Goal: Task Accomplishment & Management: Manage account settings

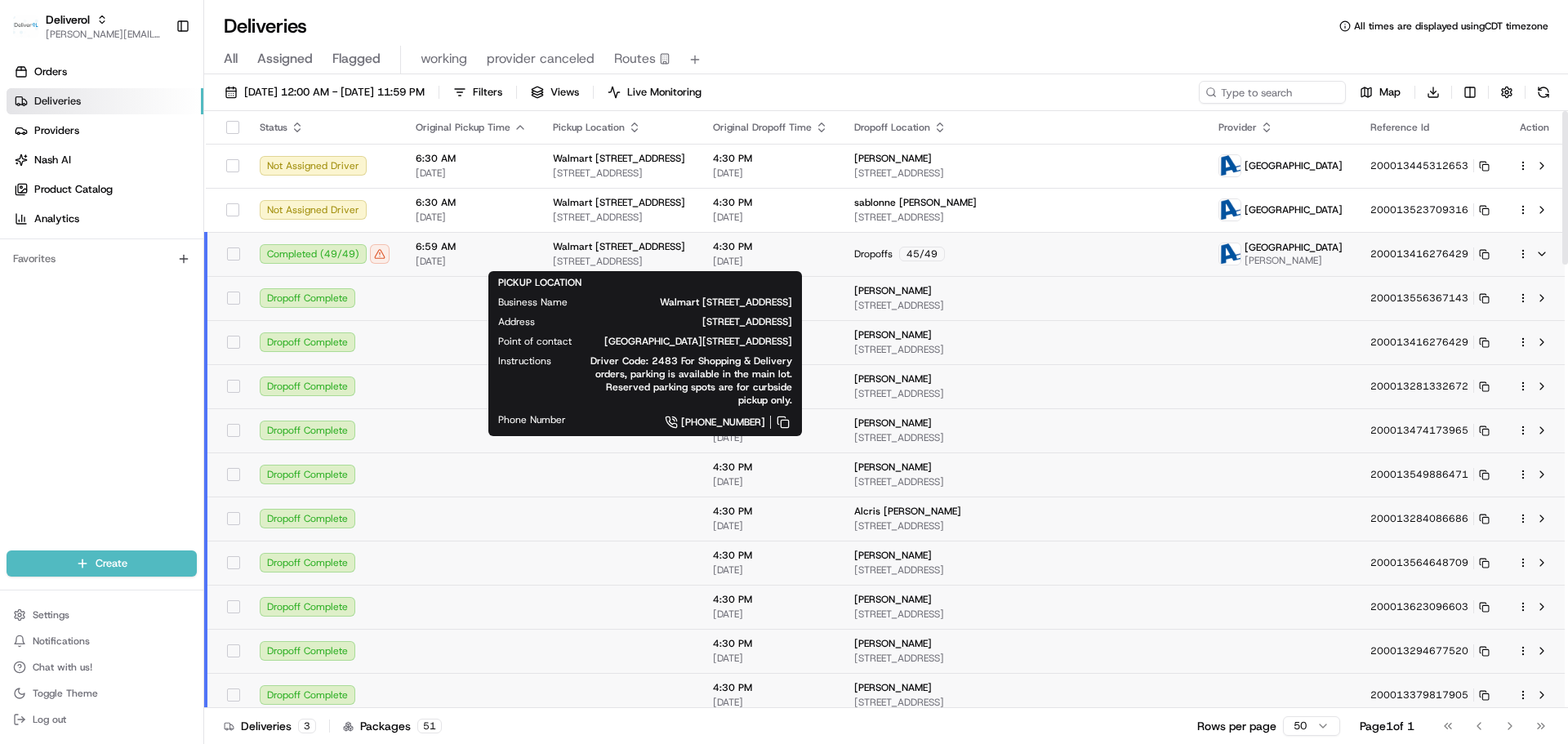
click at [641, 260] on span "[STREET_ADDRESS]" at bounding box center [619, 261] width 134 height 13
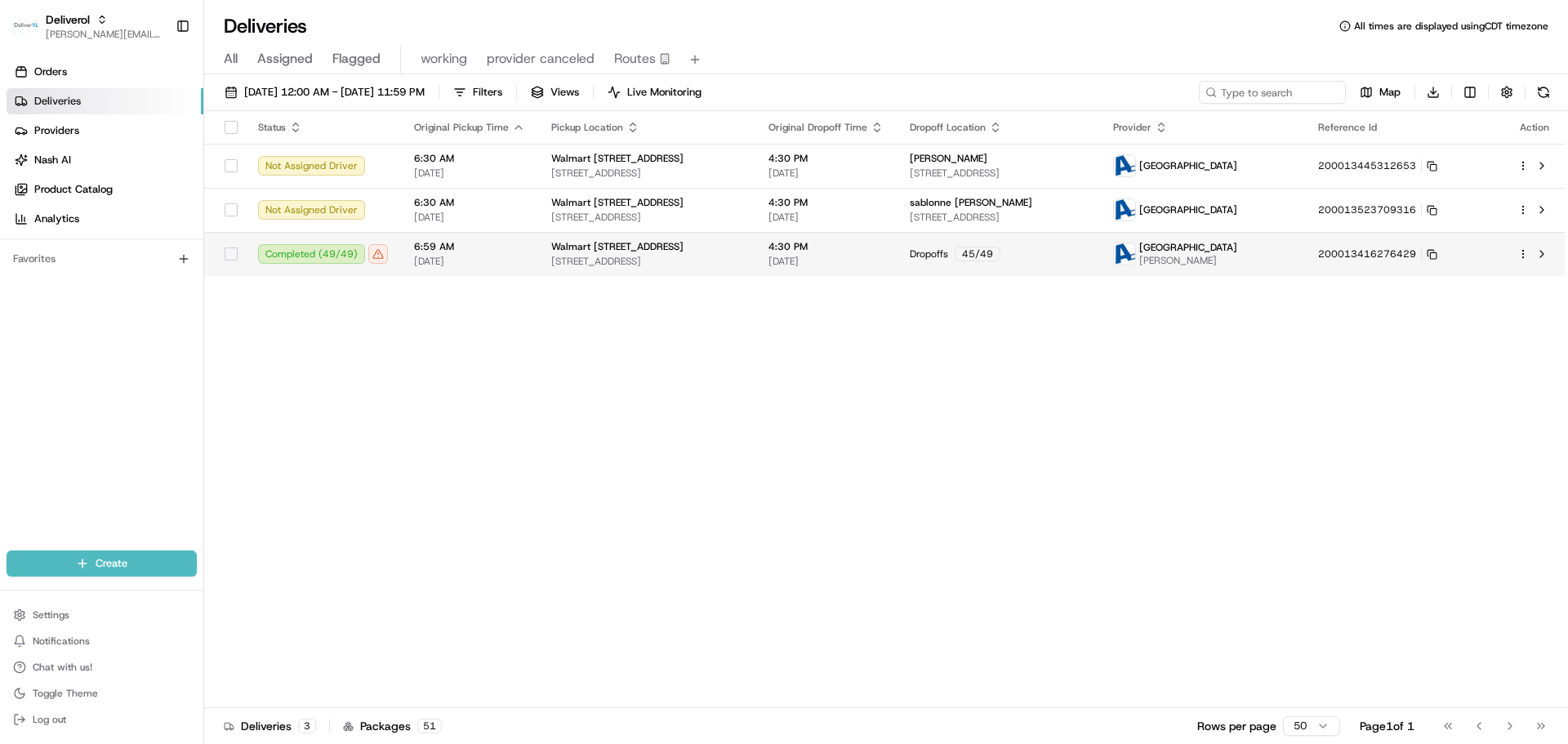
click at [1521, 250] on html "Deliverol jeff@usenash.com Toggle Sidebar Orders Deliveries Providers Nash AI P…" at bounding box center [784, 372] width 1568 height 744
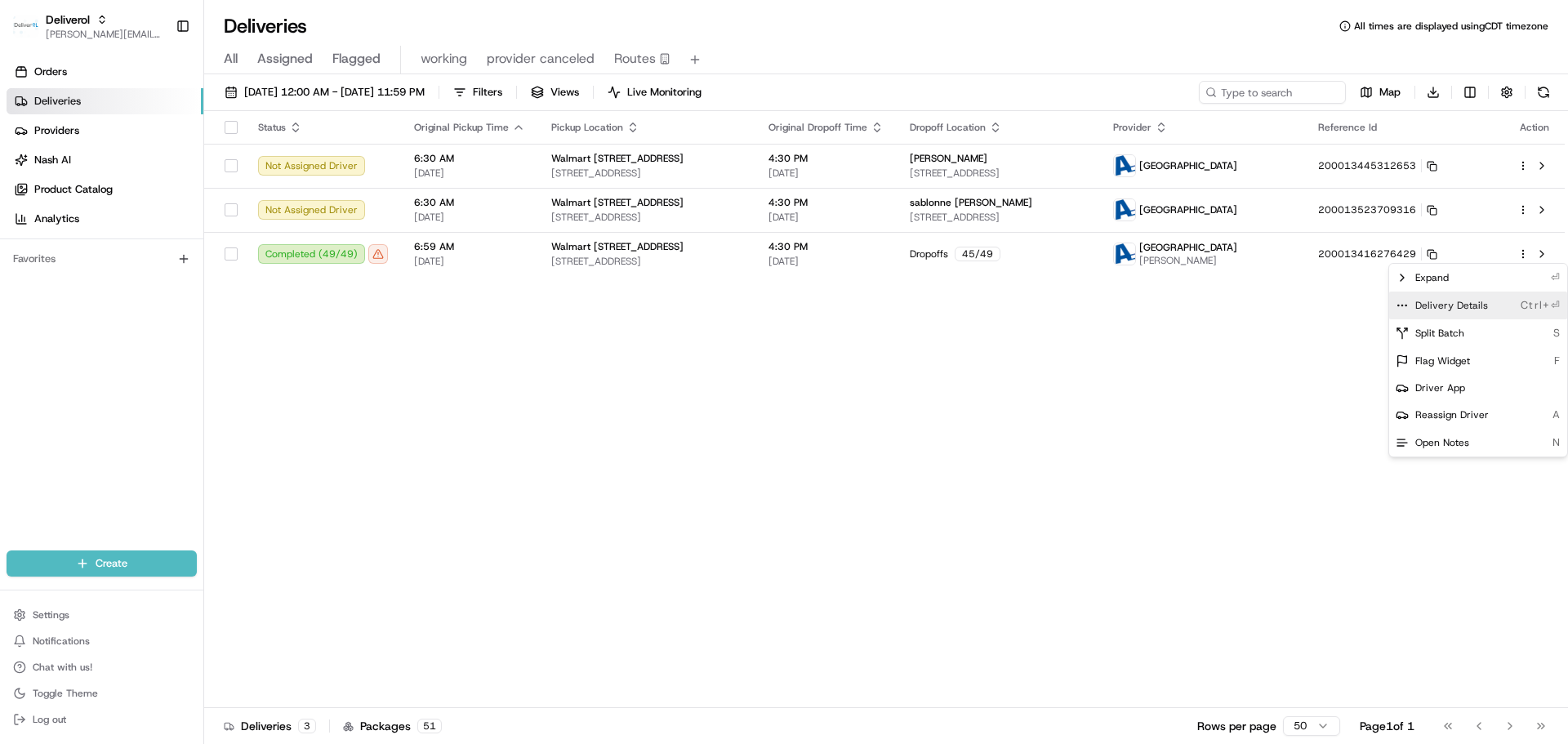
click at [1473, 301] on span "Delivery Details" at bounding box center [1450, 305] width 73 height 13
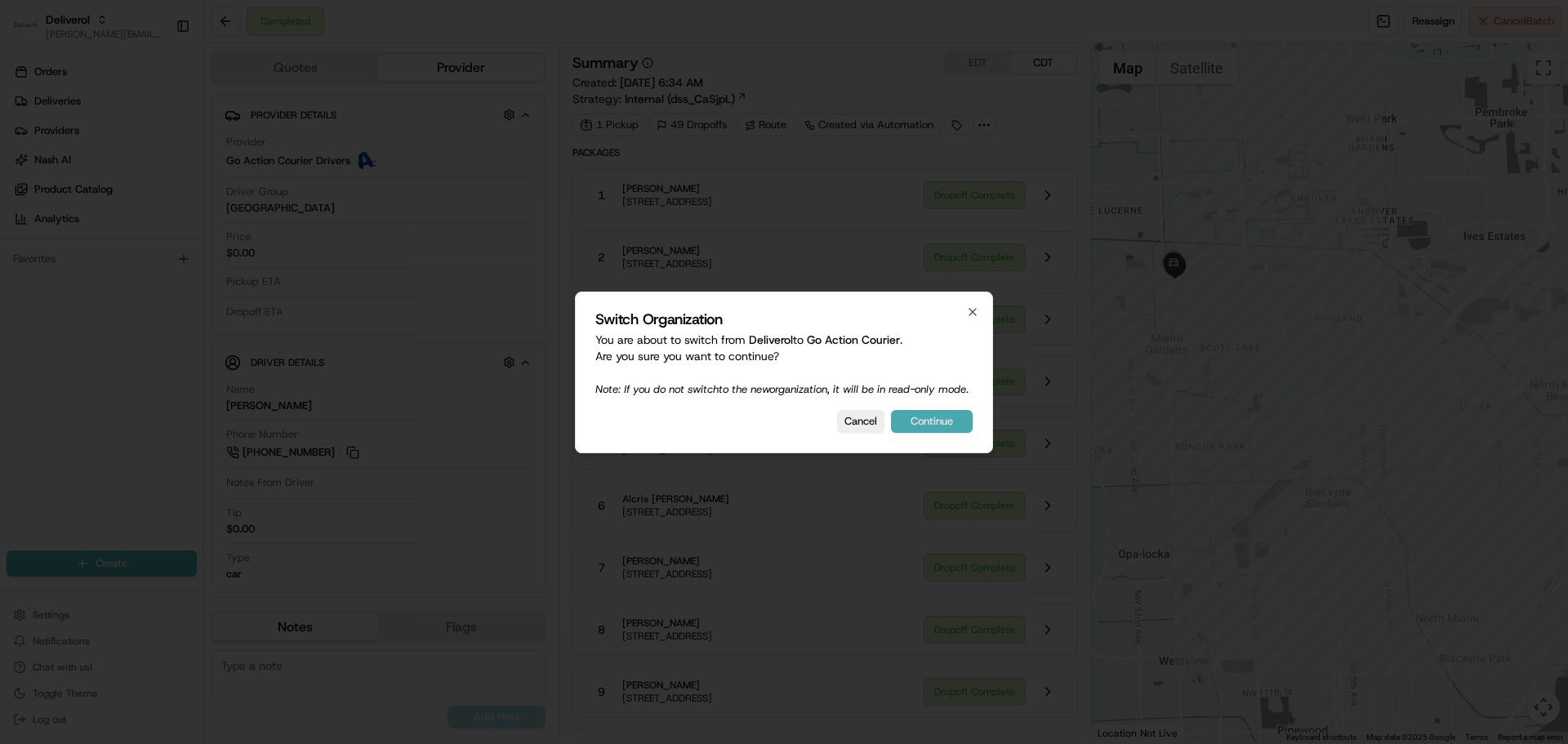
click at [932, 429] on button "Continue" at bounding box center [931, 421] width 82 height 22
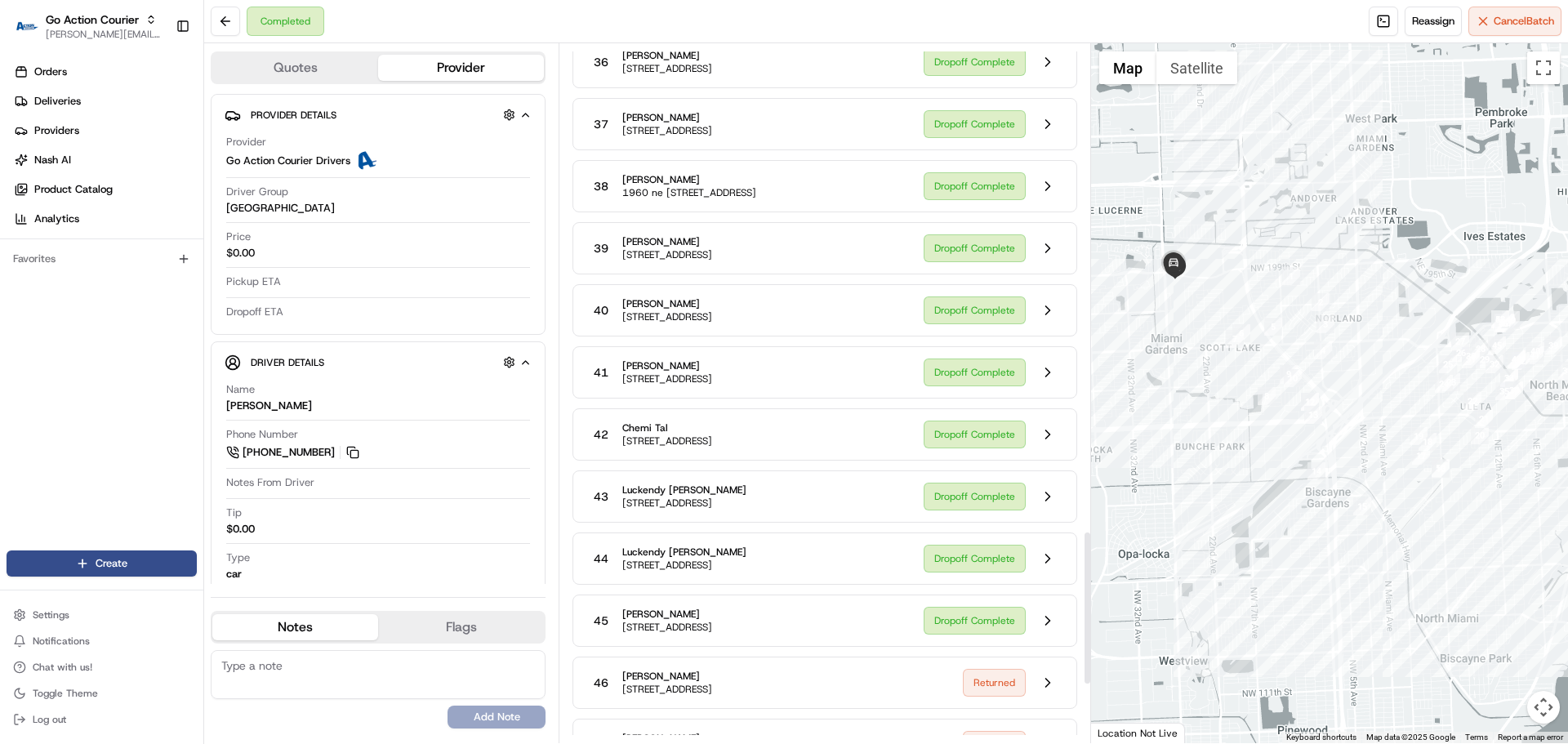
scroll to position [2490, 0]
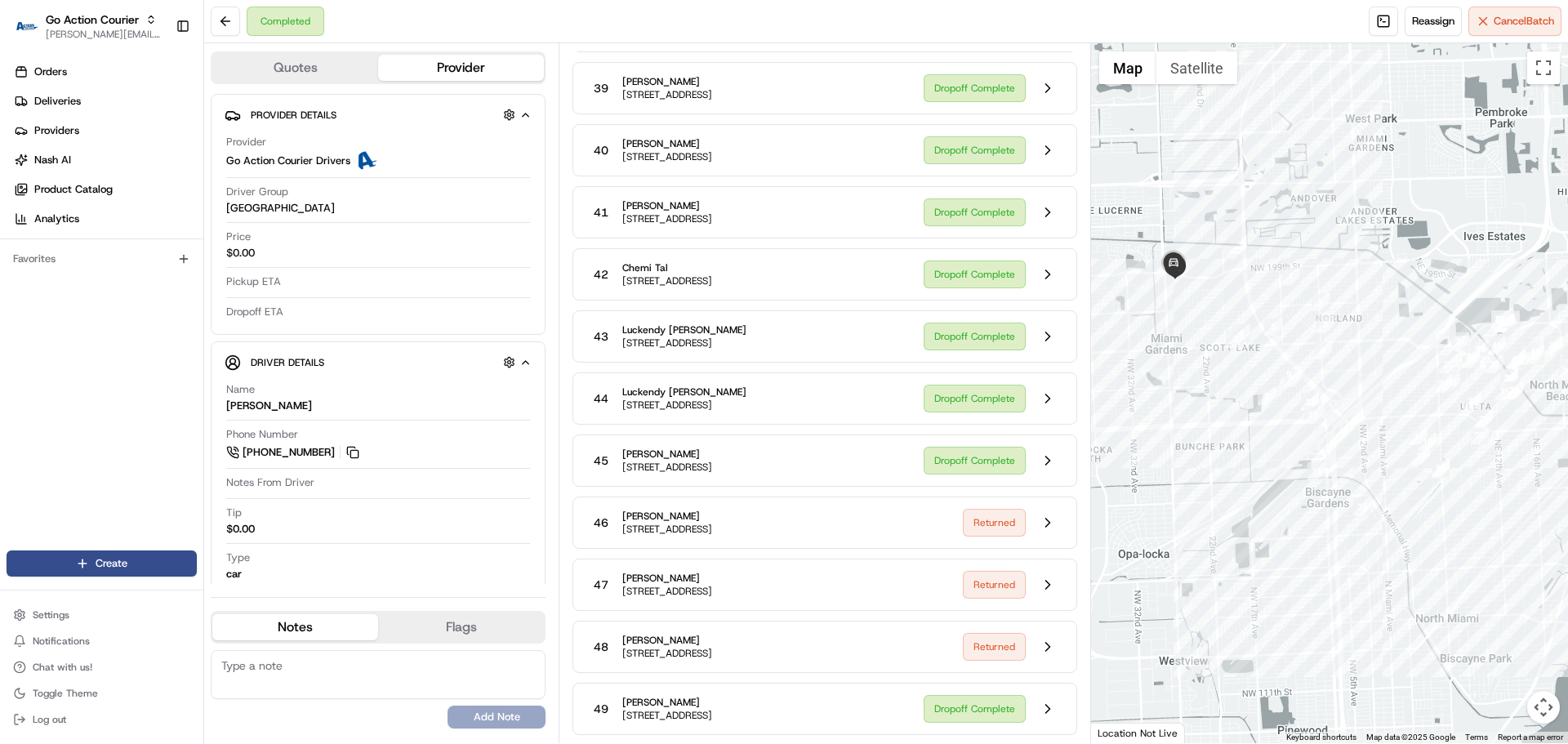
click at [898, 717] on div "49 Jorge Santos 18555 NE 14th ave, APT 704, Miami, FL 33179, US" at bounding box center [748, 709] width 323 height 30
click at [1045, 705] on button at bounding box center [1048, 709] width 31 height 31
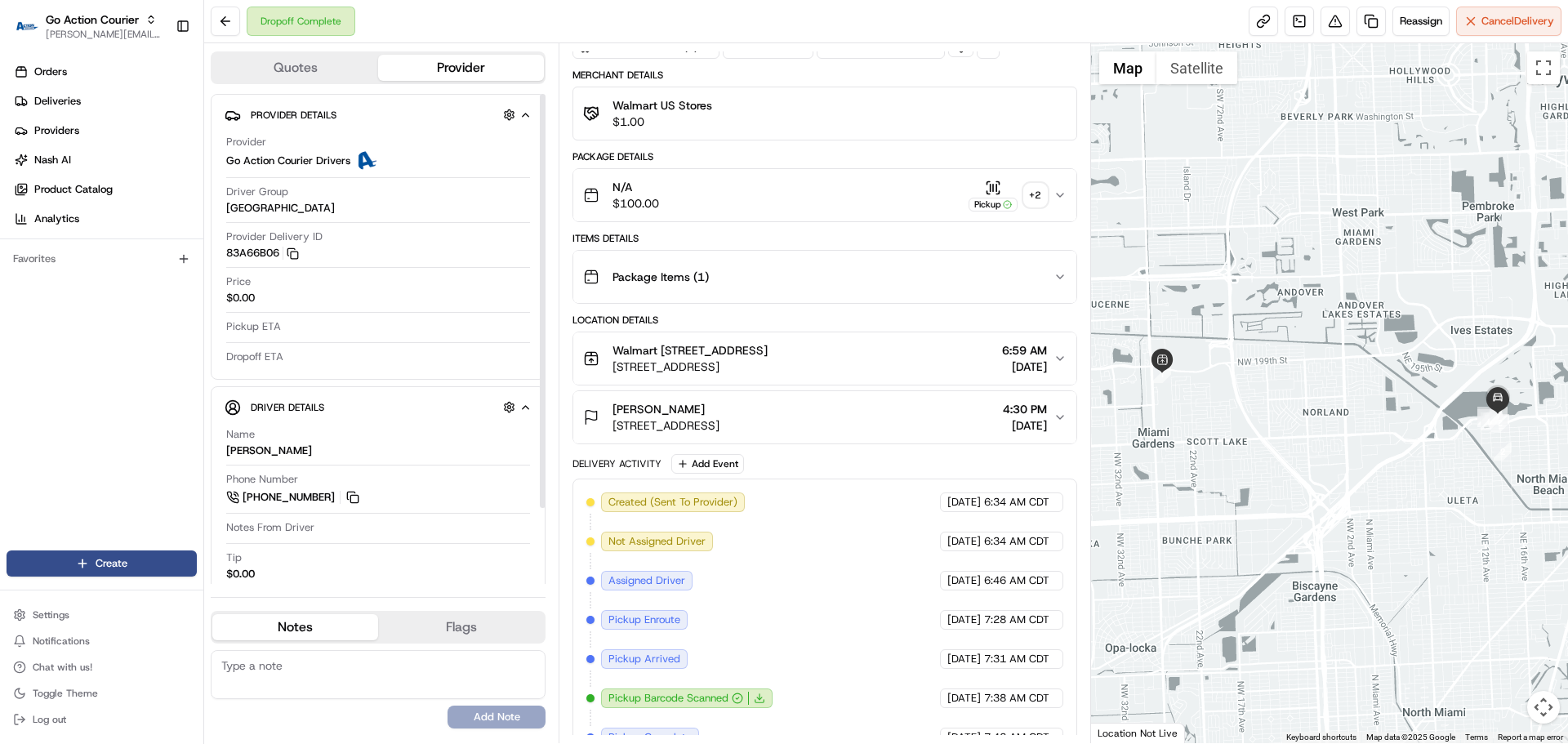
scroll to position [303, 0]
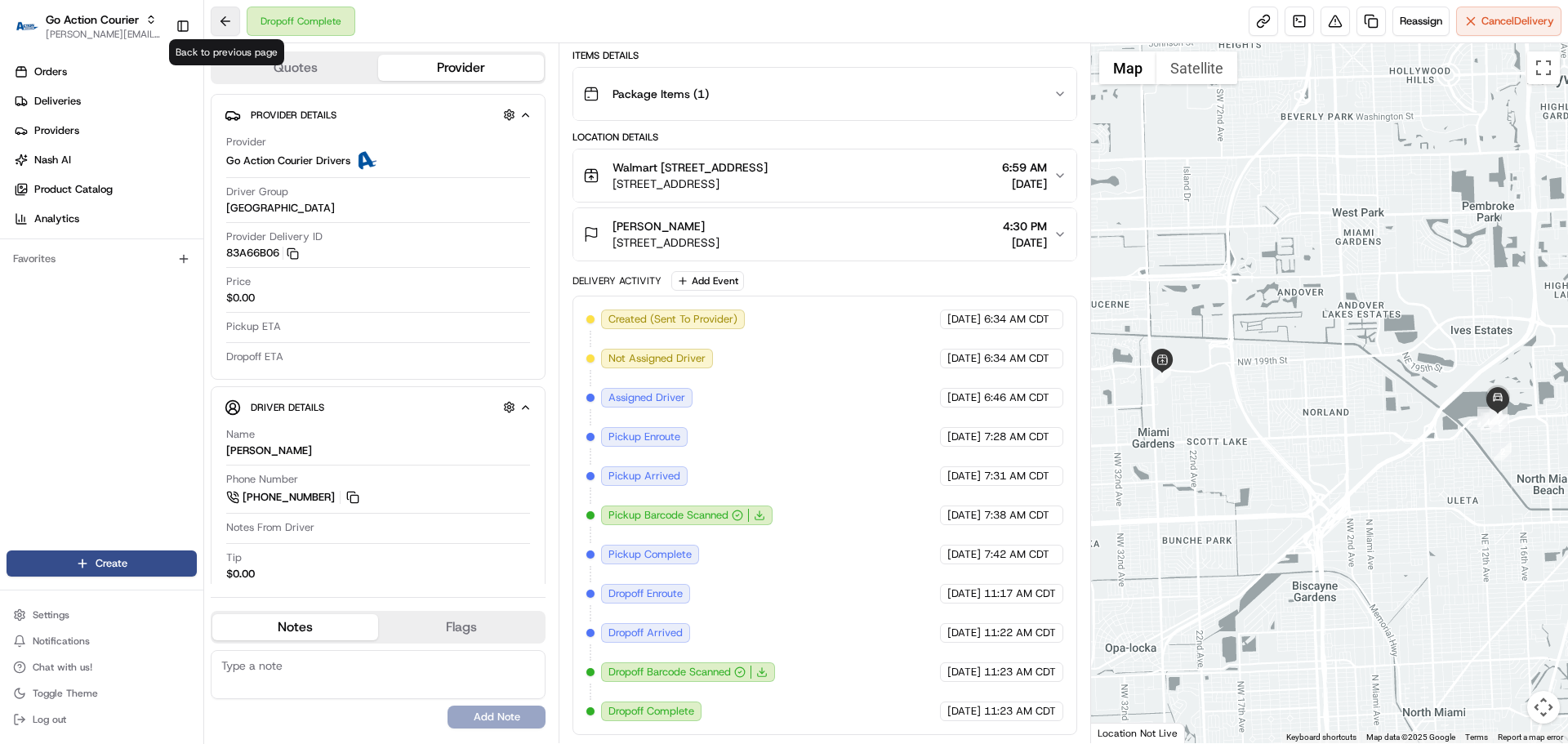
click at [236, 19] on button at bounding box center [225, 21] width 30 height 30
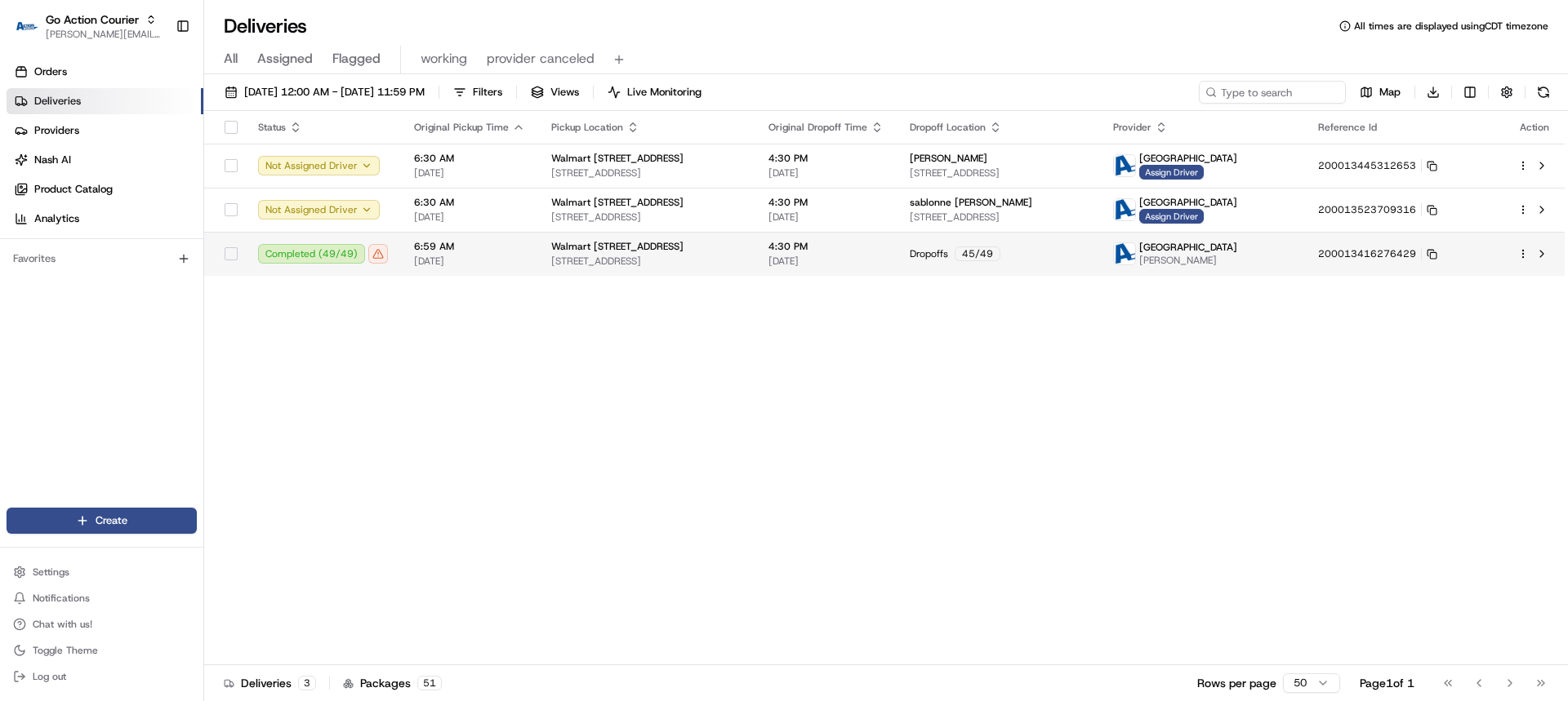
click at [1522, 252] on html "Go Action Courier [PERSON_NAME][EMAIL_ADDRESS][DOMAIN_NAME] Toggle Sidebar Orde…" at bounding box center [784, 350] width 1568 height 701
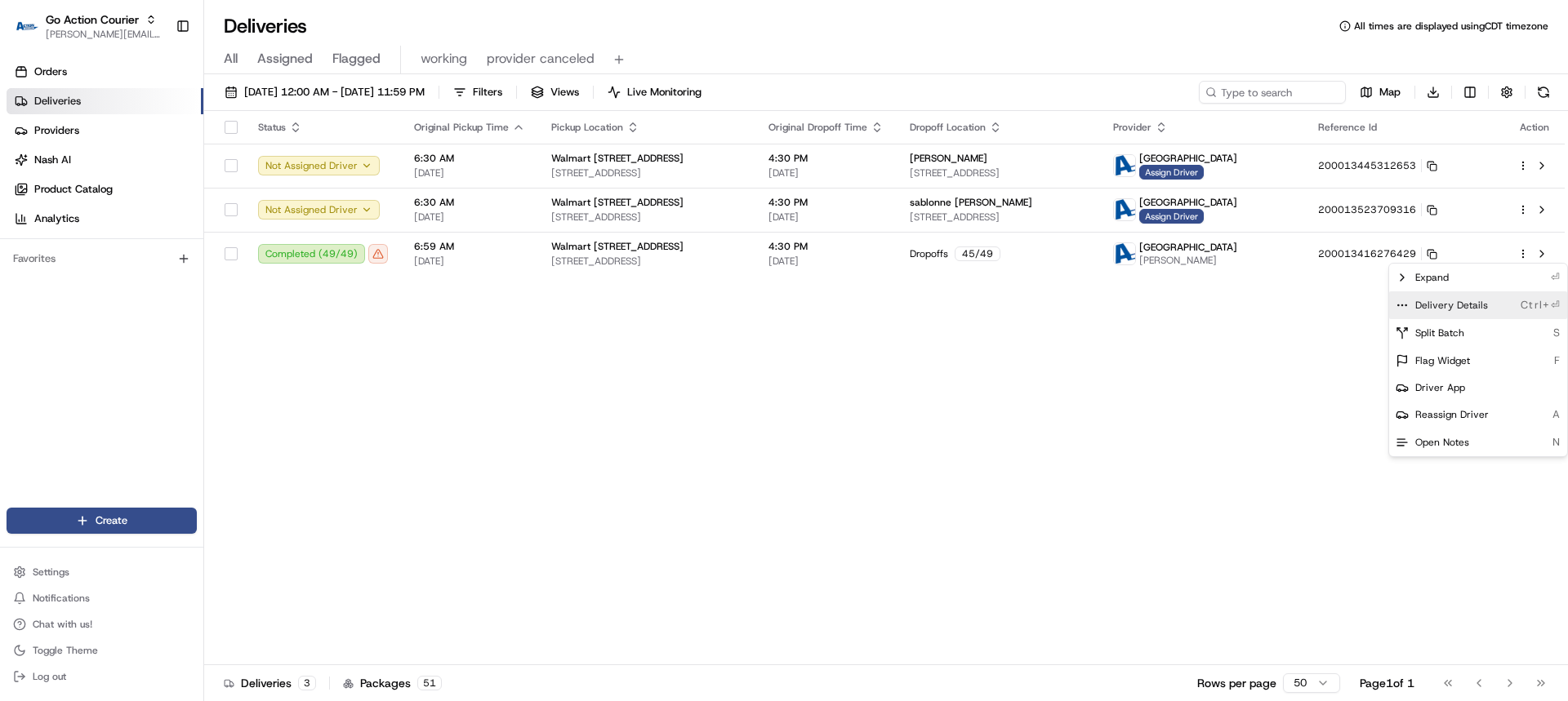
click at [1468, 302] on span "Delivery Details" at bounding box center [1450, 305] width 73 height 13
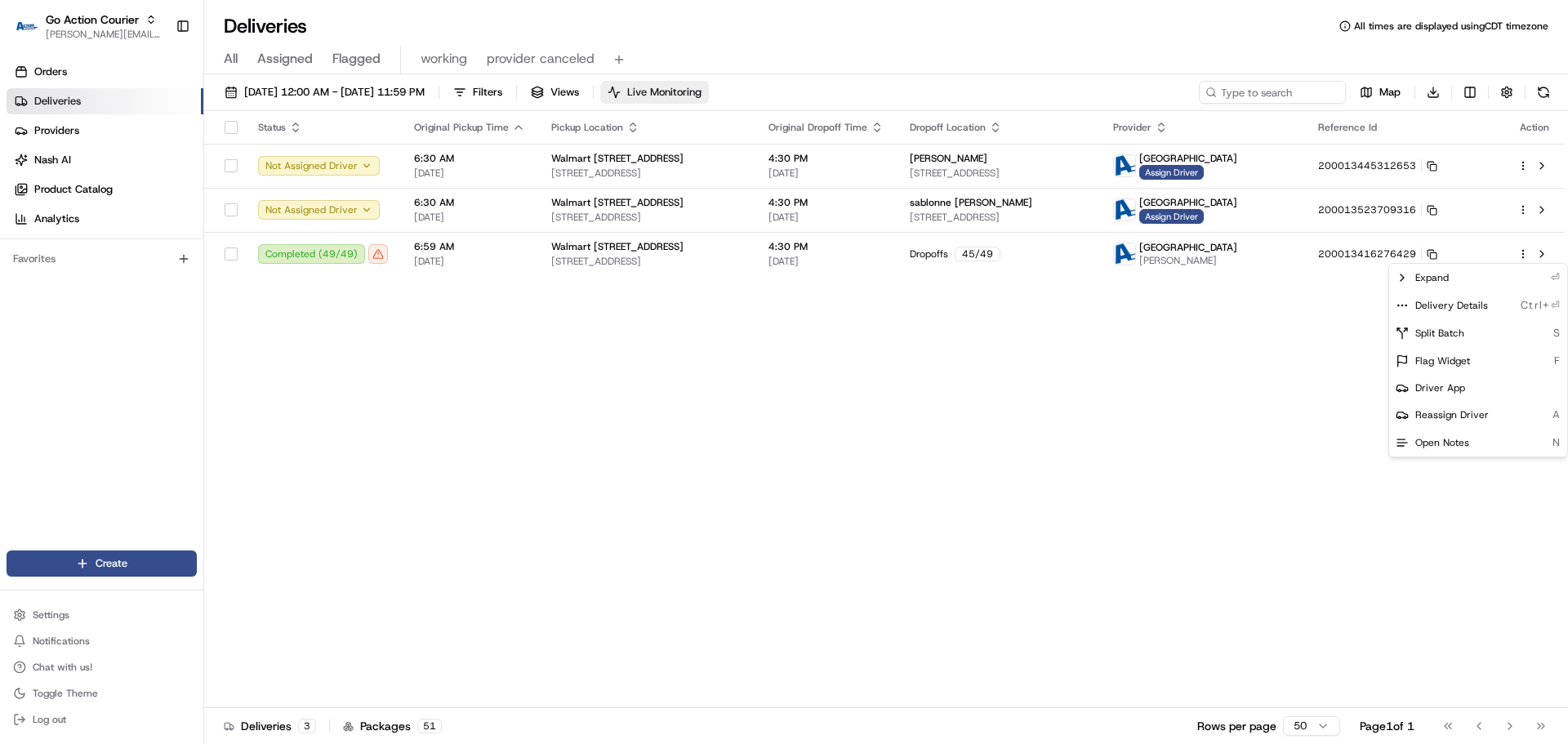
click at [724, 87] on html "Go Action Courier jeff@usenash.com Toggle Sidebar Orders Deliveries Providers N…" at bounding box center [784, 372] width 1568 height 744
click at [701, 95] on span "Live Monitoring" at bounding box center [664, 92] width 74 height 14
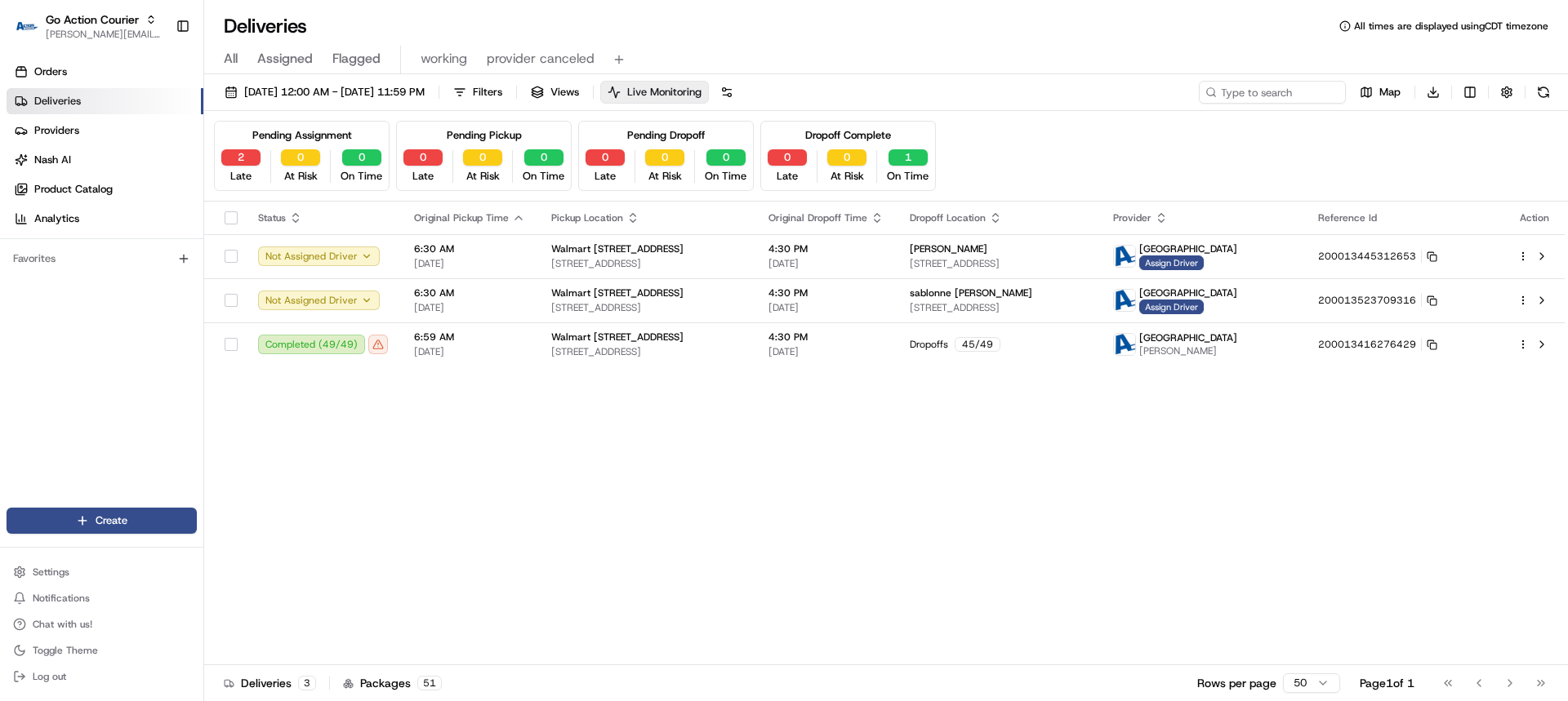
click at [709, 82] on button "Live Monitoring" at bounding box center [654, 91] width 109 height 22
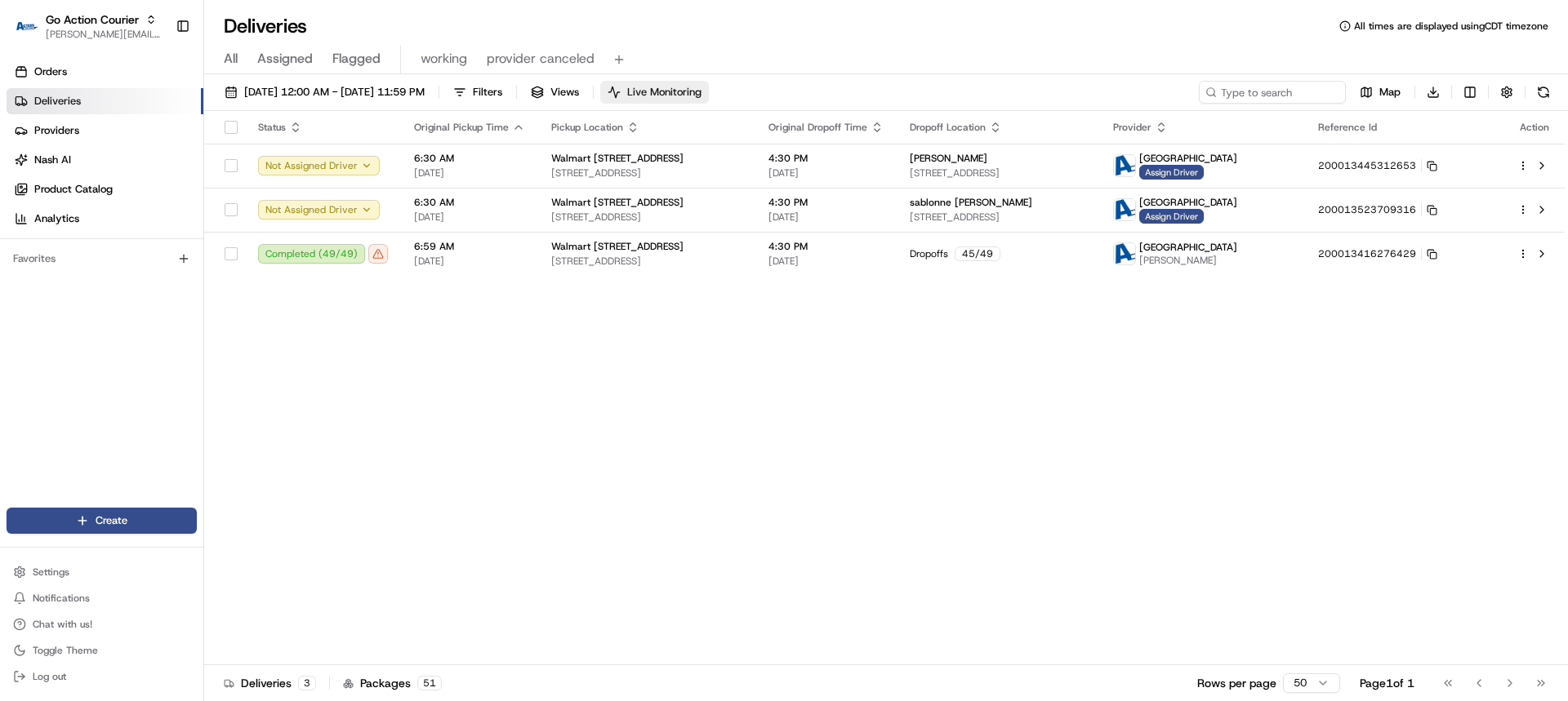
click at [701, 91] on span "Live Monitoring" at bounding box center [664, 92] width 74 height 14
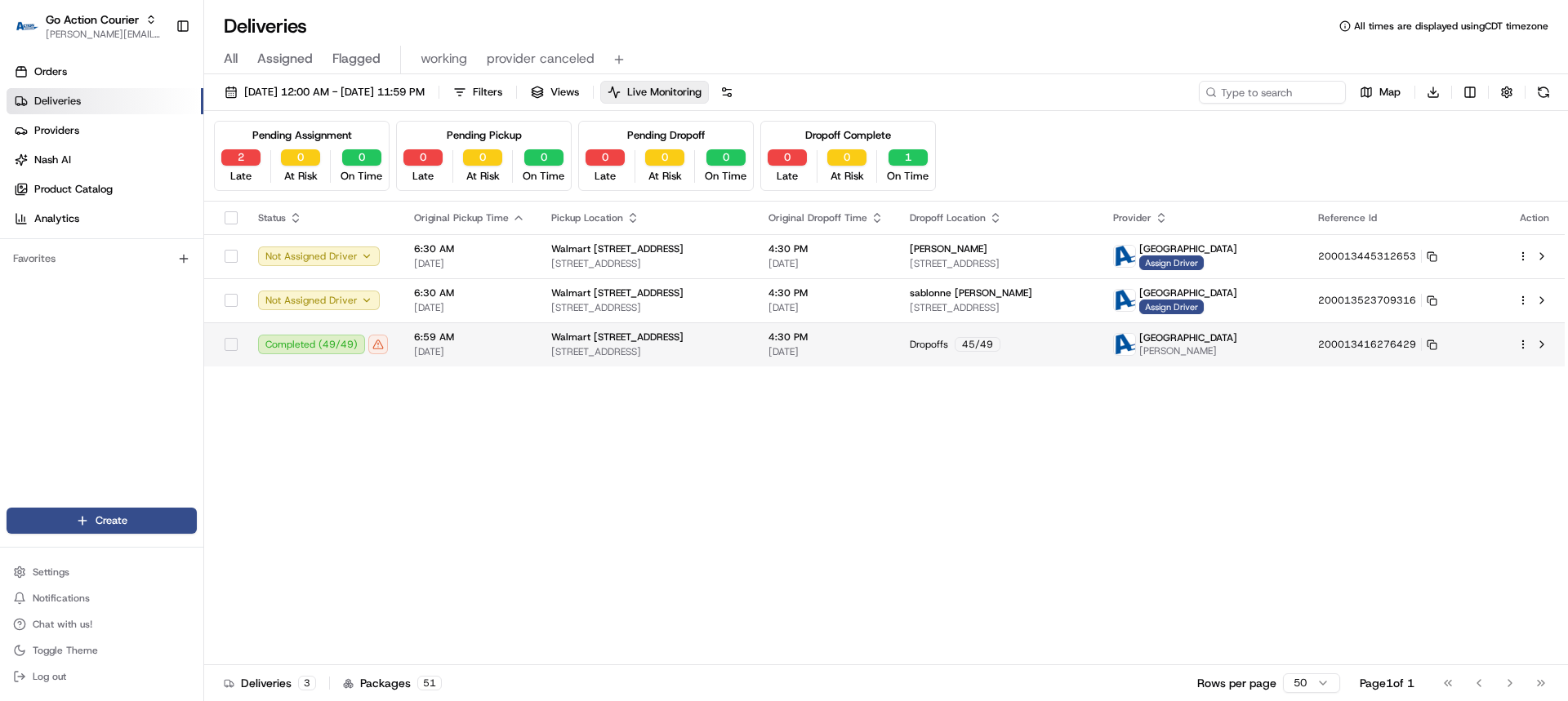
click at [1523, 344] on html "Go Action Courier jeff@usenash.com Toggle Sidebar Orders Deliveries Providers N…" at bounding box center [784, 350] width 1568 height 701
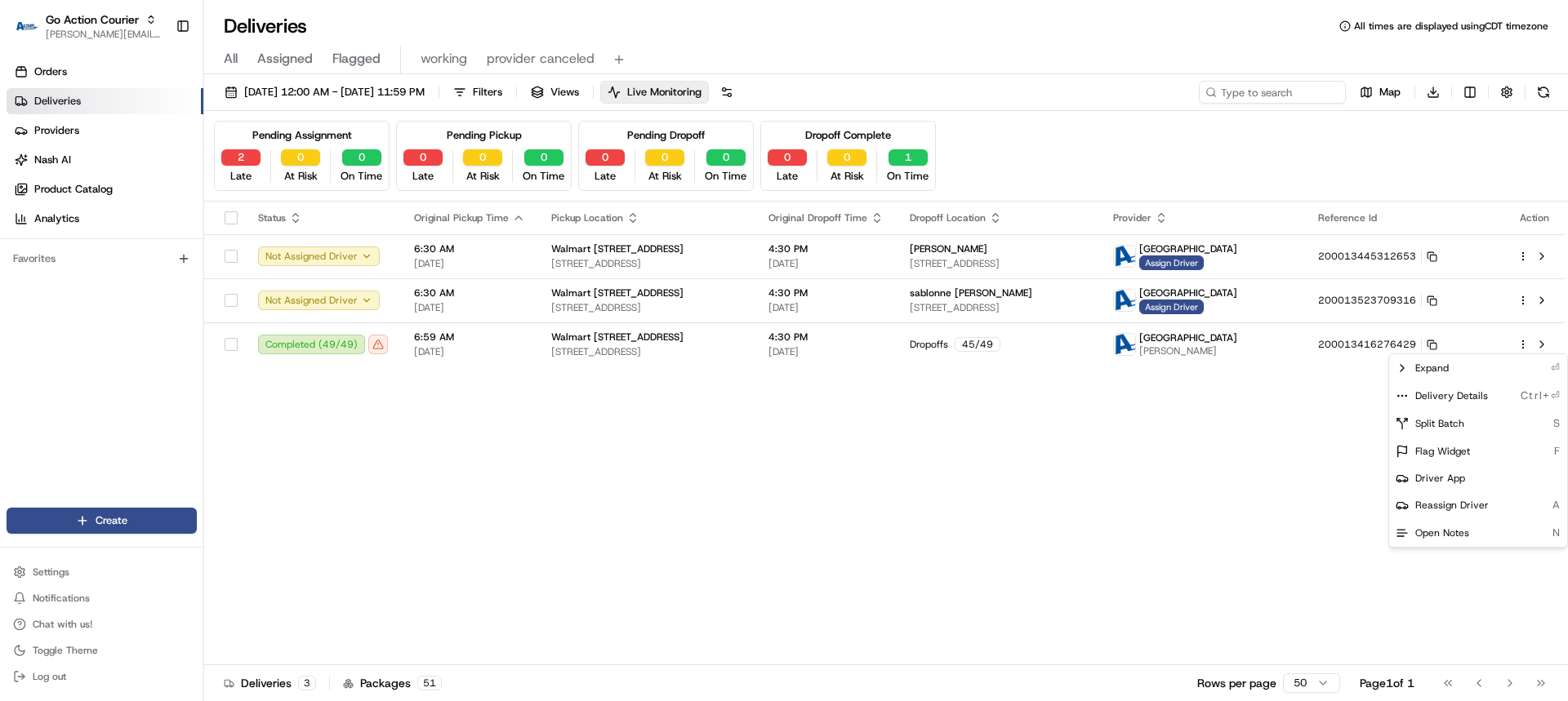
click at [1072, 152] on html "Go Action Courier jeff@usenash.com Toggle Sidebar Orders Deliveries Providers N…" at bounding box center [784, 350] width 1568 height 701
click at [240, 157] on button "2" at bounding box center [241, 158] width 39 height 16
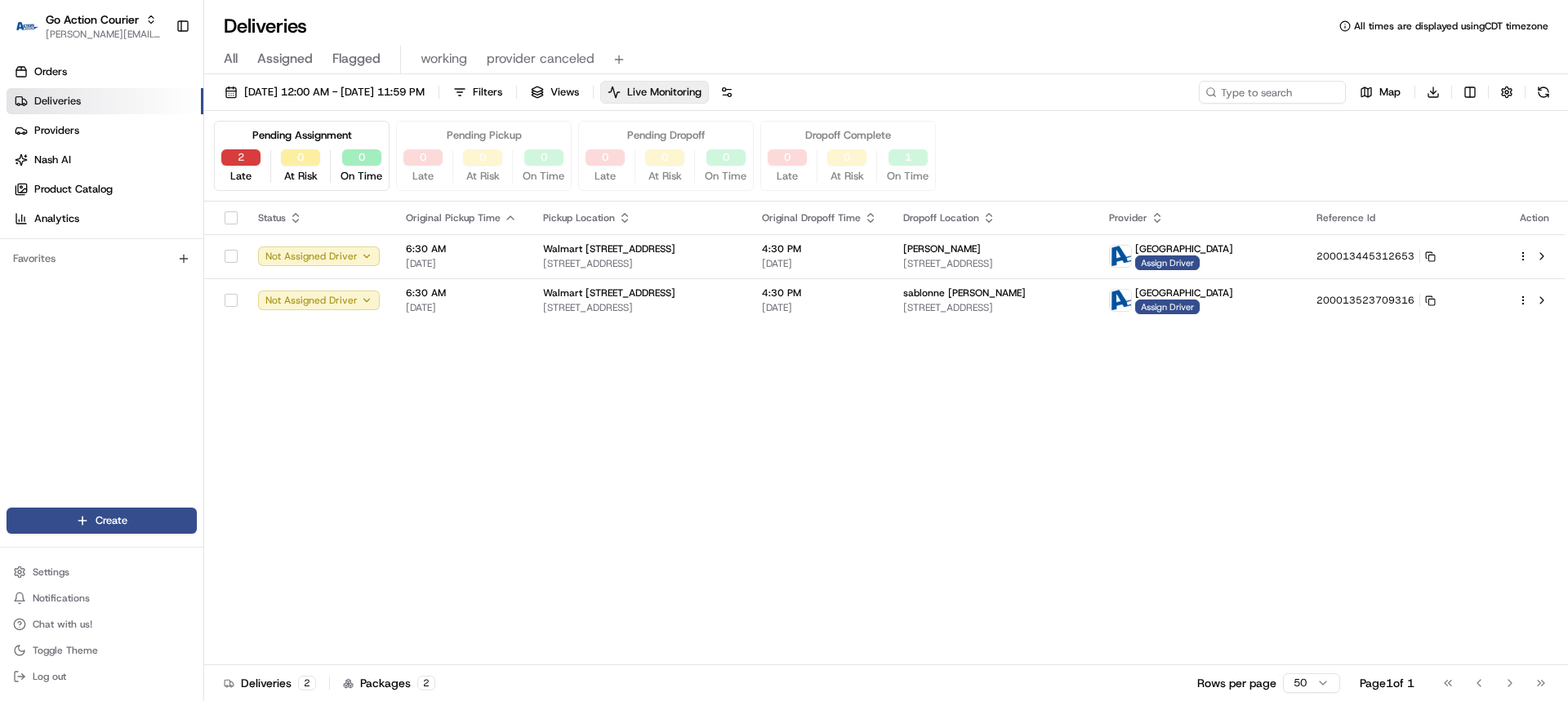
click at [241, 158] on button "2" at bounding box center [241, 158] width 39 height 16
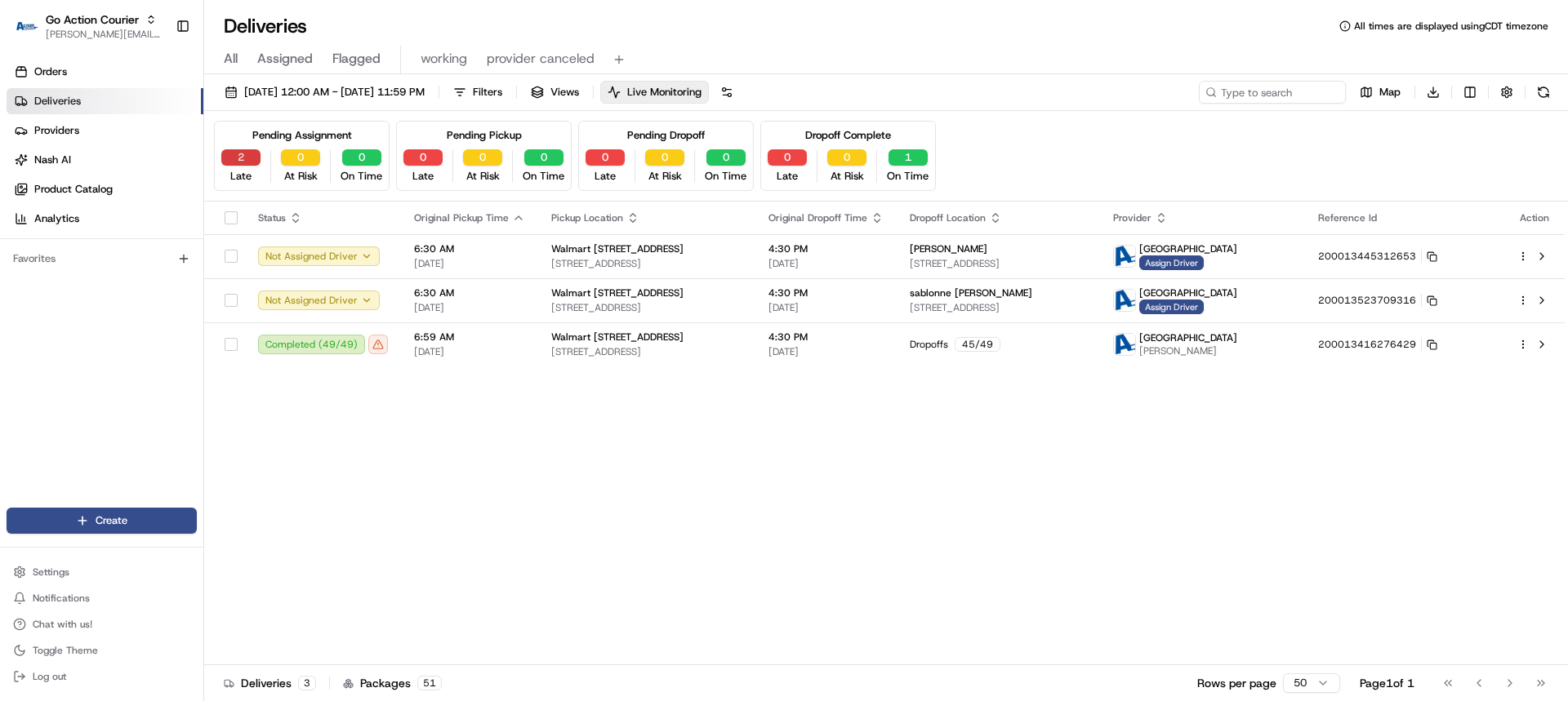
click at [248, 157] on button "2" at bounding box center [241, 158] width 39 height 16
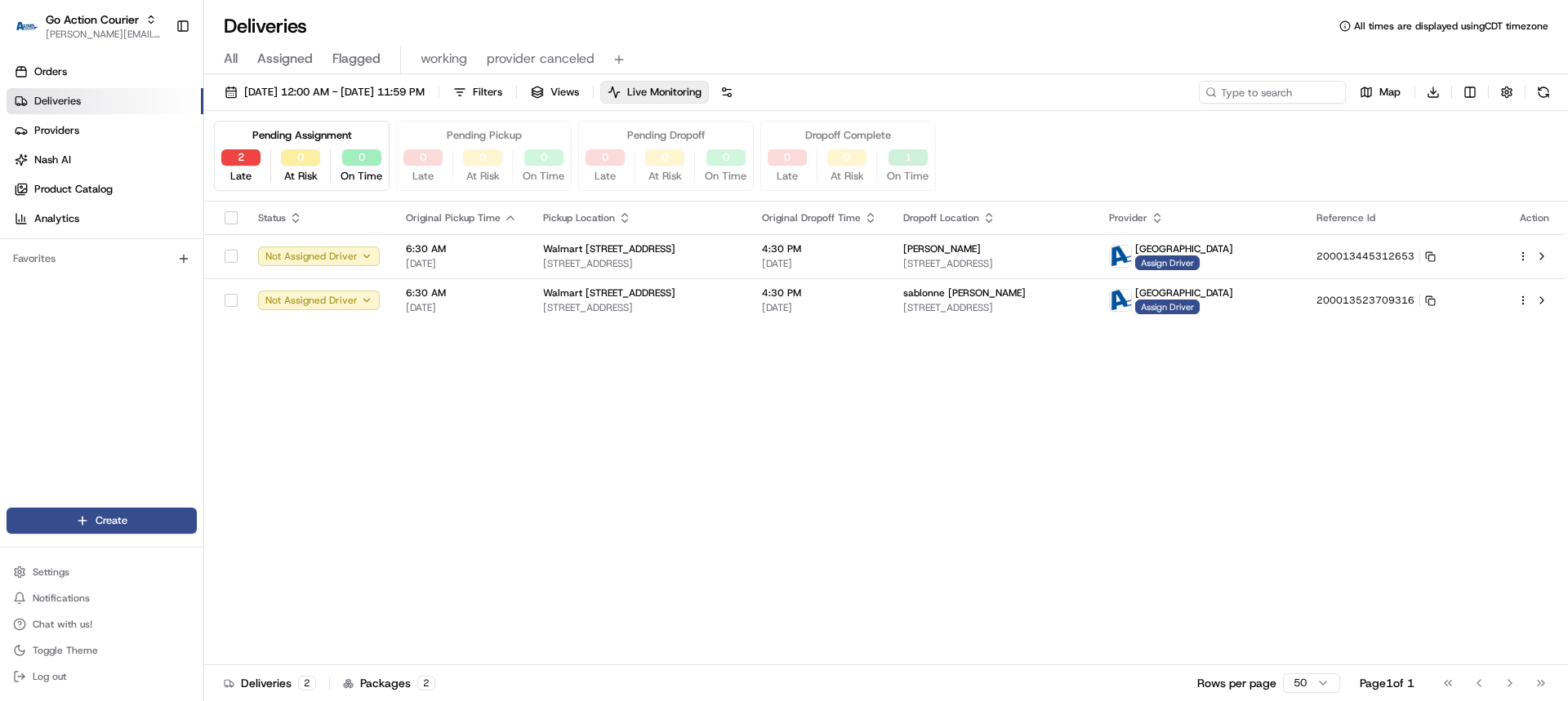
click at [904, 155] on button "1" at bounding box center [908, 158] width 39 height 16
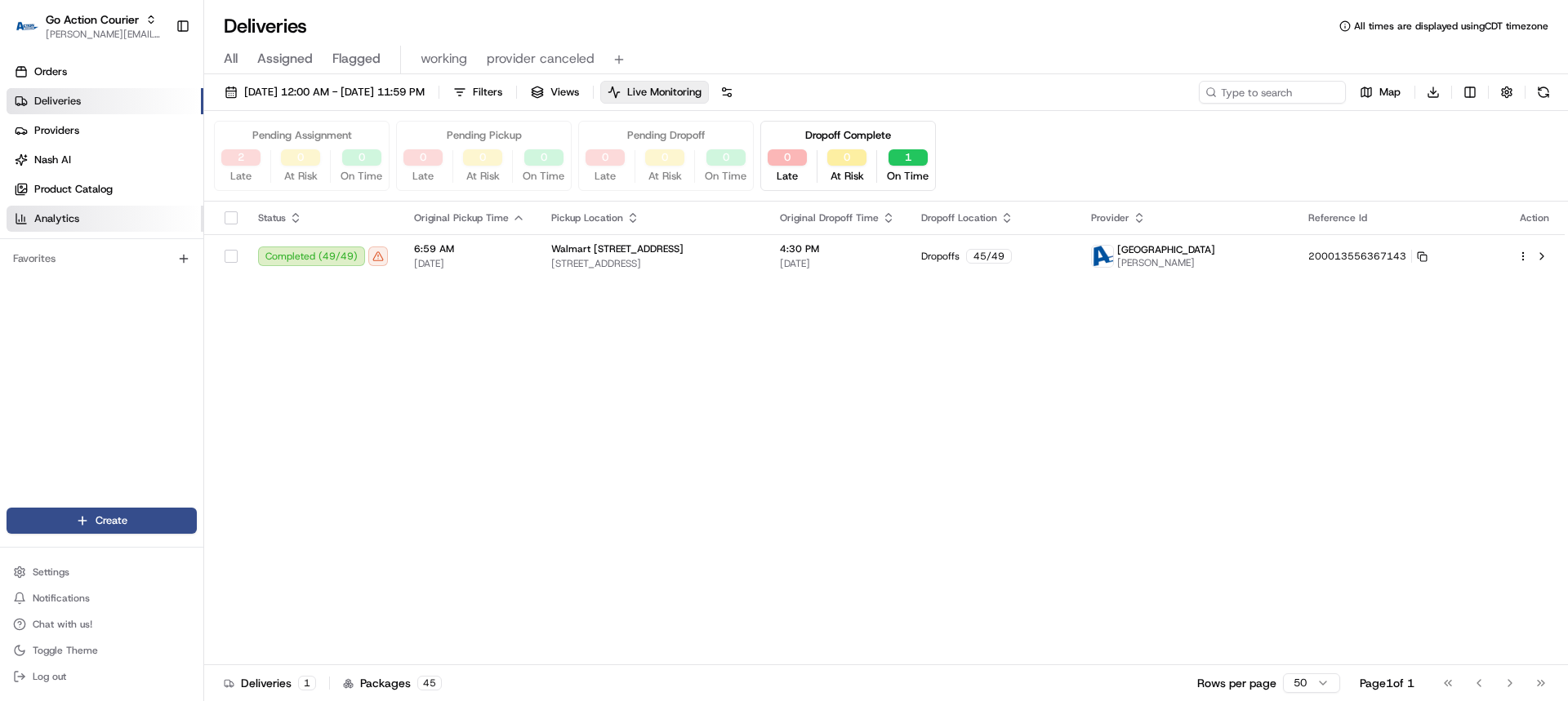
click at [94, 217] on link "Analytics" at bounding box center [104, 218] width 196 height 26
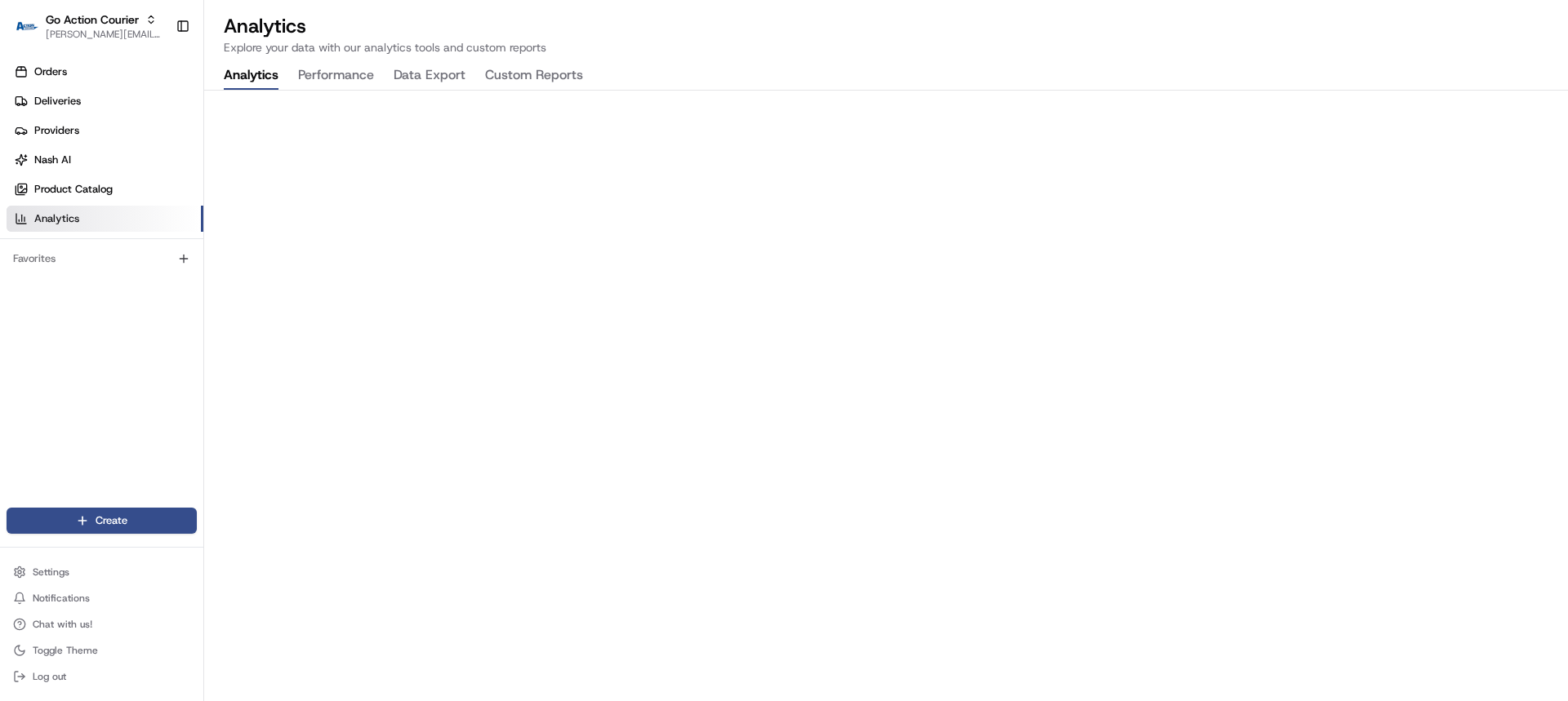
click at [318, 74] on button "Performance" at bounding box center [335, 75] width 76 height 28
click at [426, 80] on button "Data Export" at bounding box center [430, 75] width 72 height 28
click at [528, 75] on button "Custom Reports" at bounding box center [534, 75] width 98 height 28
click at [405, 80] on button "Data Export" at bounding box center [430, 75] width 72 height 28
click at [322, 75] on button "Performance" at bounding box center [335, 75] width 76 height 28
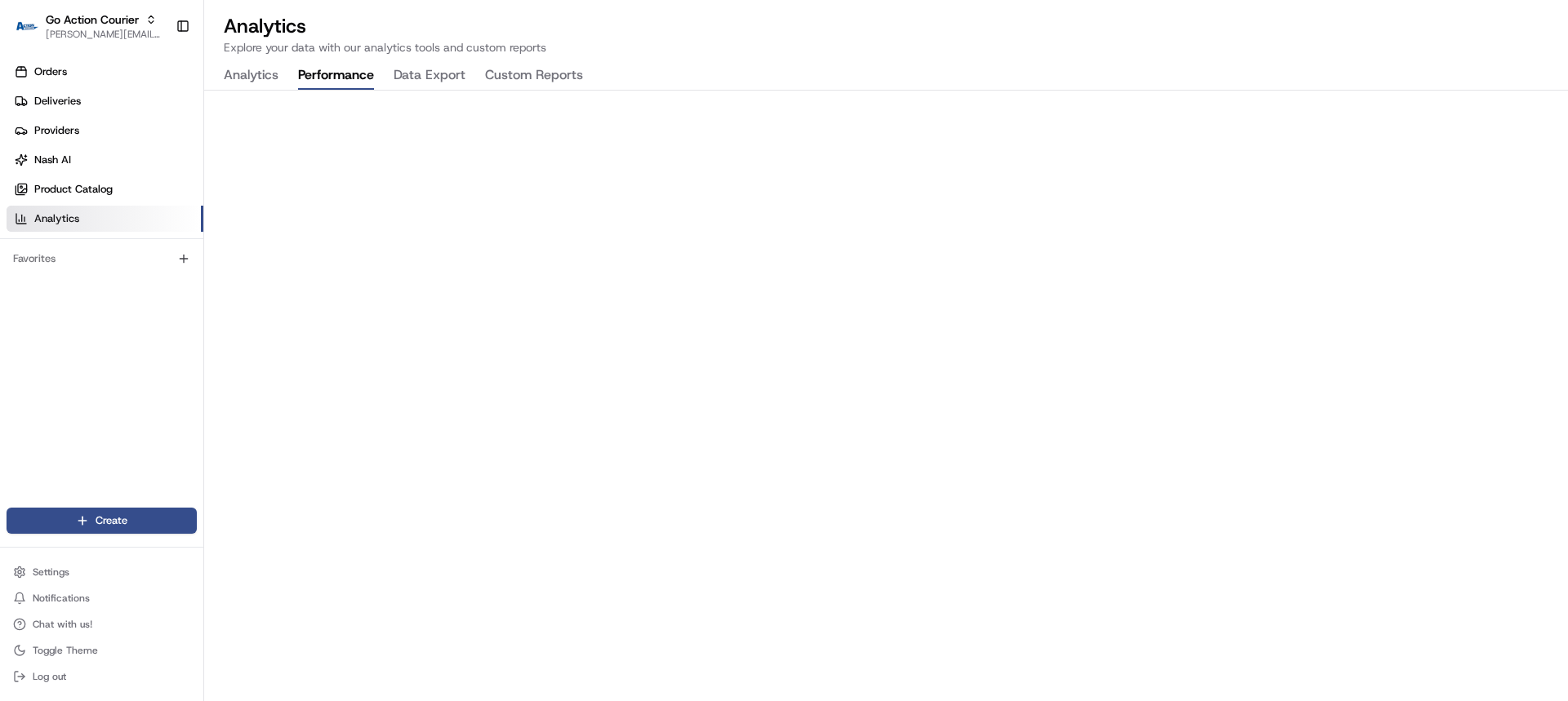
click at [257, 75] on button "Analytics" at bounding box center [250, 75] width 55 height 28
click at [323, 69] on button "Performance" at bounding box center [335, 75] width 76 height 28
click at [104, 568] on button "Settings" at bounding box center [101, 571] width 190 height 22
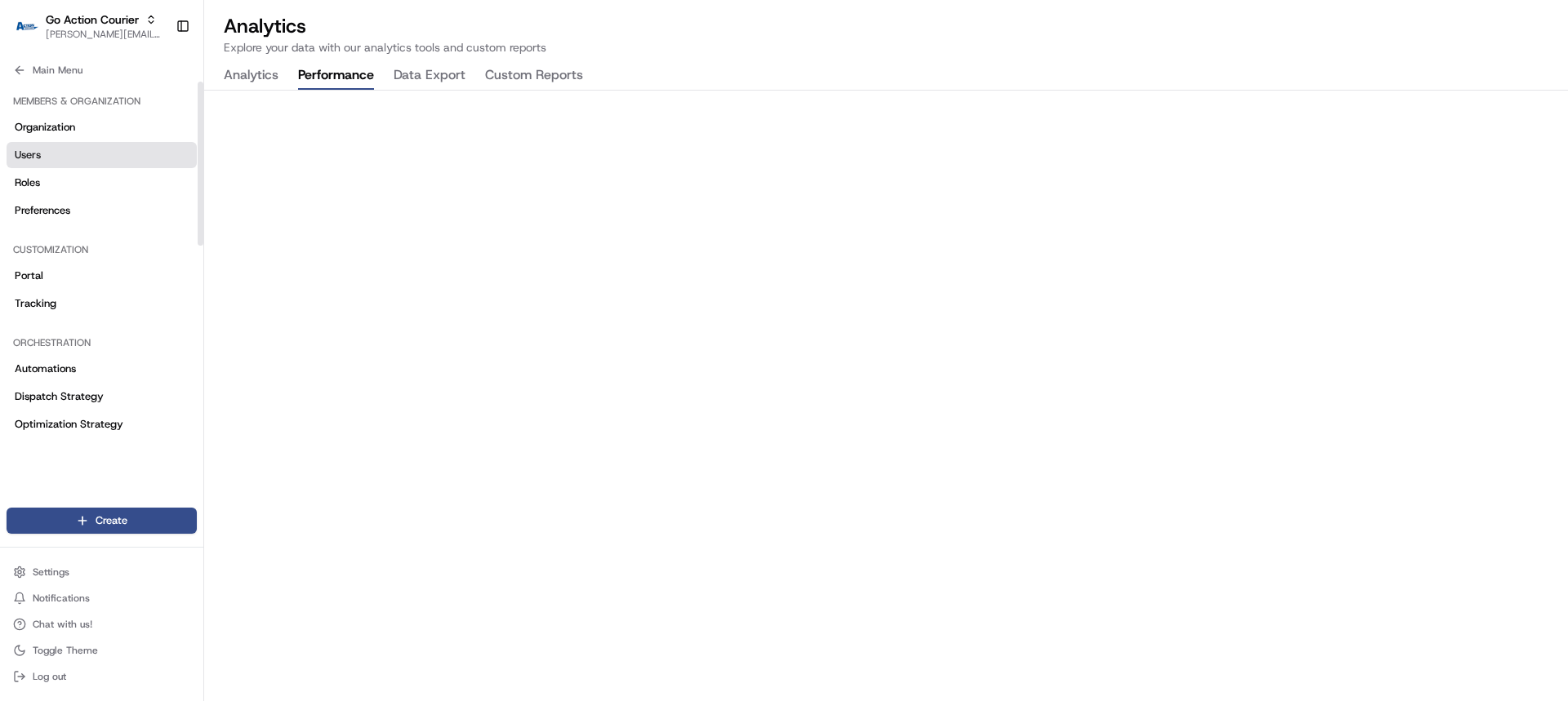
click at [76, 163] on link "Users" at bounding box center [101, 154] width 190 height 26
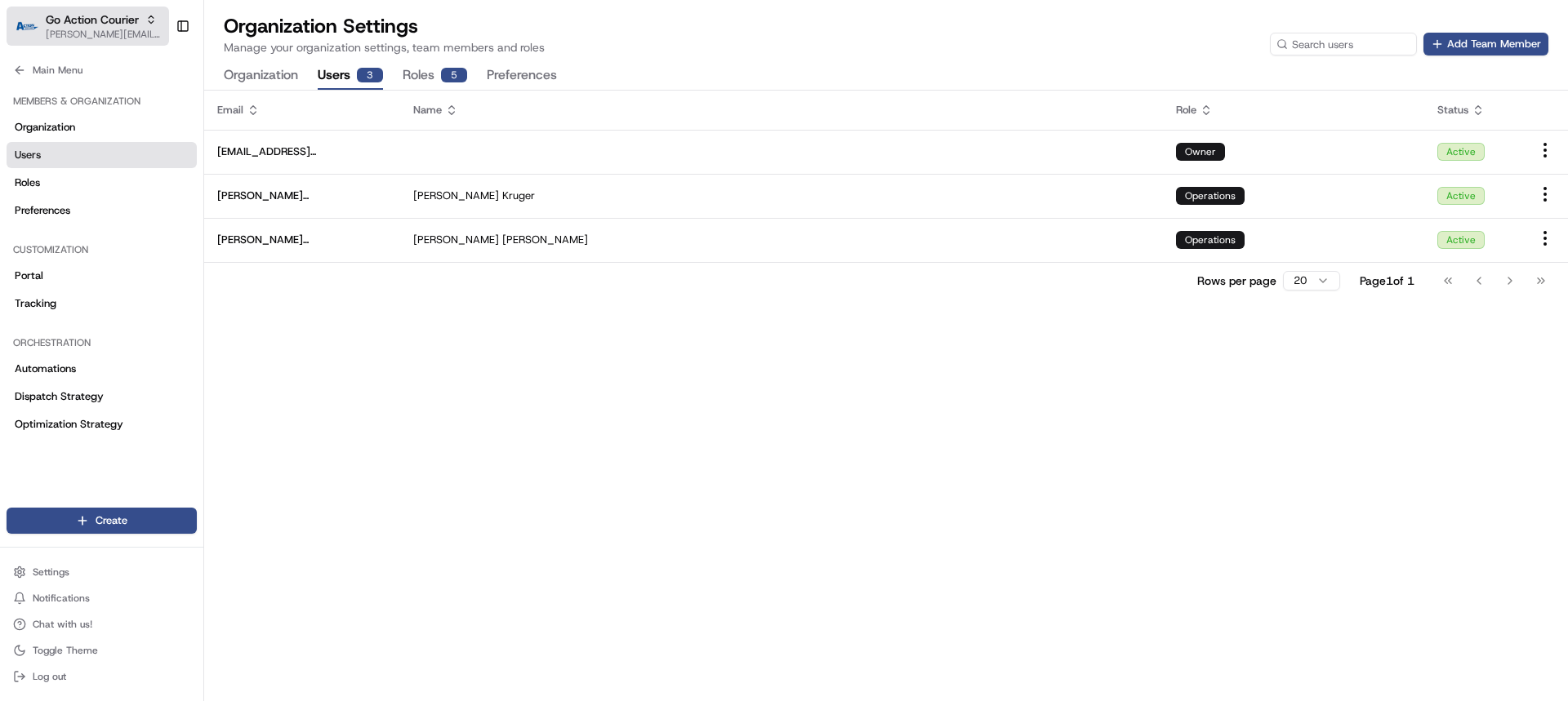
click at [119, 20] on span "Go Action Courier" at bounding box center [92, 20] width 93 height 16
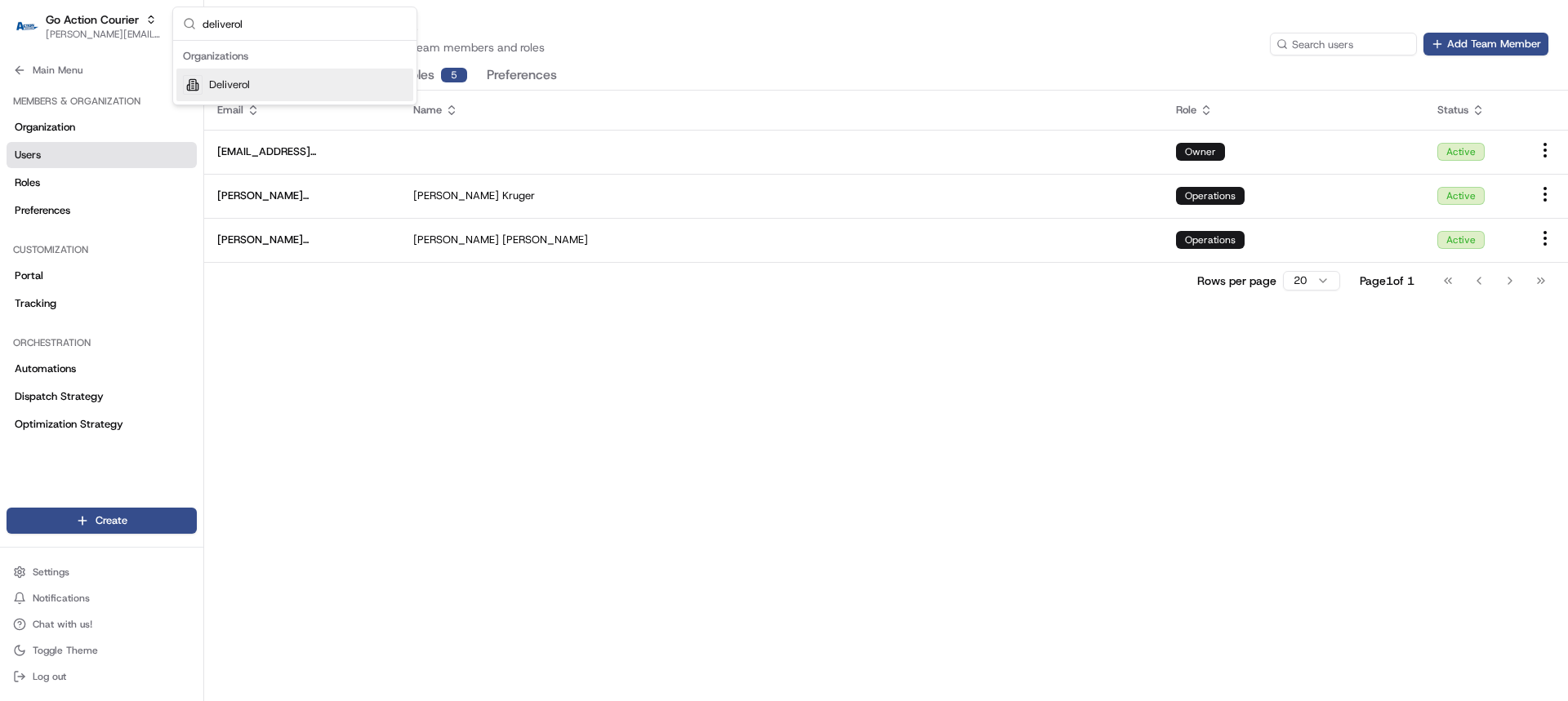
type input "deliverol"
click at [303, 97] on div "Deliverol" at bounding box center [295, 84] width 237 height 32
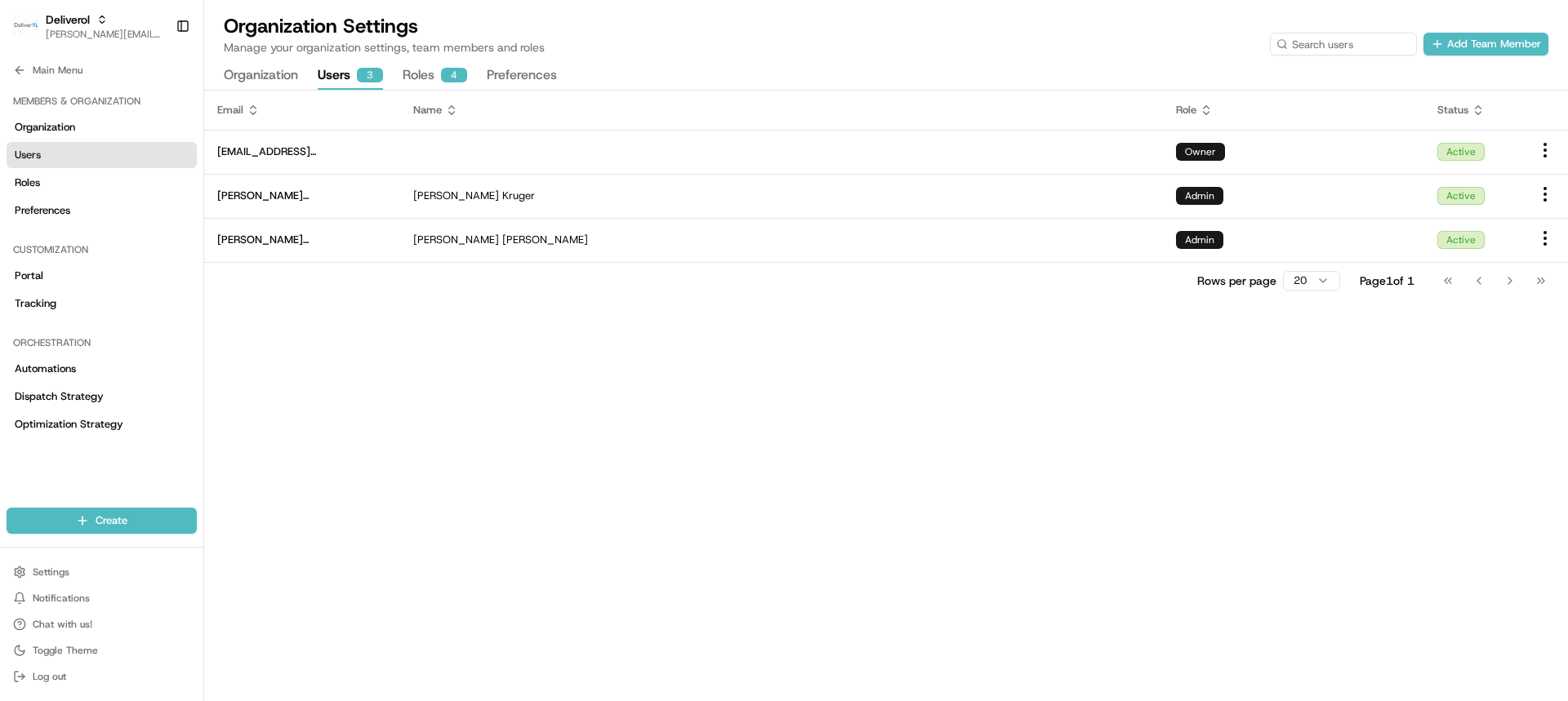
click at [421, 82] on button "Roles 4" at bounding box center [435, 75] width 65 height 28
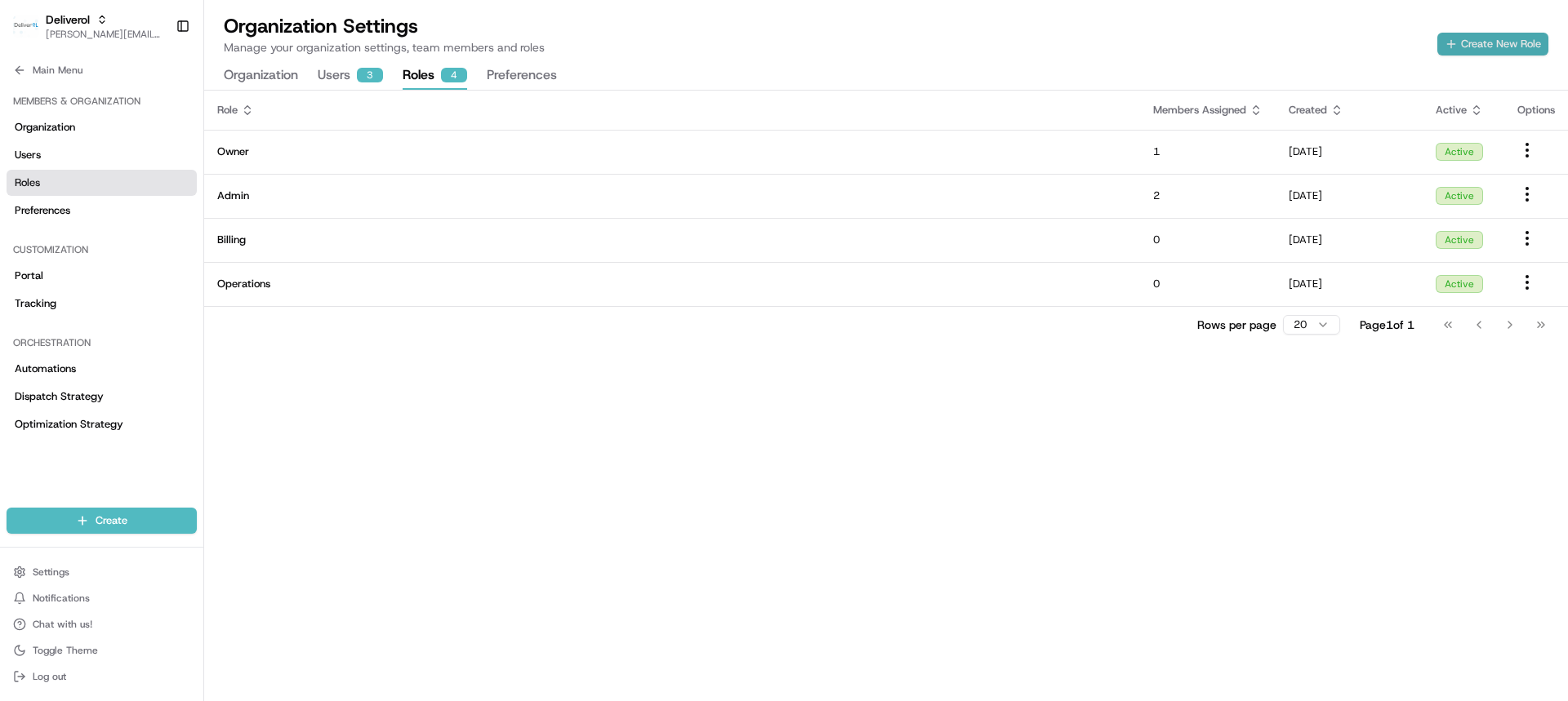
click at [1496, 44] on button "Create New Role" at bounding box center [1493, 43] width 111 height 22
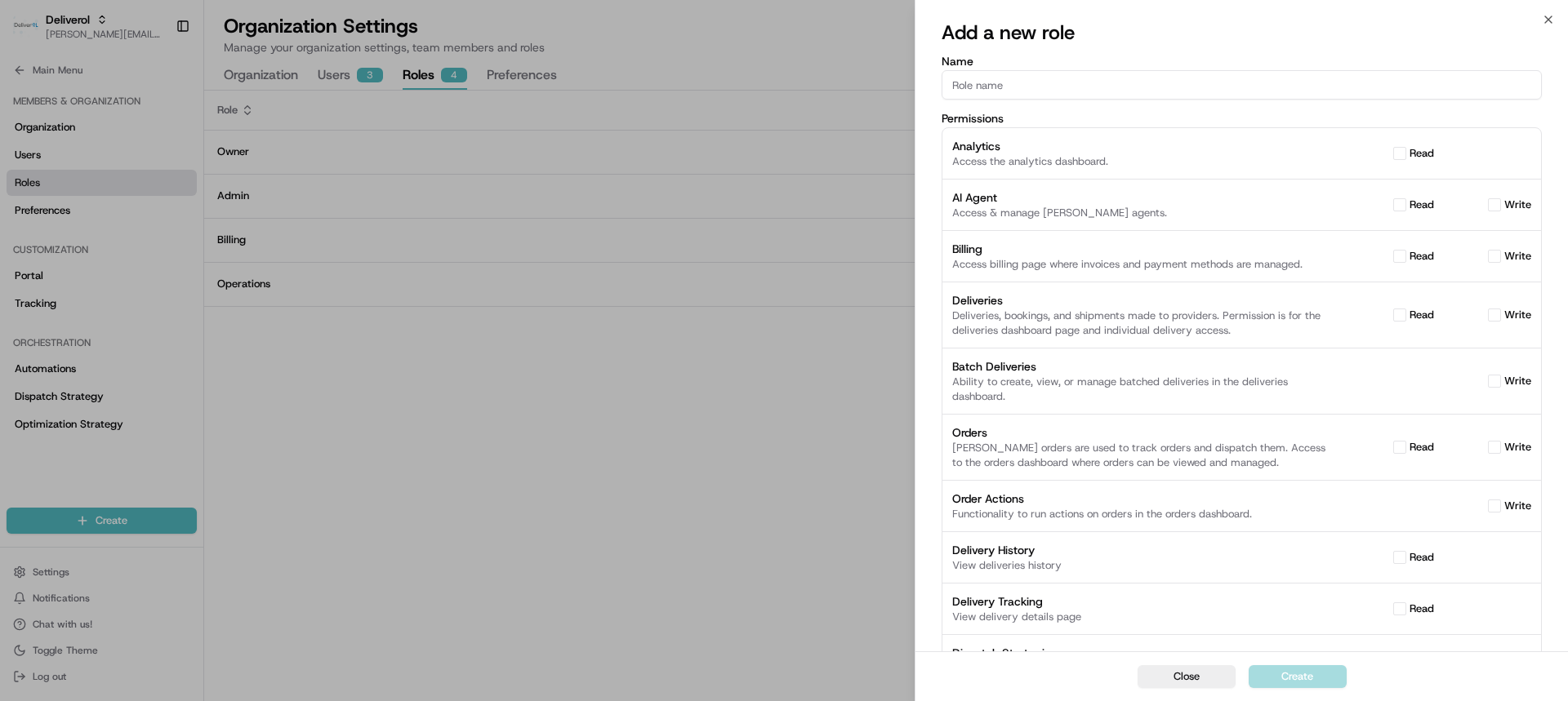
click at [1398, 208] on button "read" at bounding box center [1399, 204] width 13 height 13
checkbox input "true"
click at [1398, 254] on button "read" at bounding box center [1399, 256] width 13 height 13
checkbox input "true"
click at [1494, 313] on button "write" at bounding box center [1494, 315] width 13 height 13
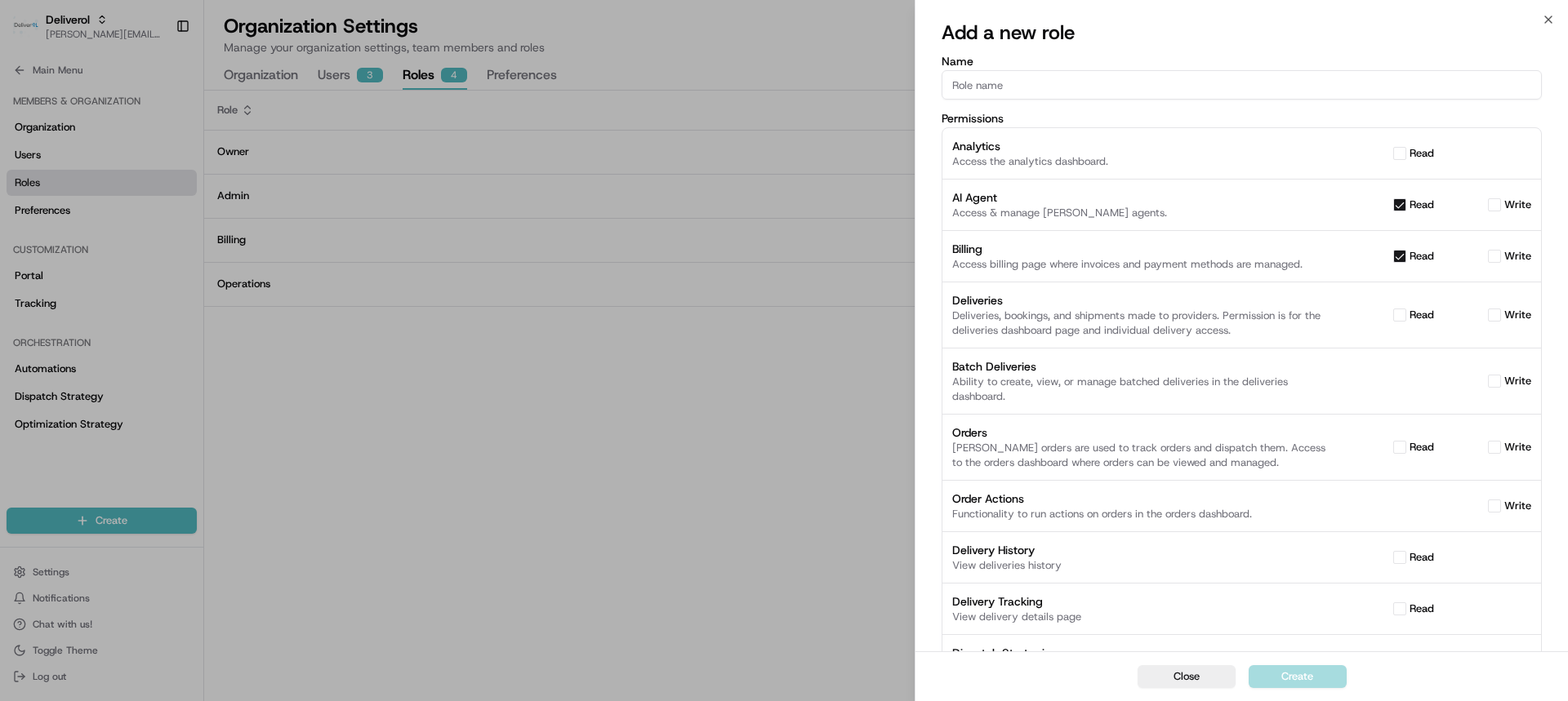
checkbox input "true"
click at [1500, 380] on button "write" at bounding box center [1494, 381] width 13 height 13
checkbox input "true"
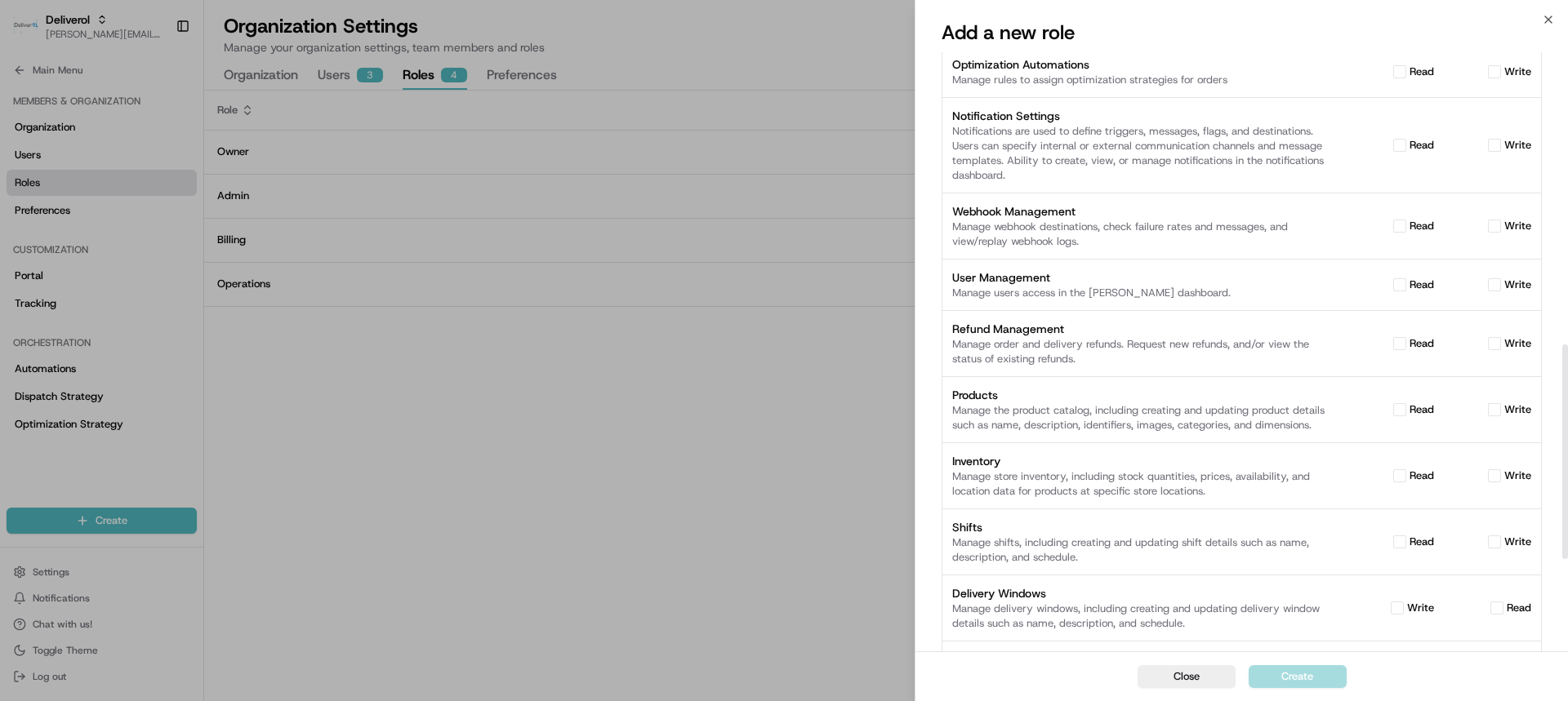
scroll to position [1074, 0]
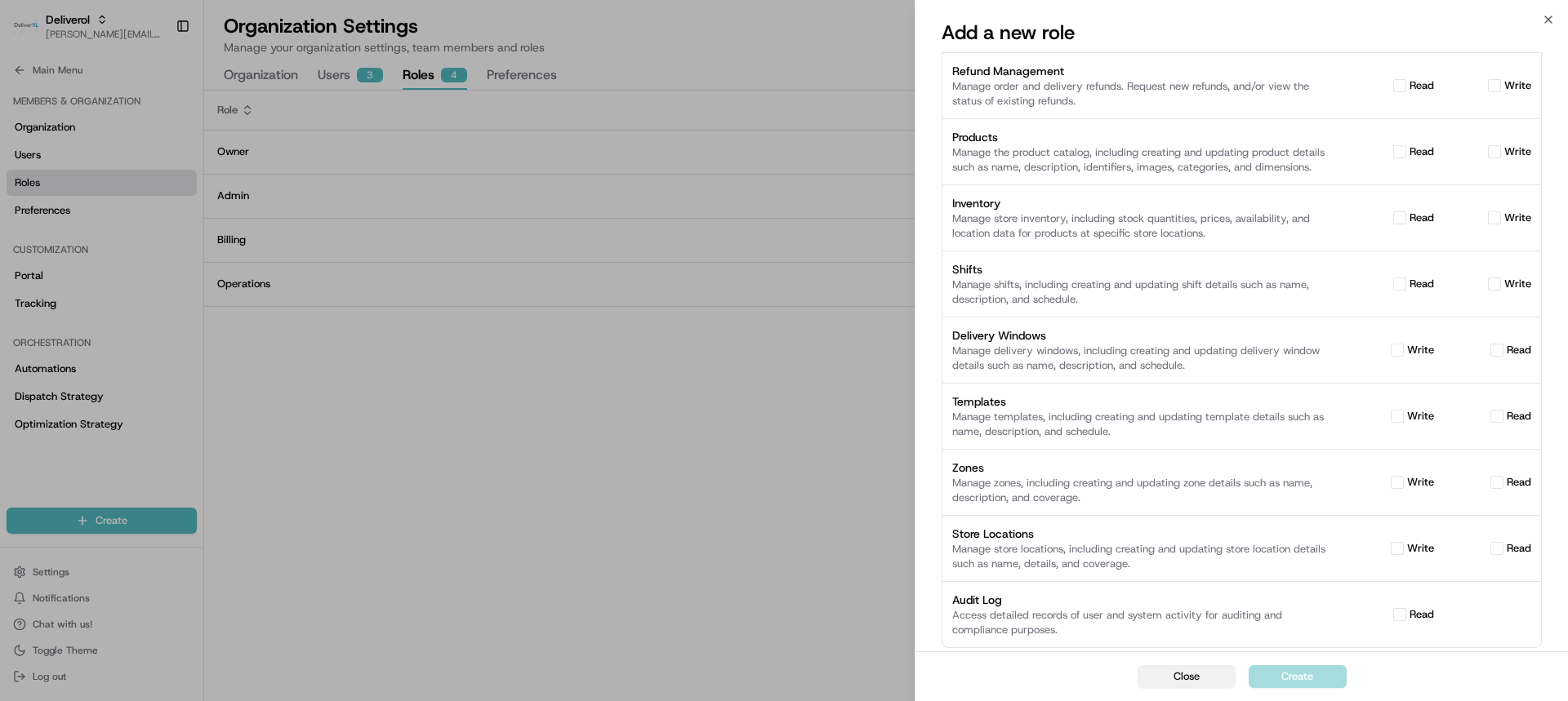
click at [1201, 678] on button "Close" at bounding box center [1186, 676] width 98 height 22
checkbox input "false"
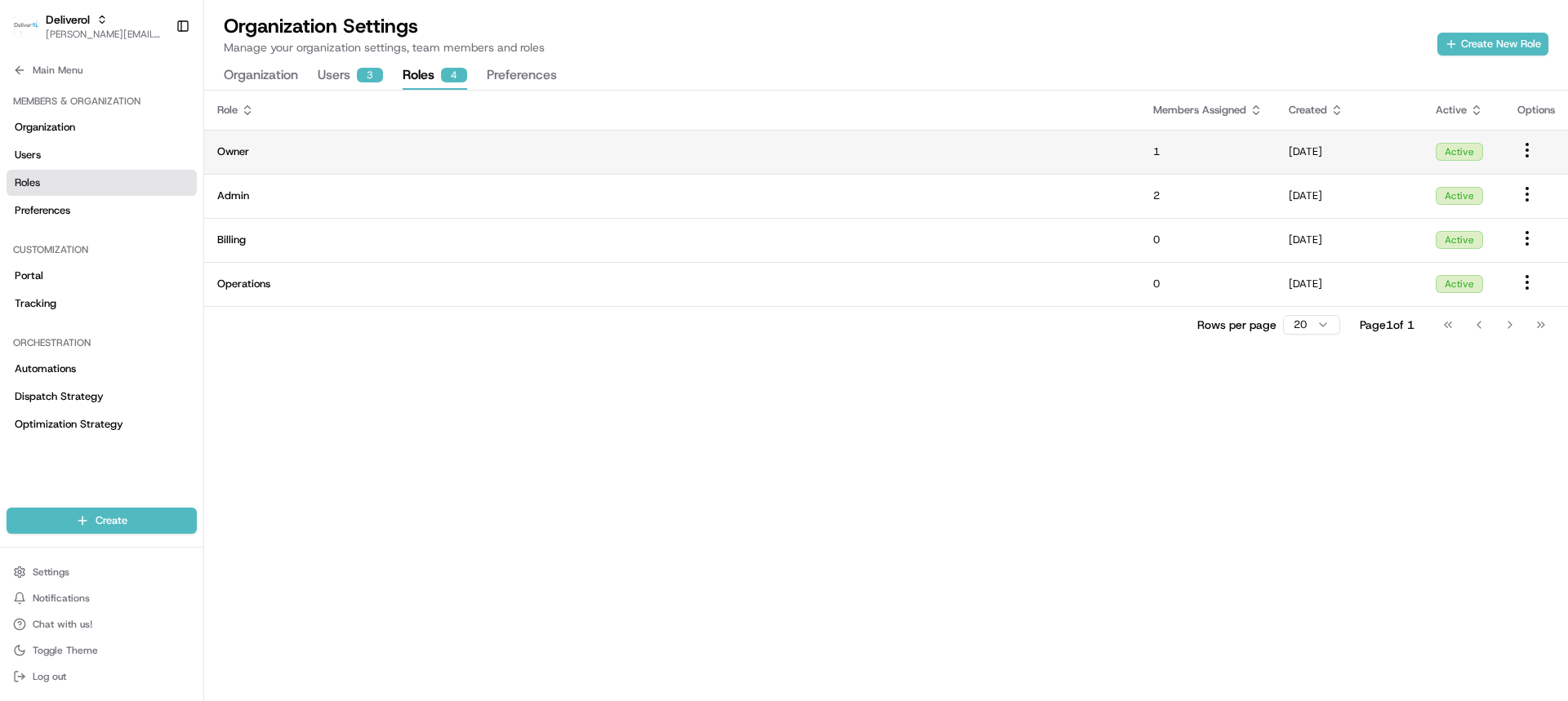
click at [717, 147] on span "Owner" at bounding box center [672, 151] width 910 height 14
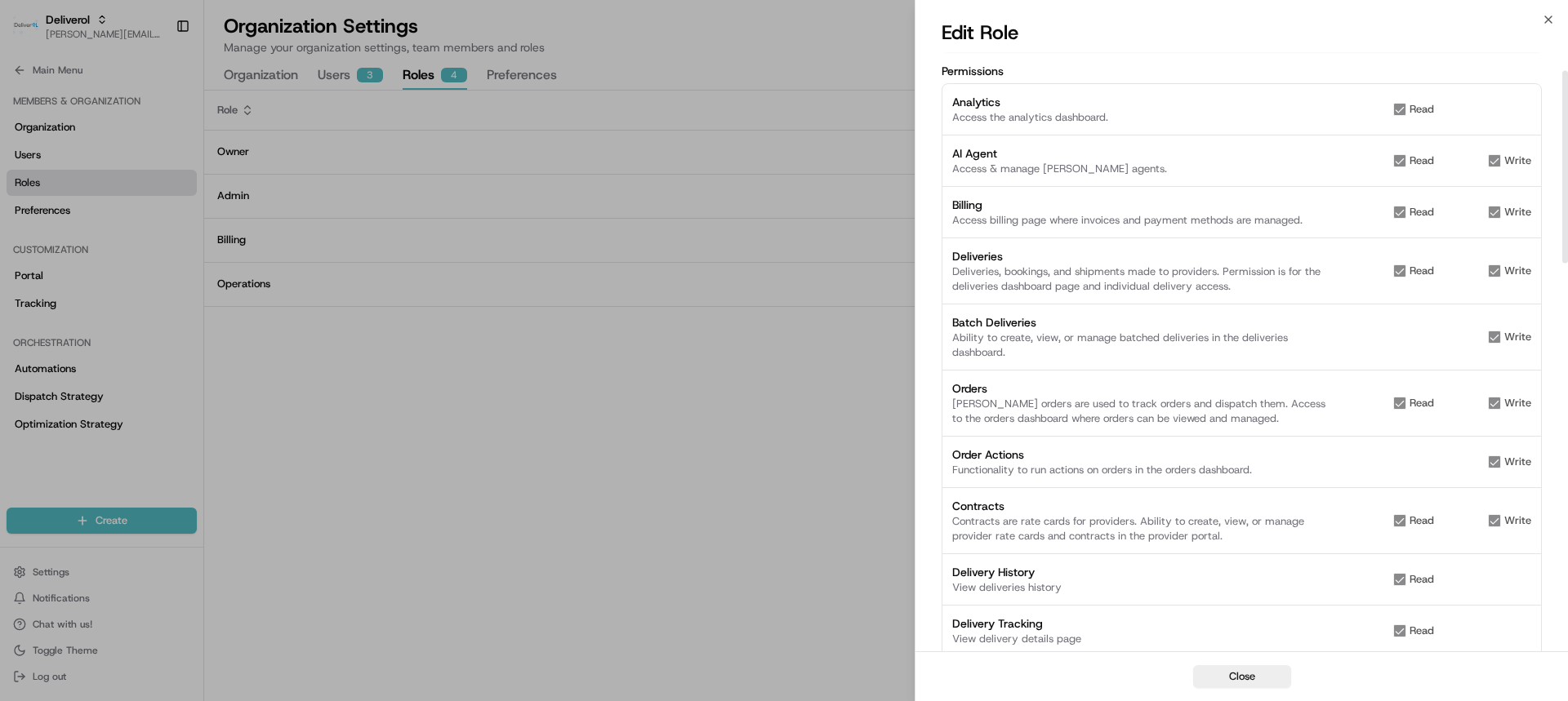
scroll to position [0, 0]
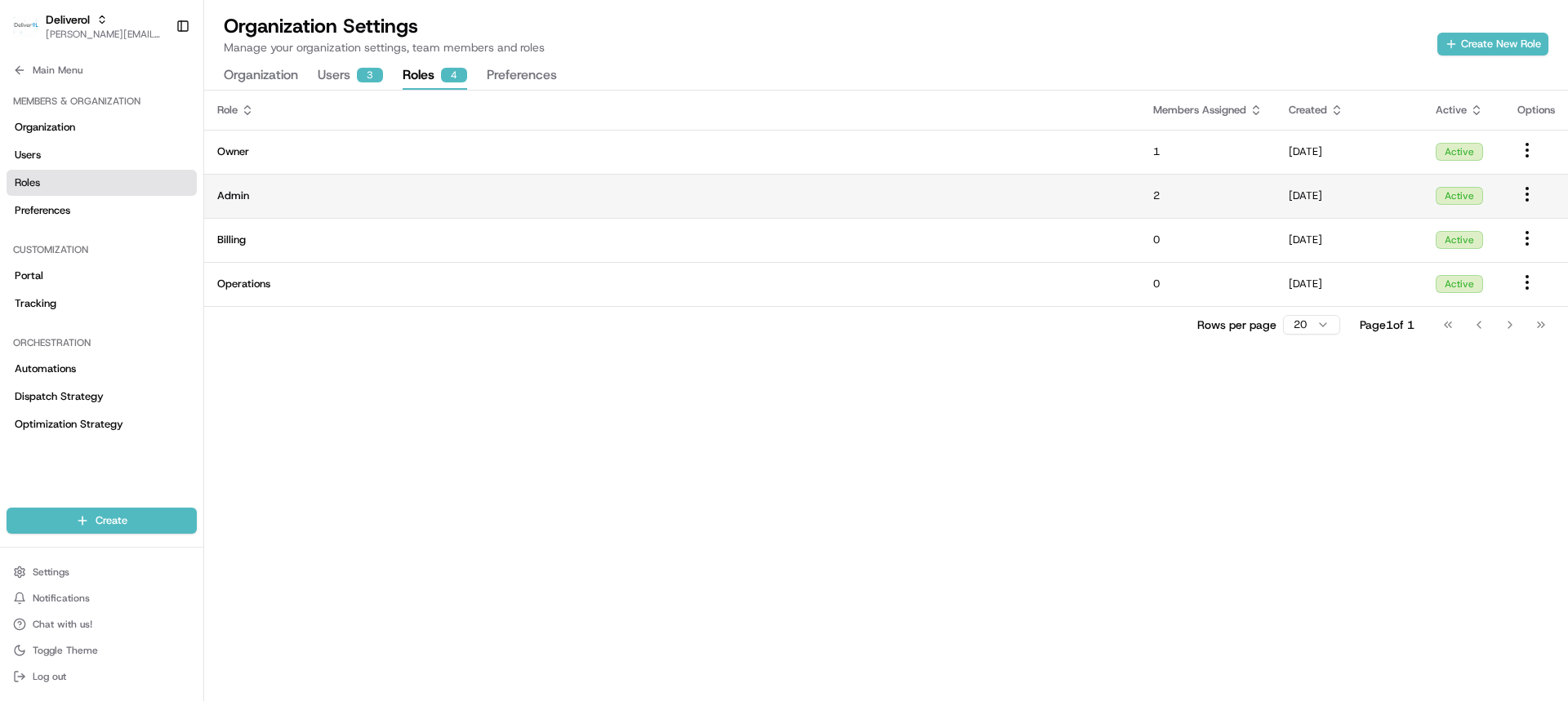
click at [396, 195] on span "Admin" at bounding box center [672, 195] width 910 height 14
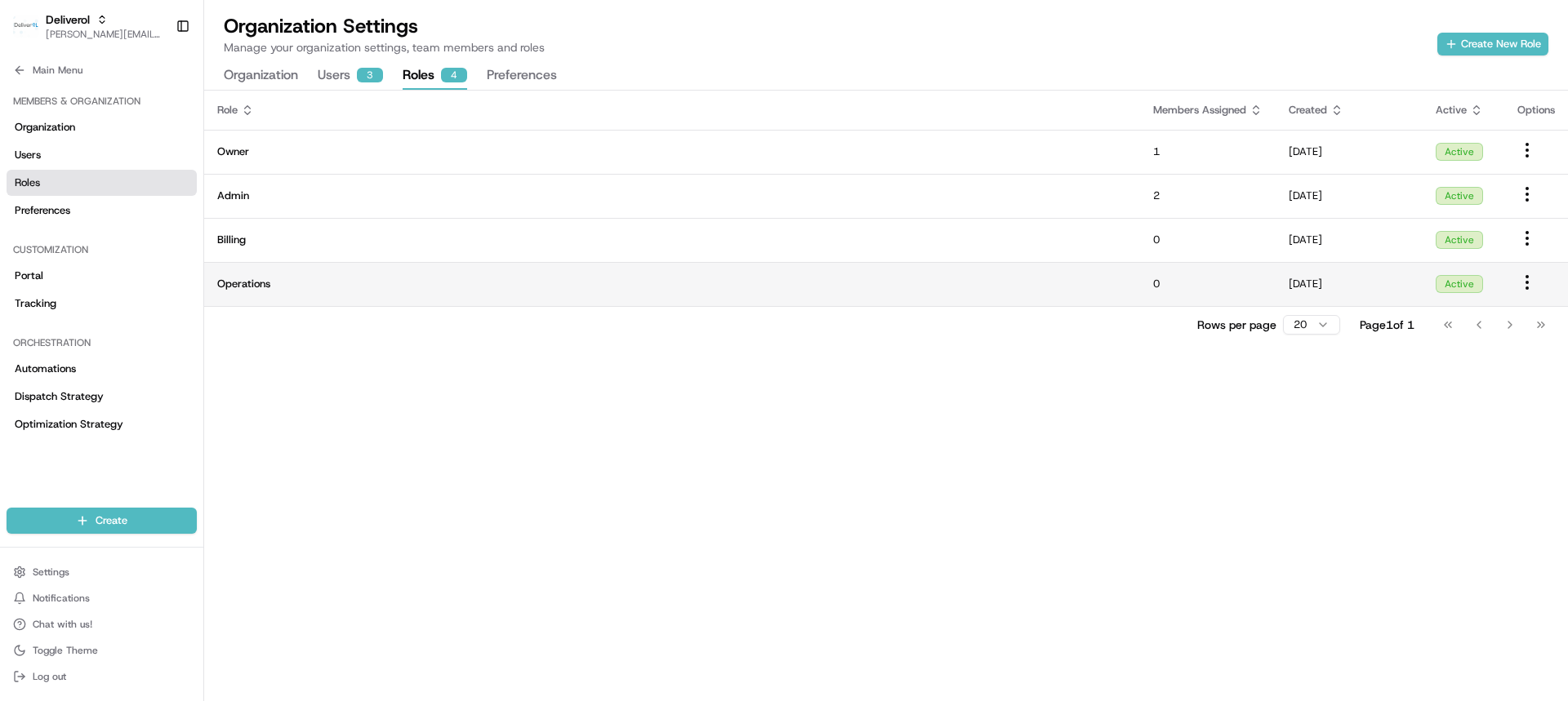
click at [675, 281] on span "Operations" at bounding box center [672, 284] width 910 height 14
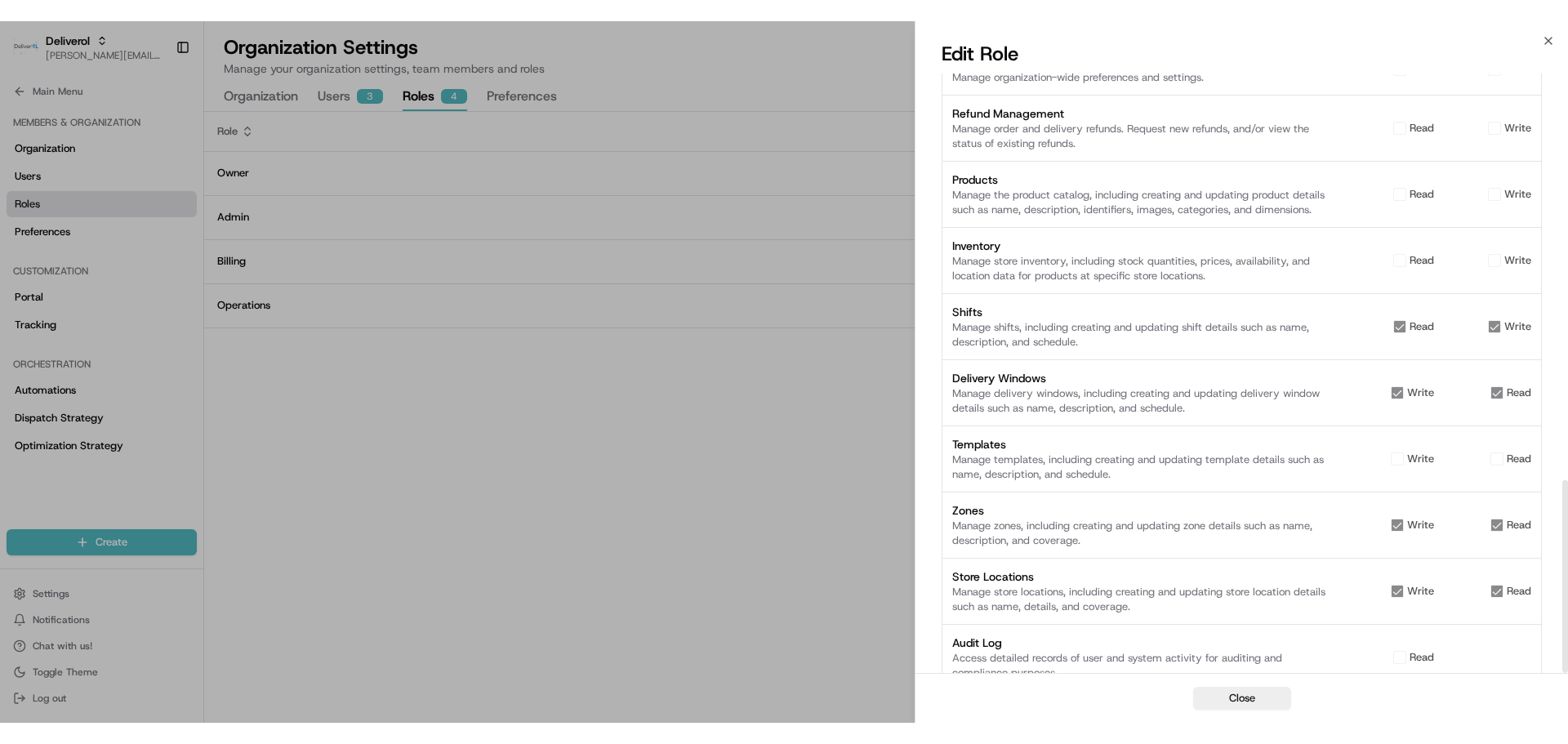
scroll to position [1264, 0]
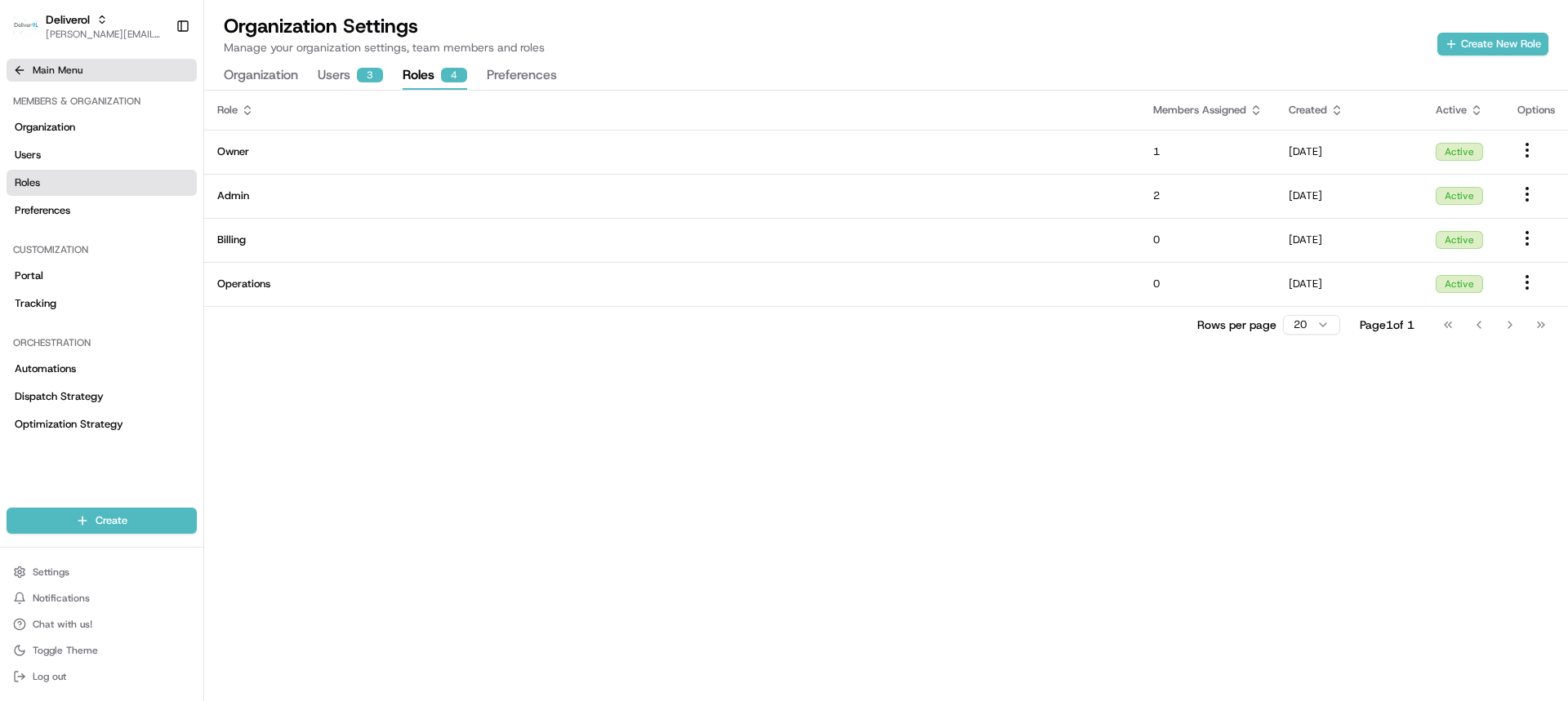
click at [21, 71] on icon at bounding box center [20, 70] width 13 height 13
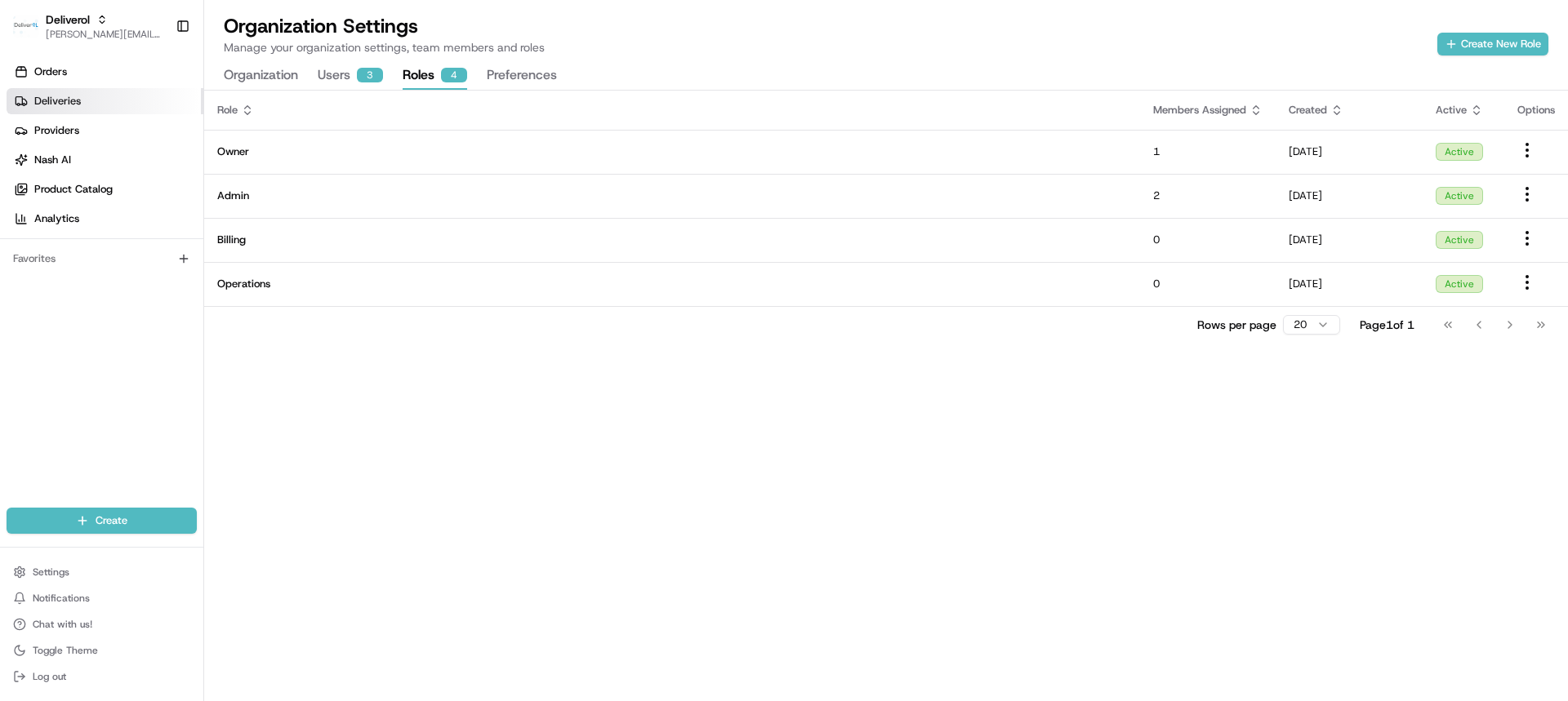
click at [128, 104] on link "Deliveries" at bounding box center [104, 100] width 196 height 26
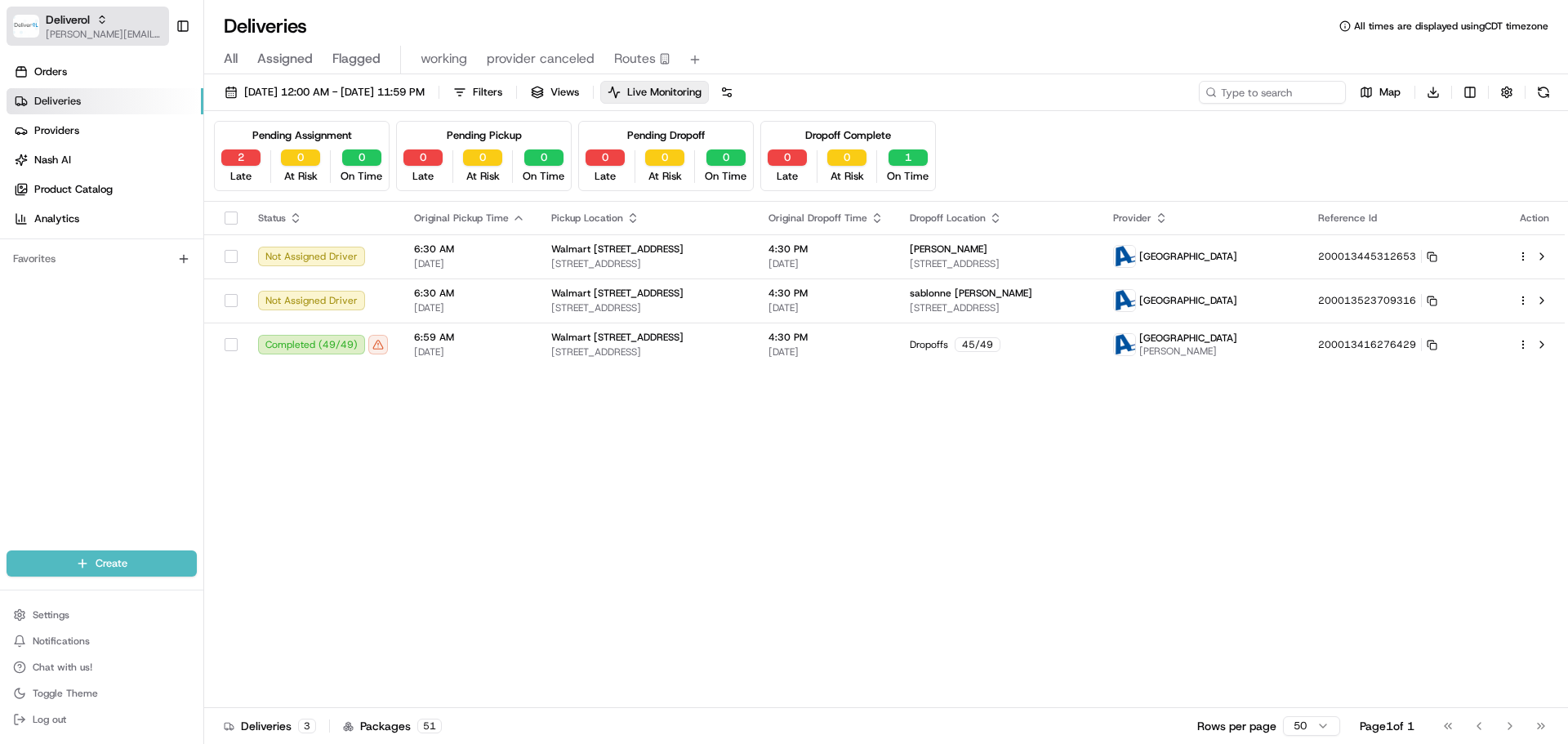
click at [76, 34] on span "[PERSON_NAME][EMAIL_ADDRESS][DOMAIN_NAME]" at bounding box center [104, 34] width 117 height 13
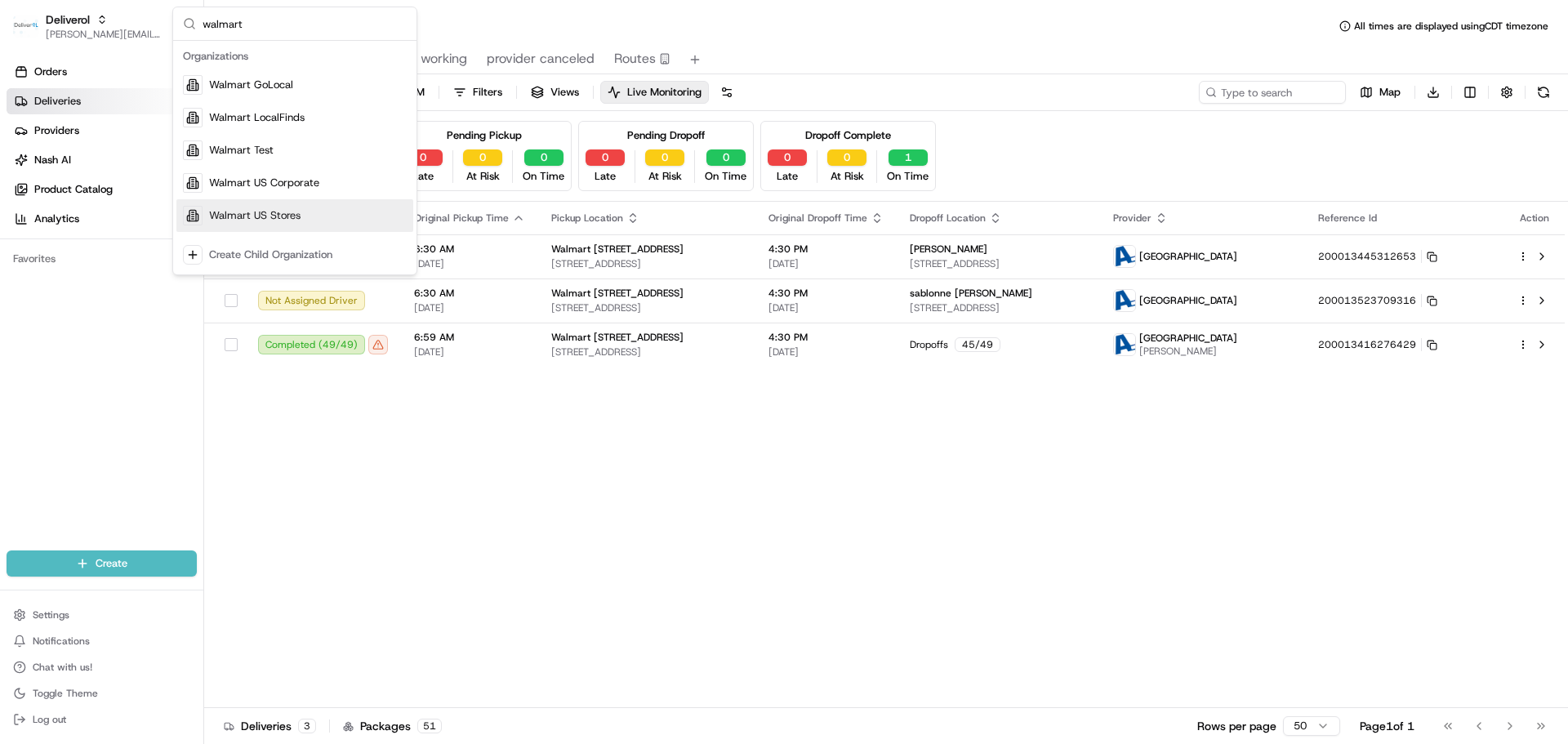
type input "walmart"
click at [240, 221] on span "Walmart US Stores" at bounding box center [255, 215] width 91 height 14
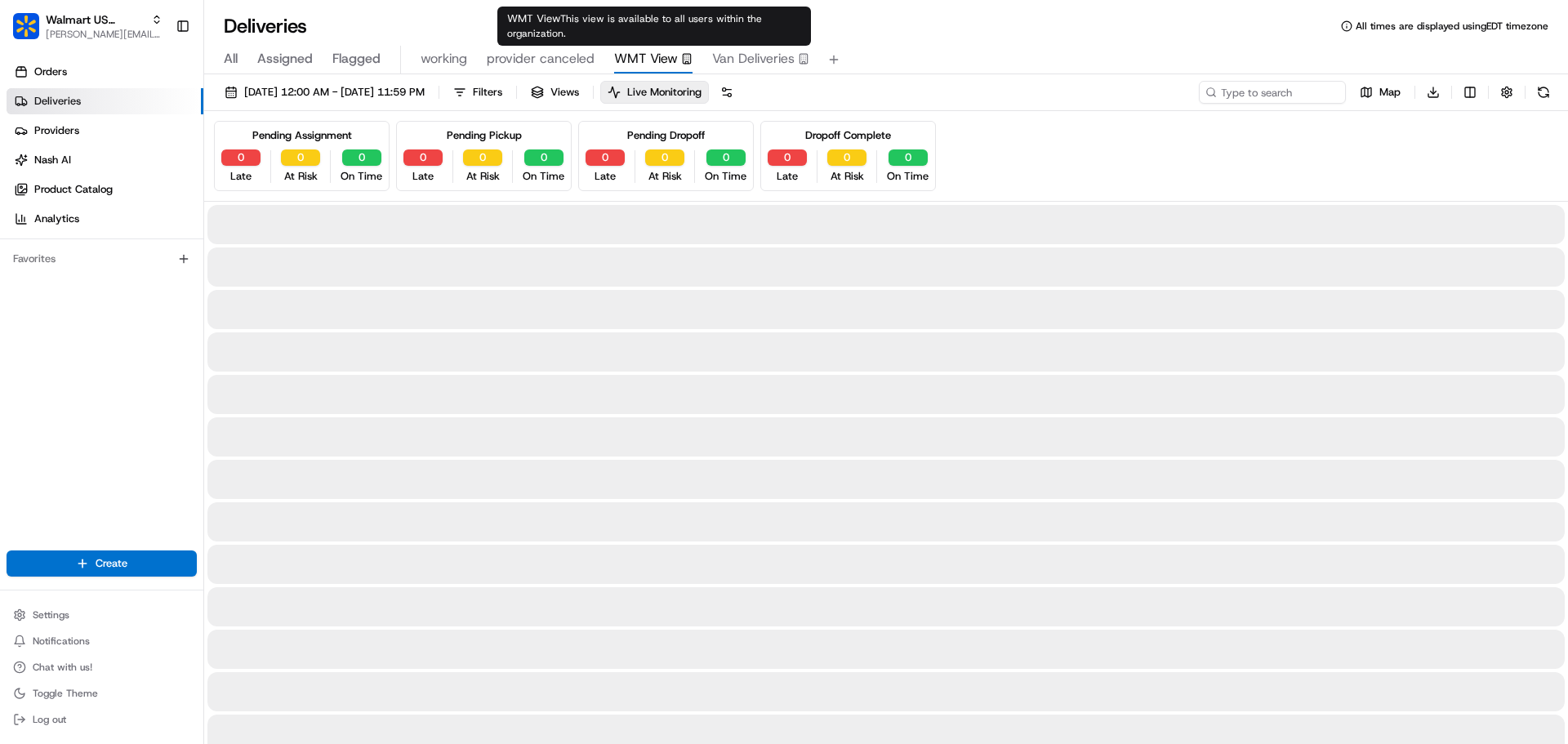
click at [649, 62] on span "WMT View" at bounding box center [645, 59] width 64 height 20
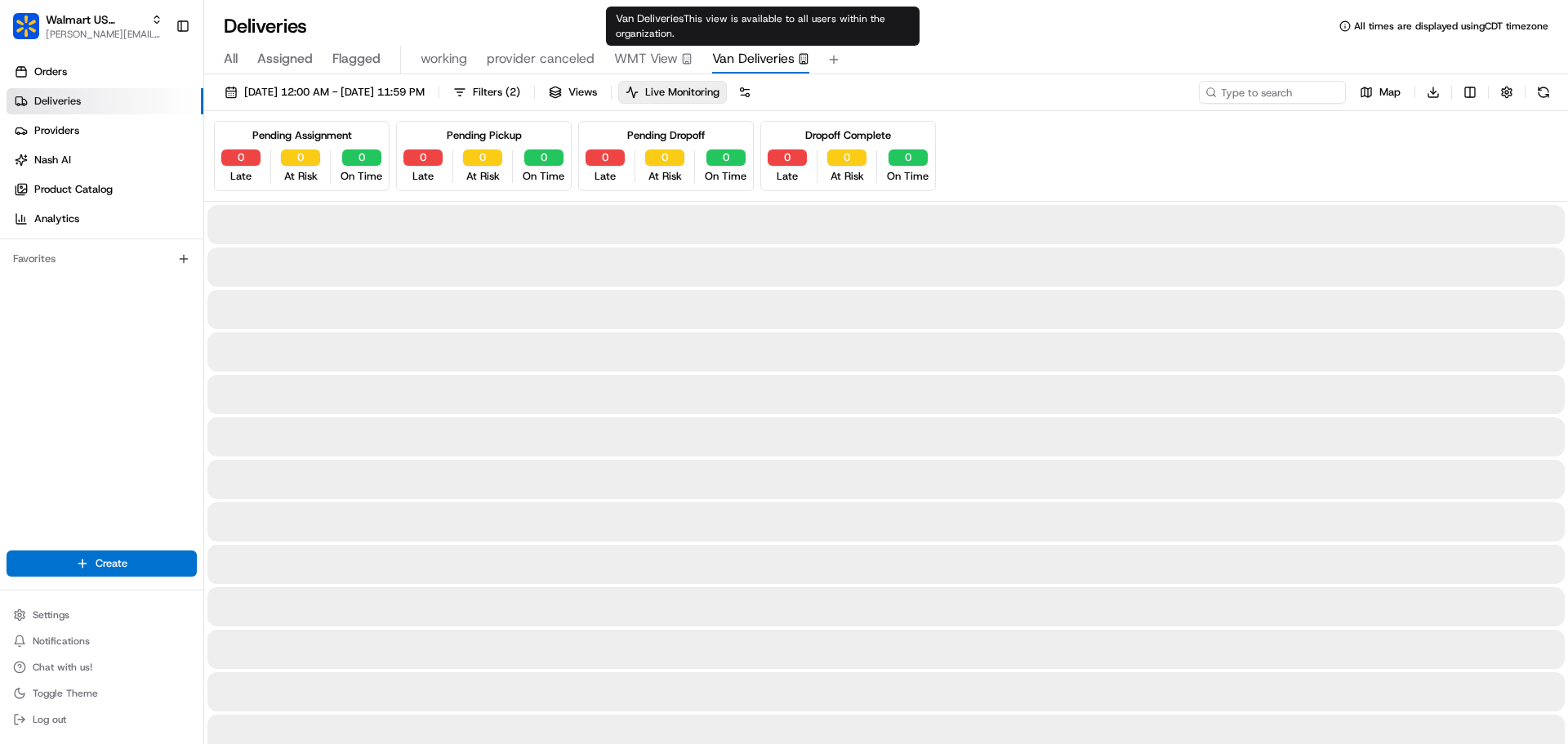
click at [736, 61] on span "Van Deliveries" at bounding box center [754, 59] width 83 height 20
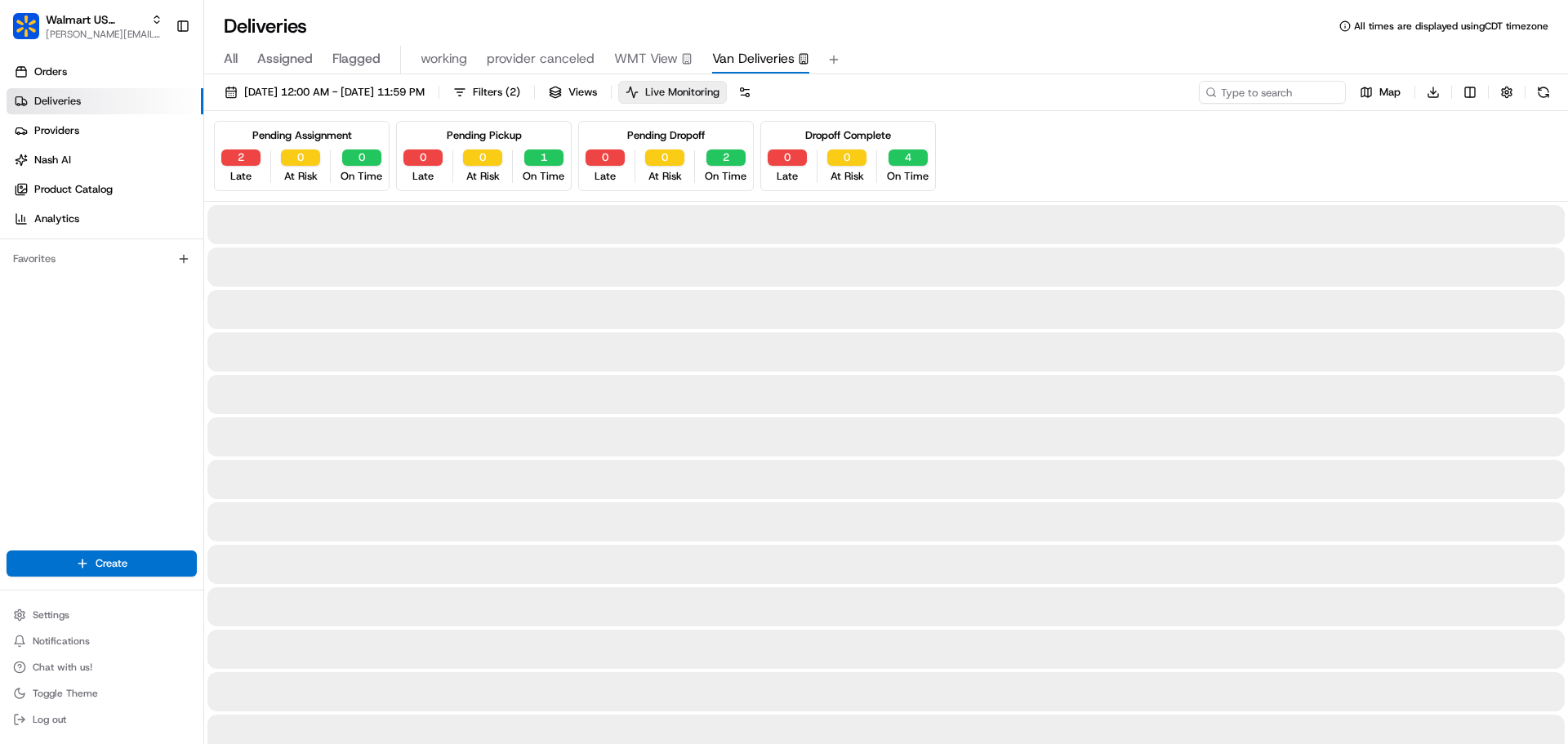
click at [719, 92] on span "Live Monitoring" at bounding box center [682, 92] width 74 height 14
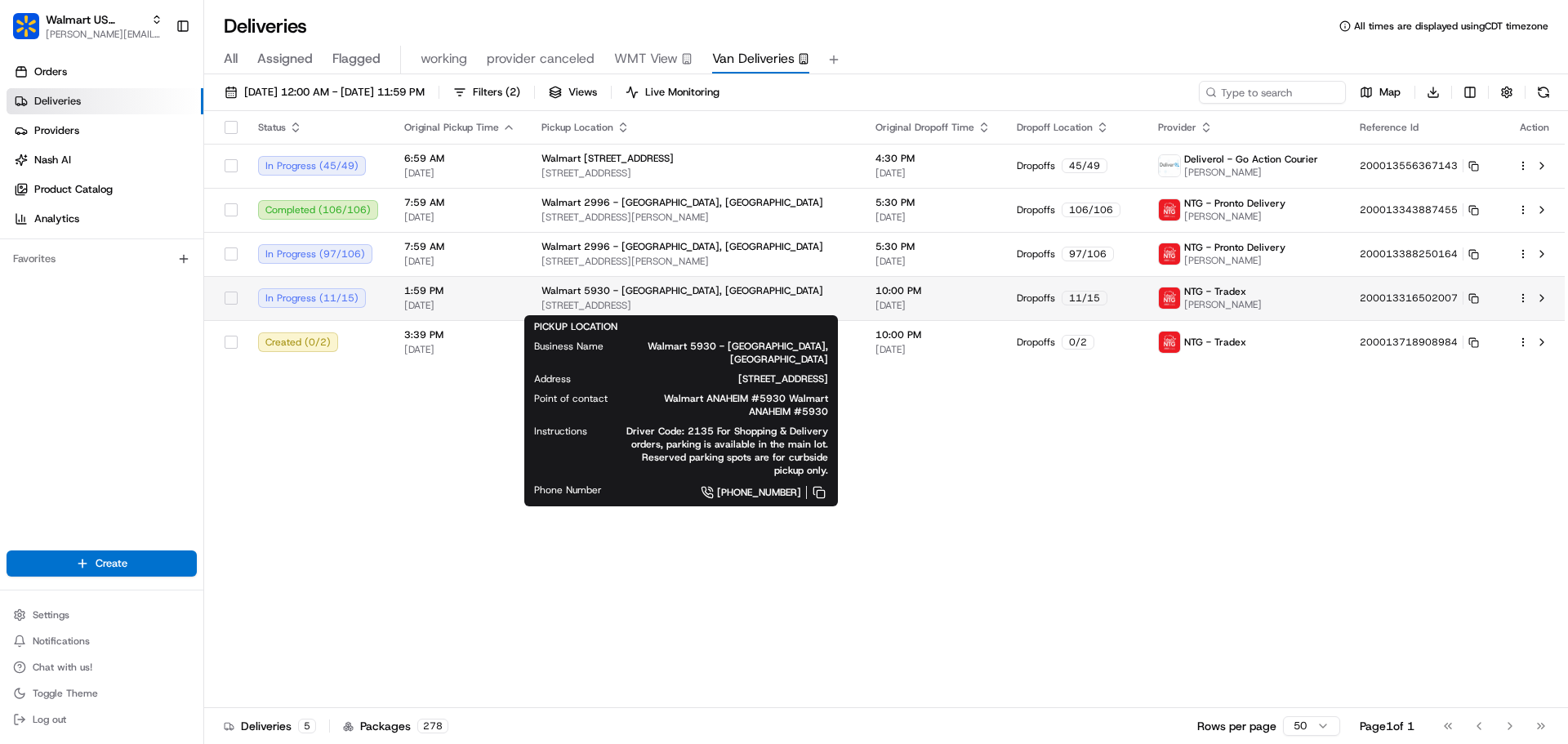
click at [794, 290] on div "Walmart 5930 - Anaheim, CA" at bounding box center [694, 291] width 308 height 13
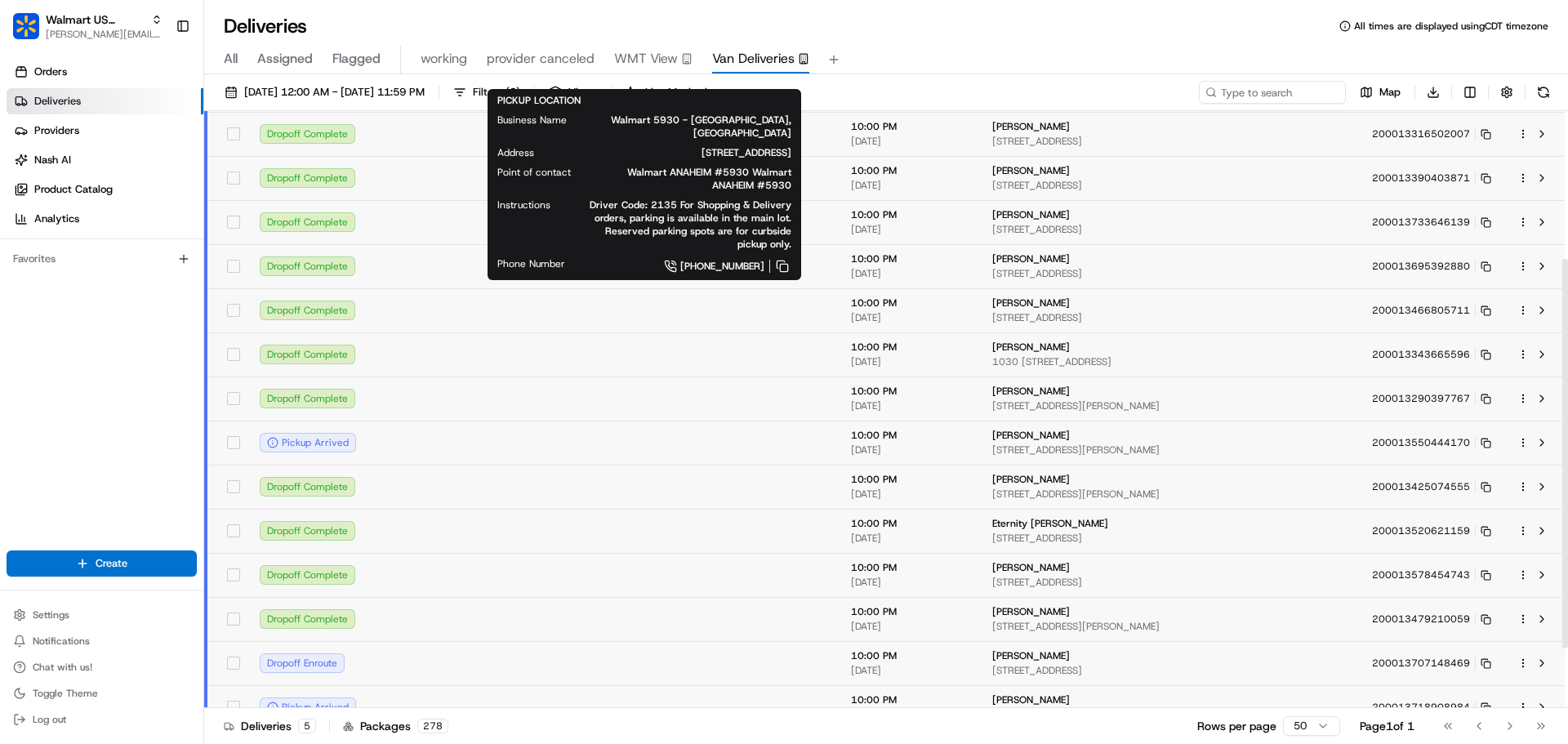
scroll to position [318, 0]
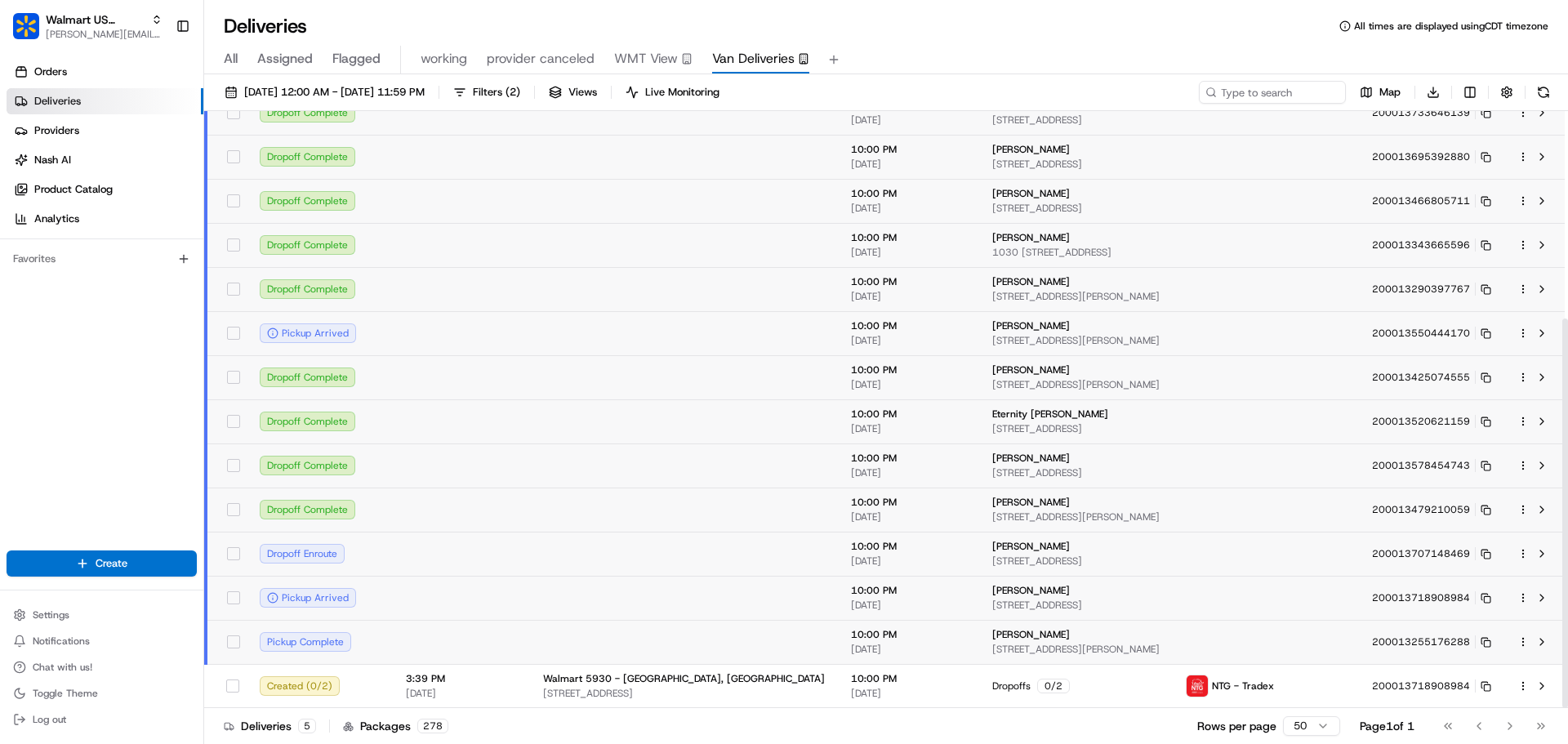
click at [485, 550] on td at bounding box center [461, 554] width 137 height 44
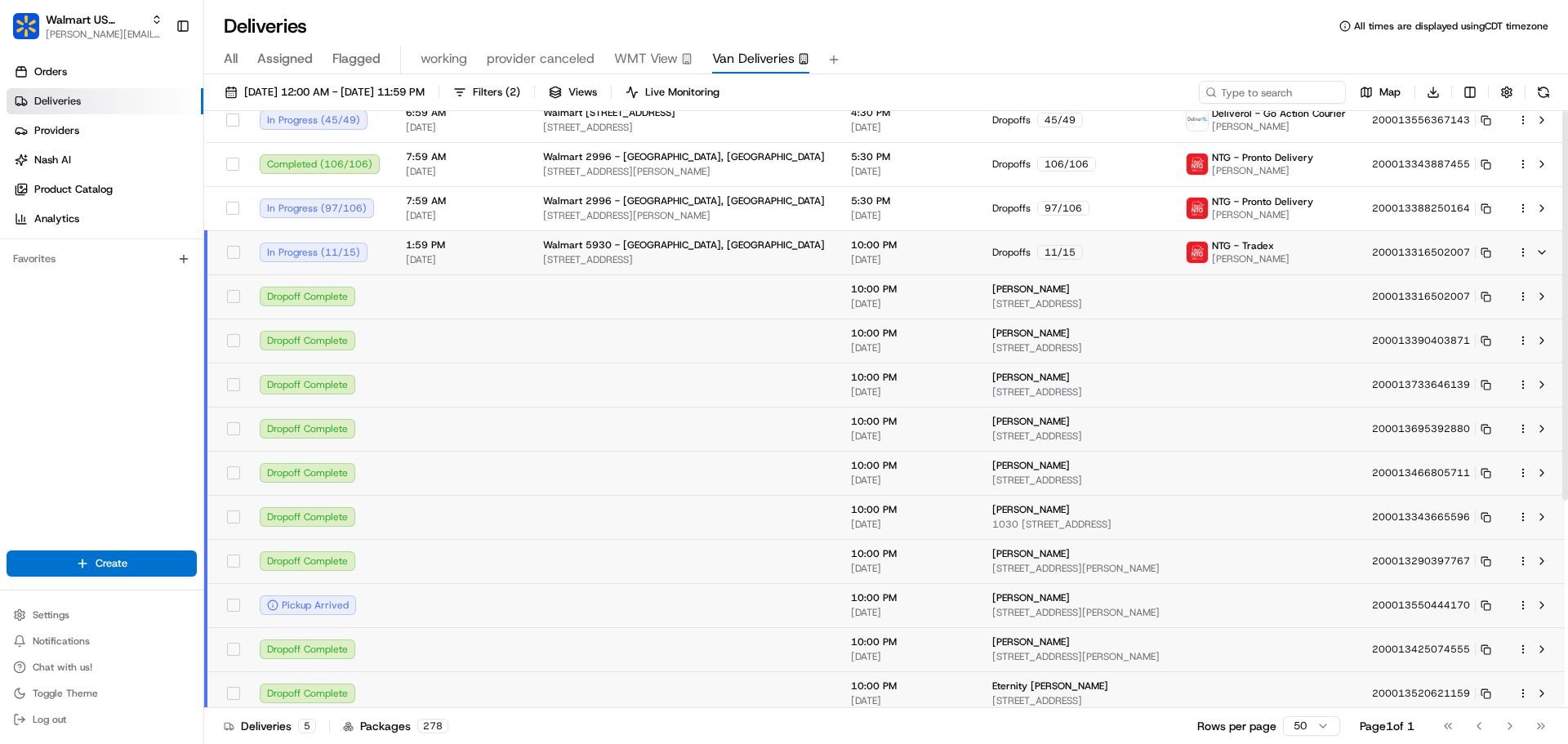
scroll to position [0, 0]
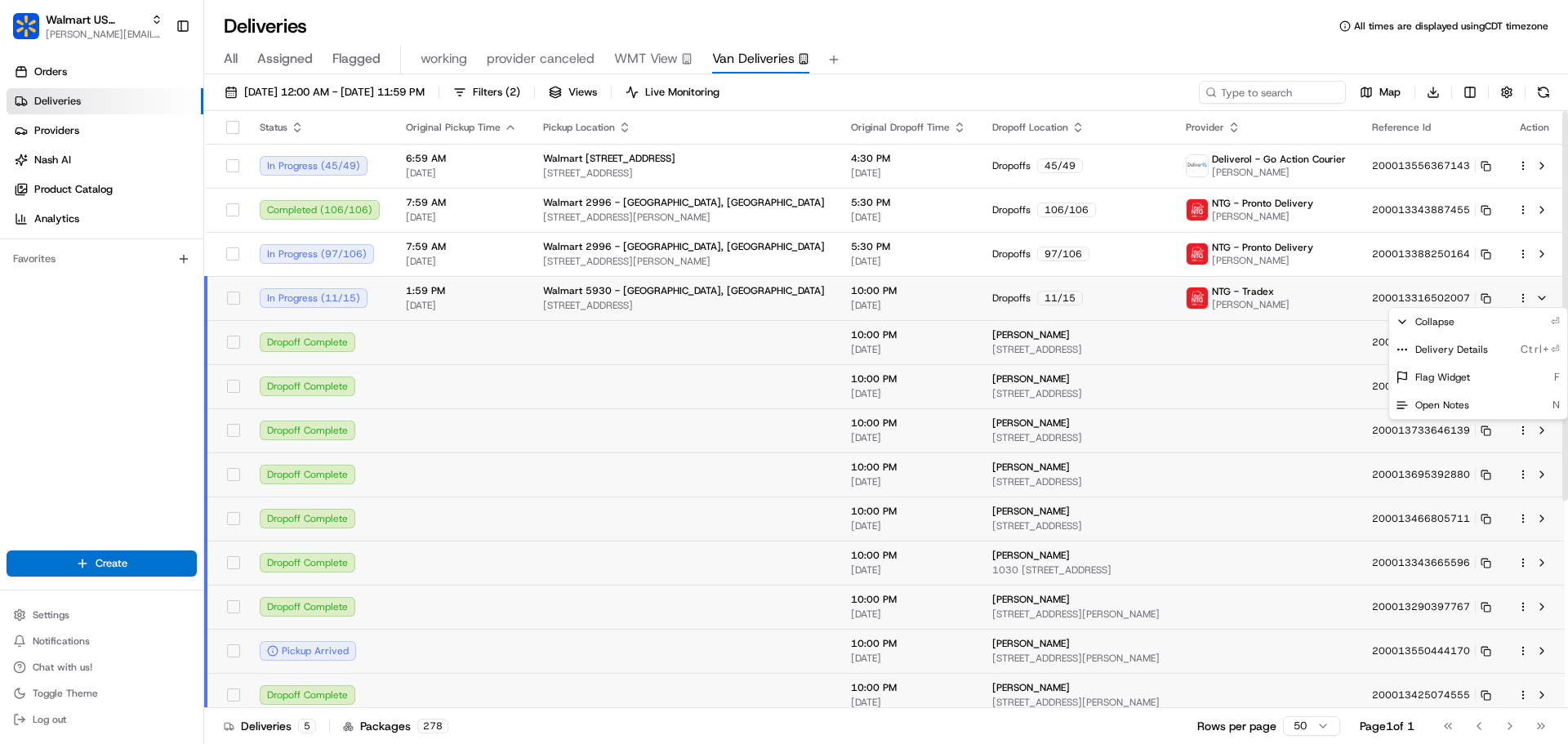
click at [1523, 297] on html "Walmart US Stores jeff@usenash.com Toggle Sidebar Orders Deliveries Providers N…" at bounding box center [784, 372] width 1568 height 744
click at [1476, 359] on div "Delivery Details Ctrl+⏎" at bounding box center [1477, 349] width 178 height 28
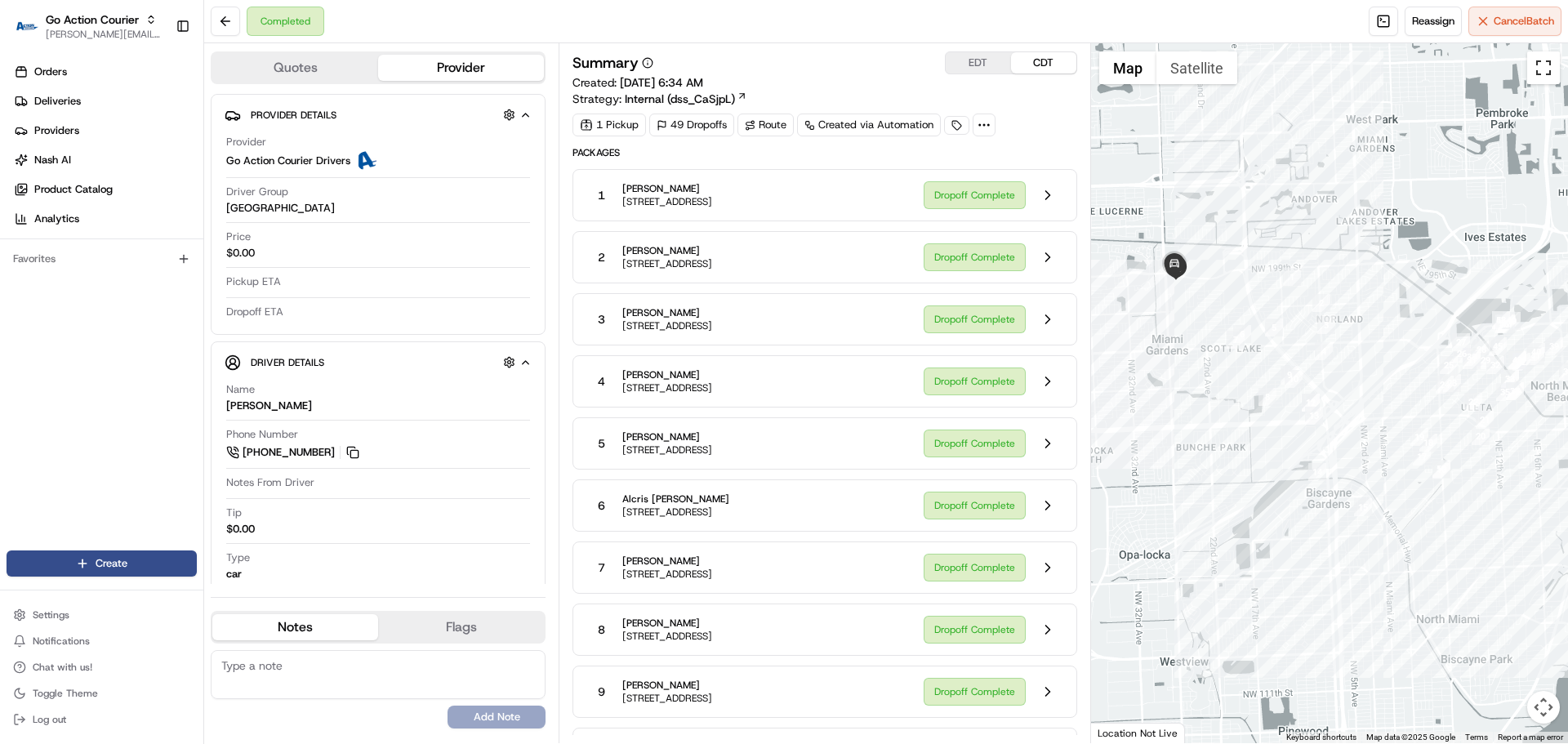
click at [1535, 75] on button "Toggle fullscreen view" at bounding box center [1543, 67] width 32 height 32
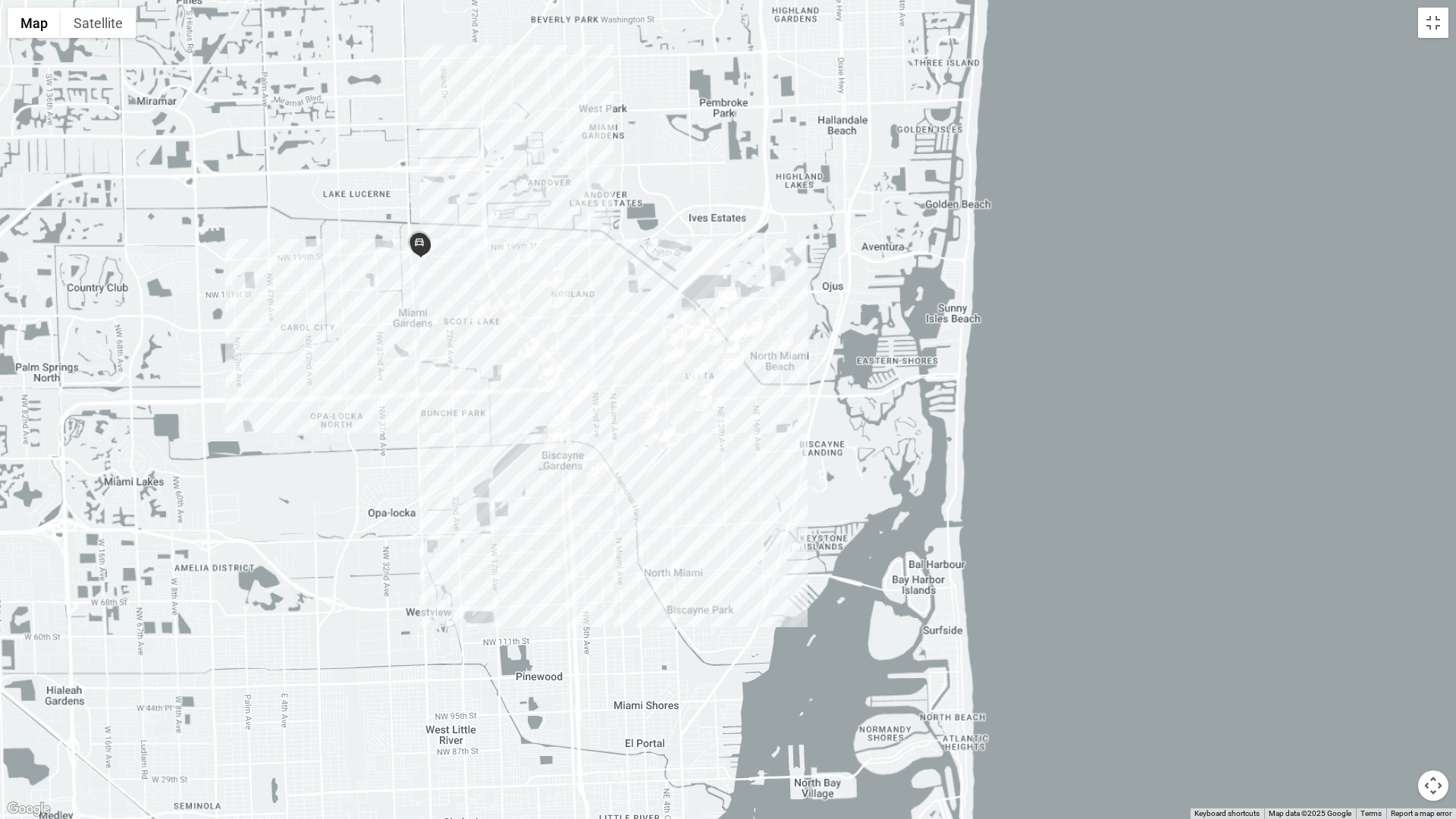
drag, startPoint x: 745, startPoint y: 428, endPoint x: 553, endPoint y: 387, distance: 196.3
click at [551, 384] on div at bounding box center [728, 409] width 1456 height 819
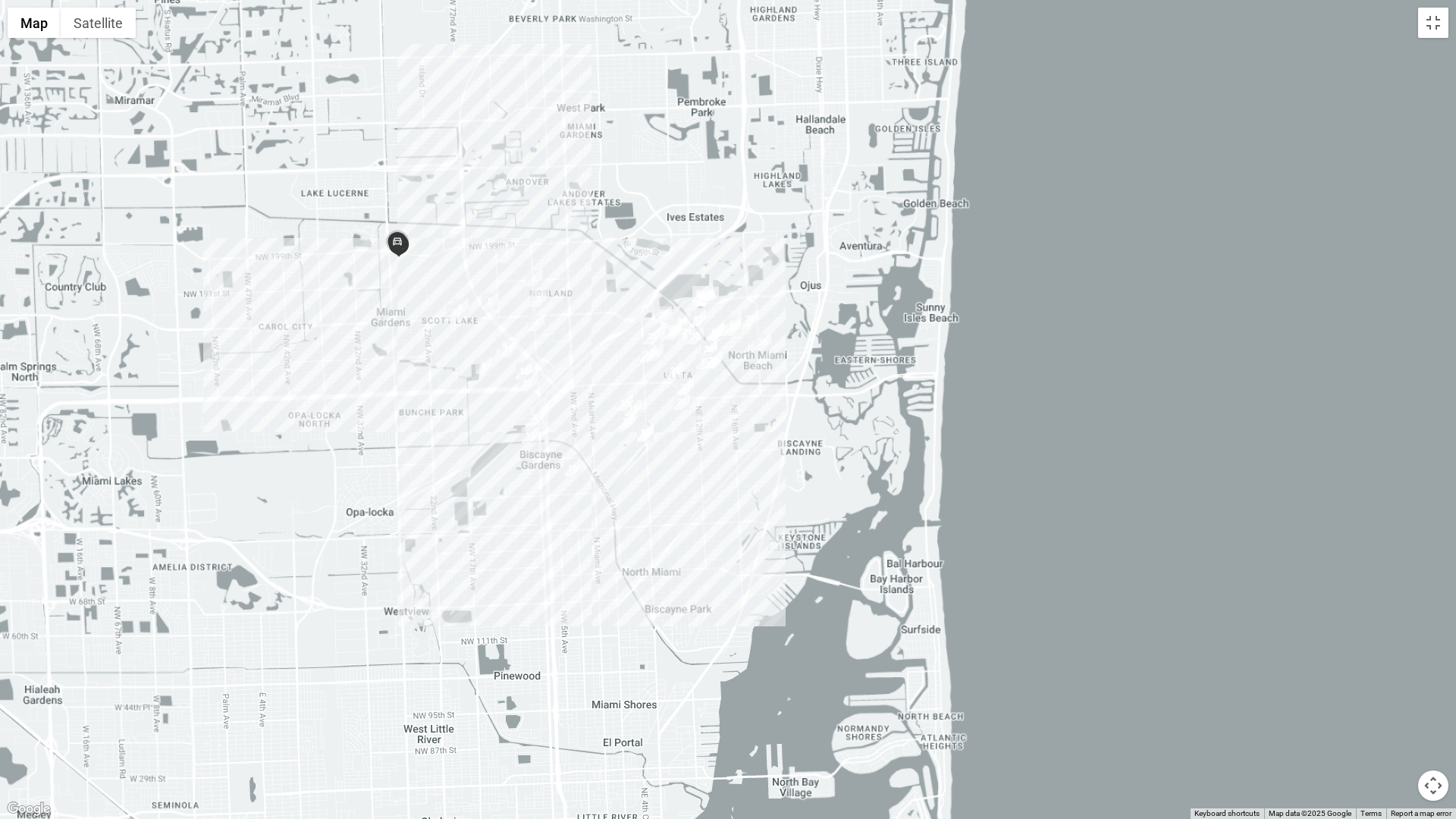
click at [1433, 651] on button "Map camera controls" at bounding box center [1433, 786] width 30 height 30
click at [1398, 651] on button "Zoom in" at bounding box center [1395, 710] width 30 height 30
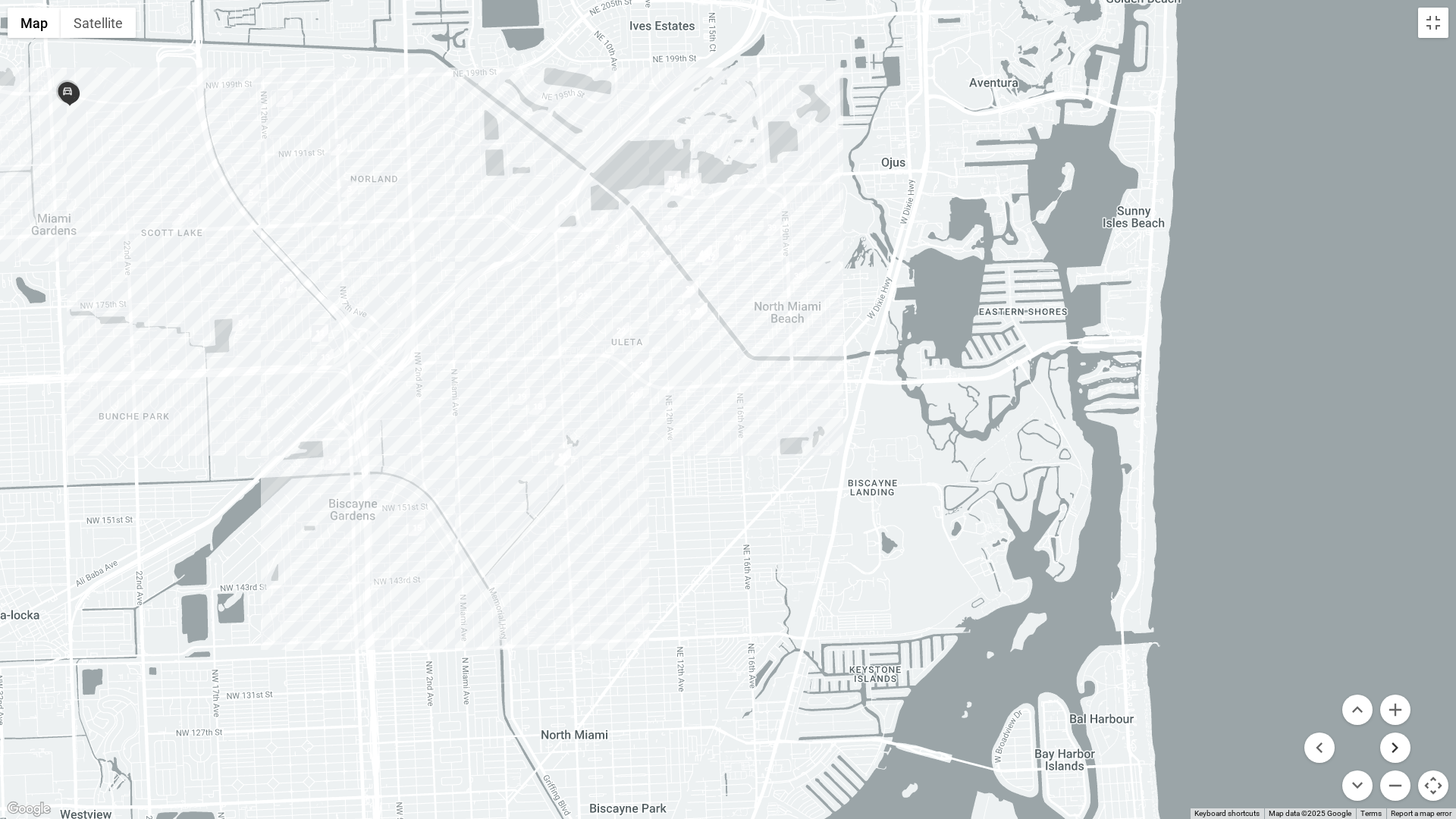
click at [1401, 651] on button "Move right" at bounding box center [1395, 747] width 30 height 30
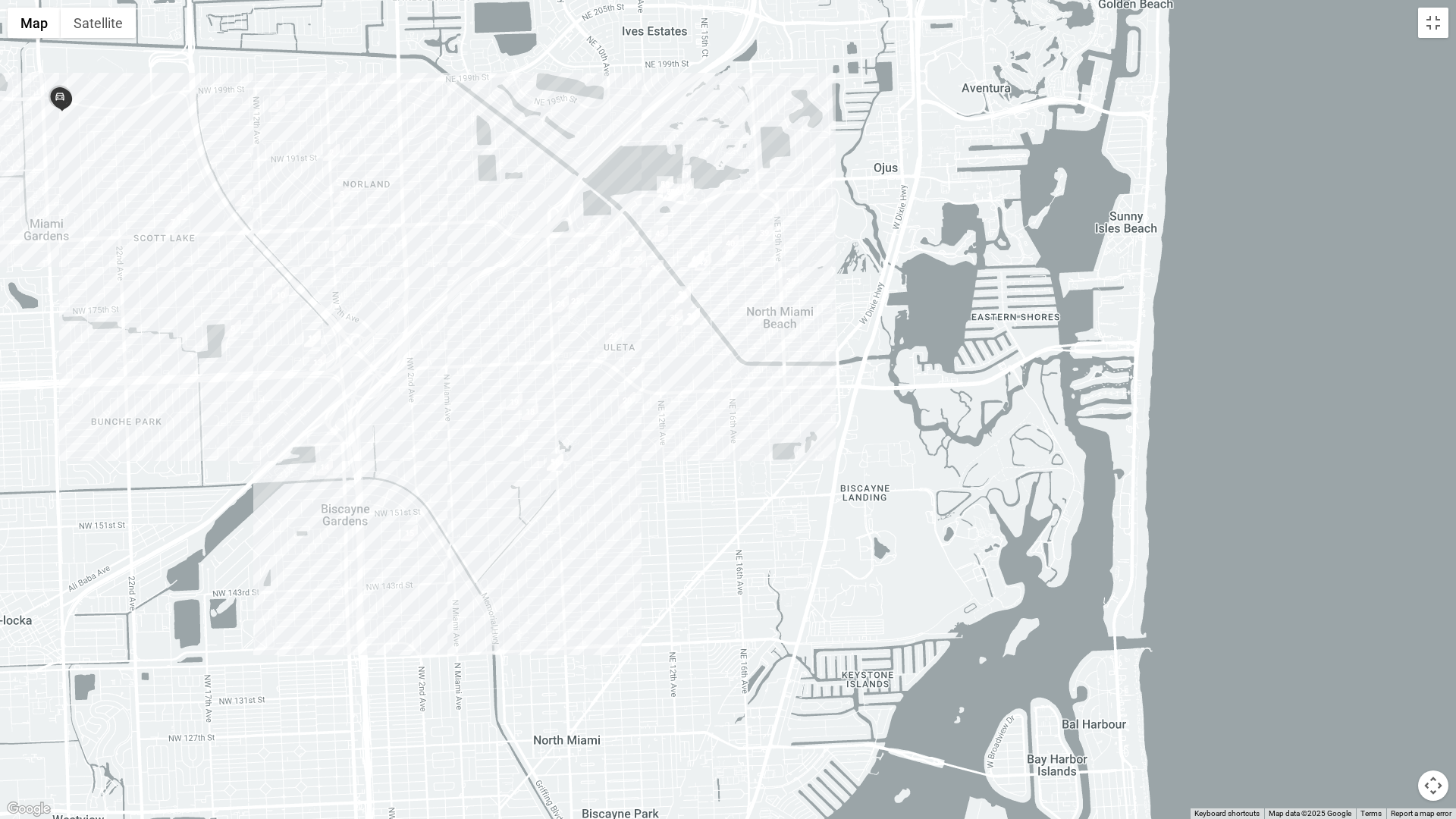
drag, startPoint x: 338, startPoint y: 469, endPoint x: 1199, endPoint y: 490, distance: 861.3
click at [1174, 489] on div at bounding box center [728, 409] width 1456 height 819
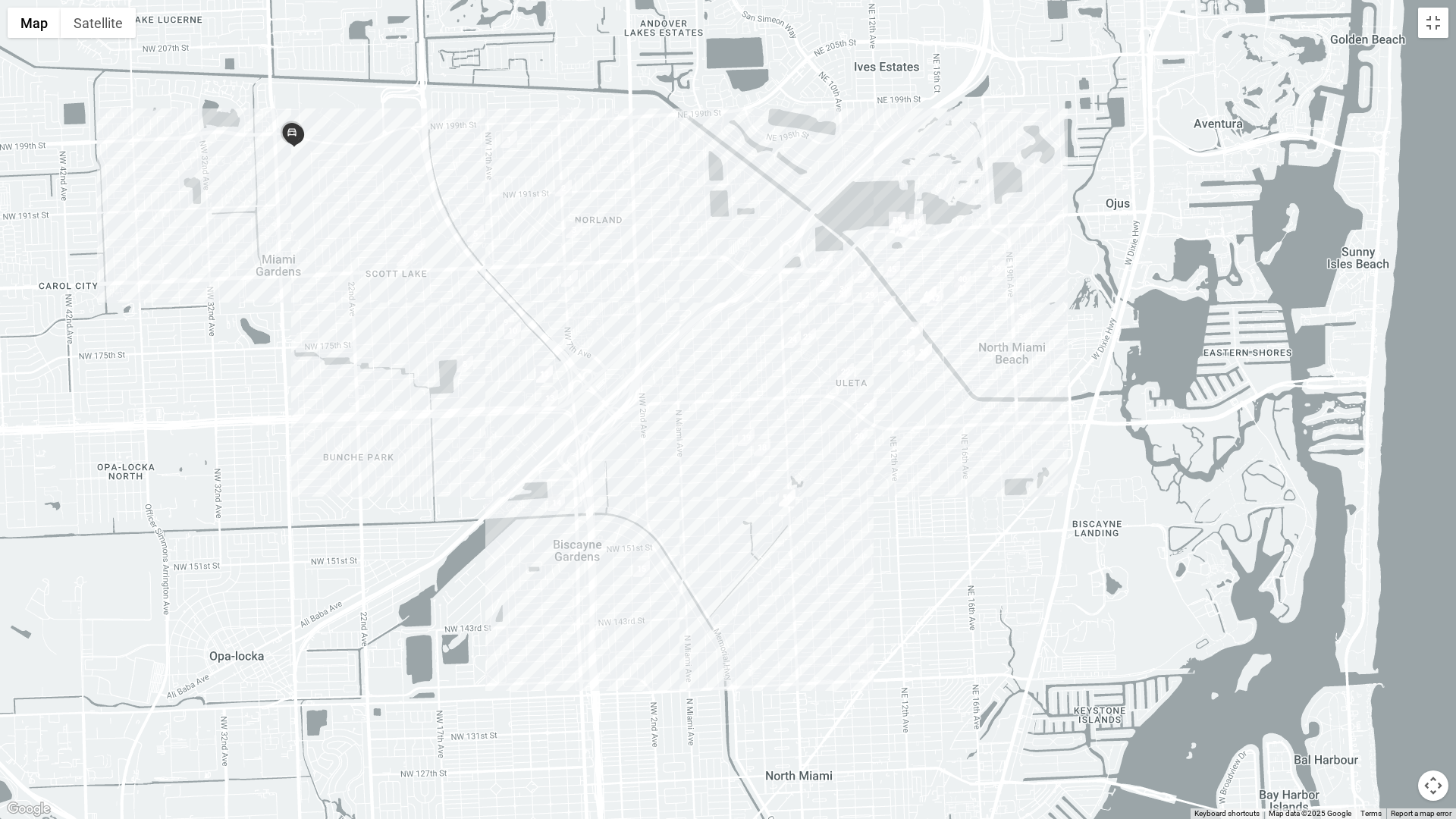
click at [1437, 651] on button "Map camera controls" at bounding box center [1433, 786] width 30 height 30
click at [1424, 27] on button "Toggle fullscreen view" at bounding box center [1433, 22] width 30 height 30
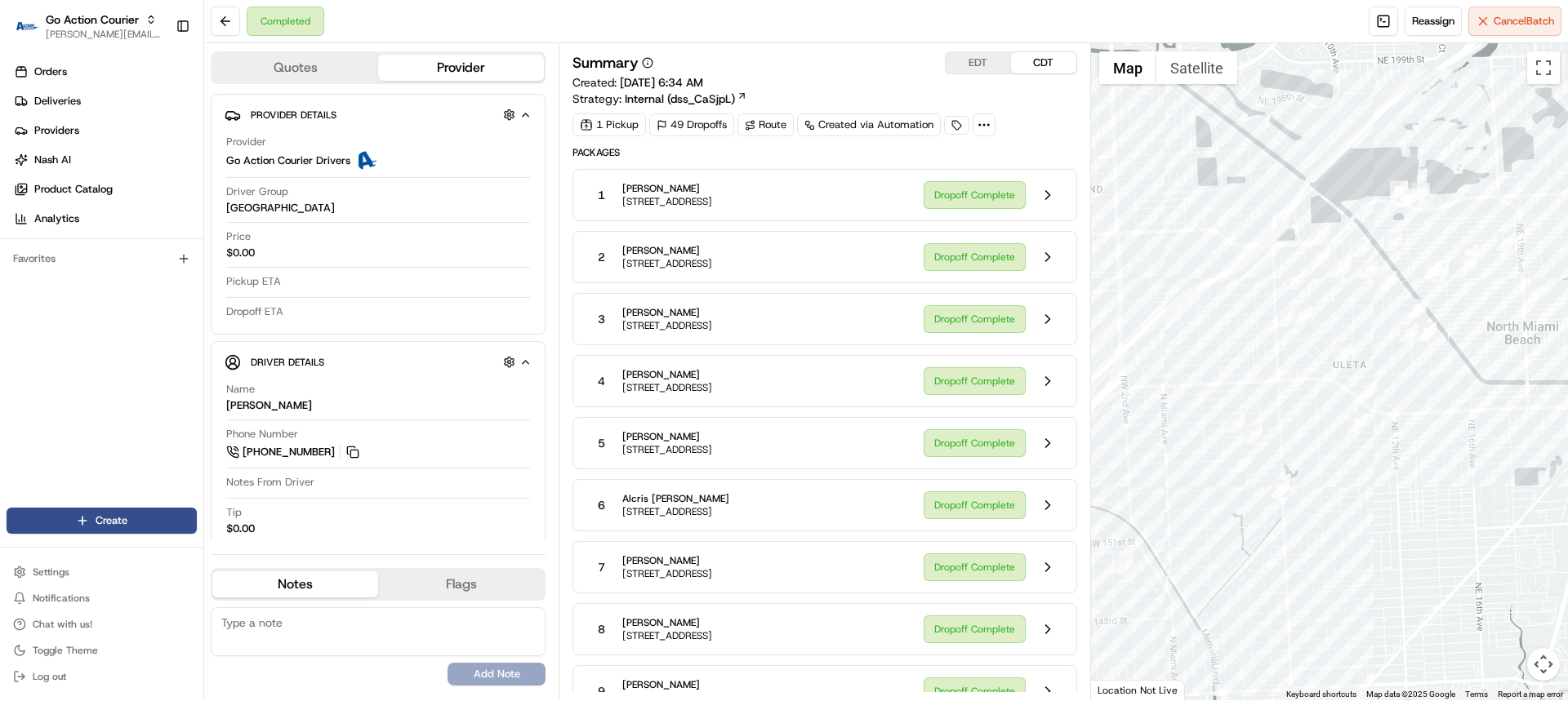
drag, startPoint x: 1408, startPoint y: 386, endPoint x: 1244, endPoint y: 419, distance: 167.3
click at [1244, 419] on div at bounding box center [1329, 371] width 477 height 657
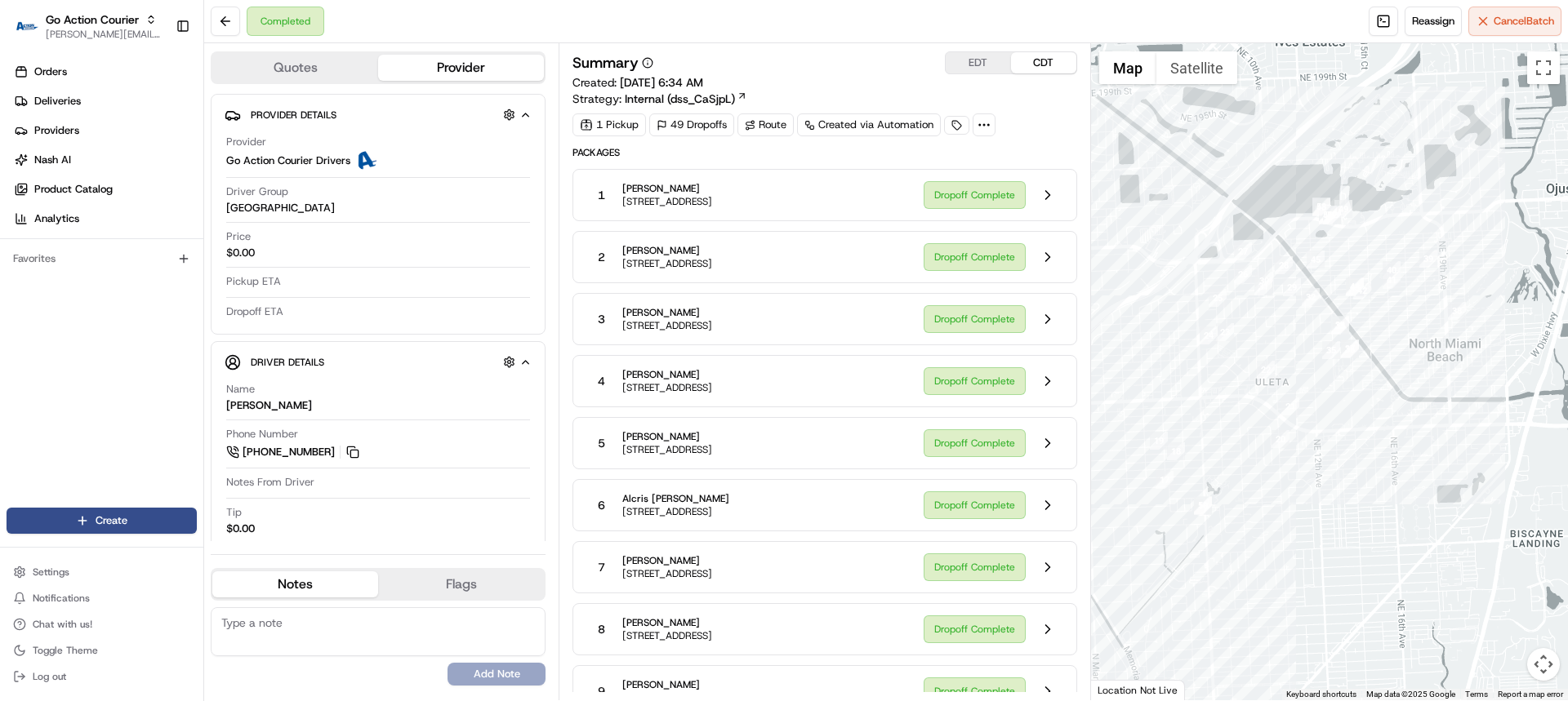
click at [1538, 662] on button "Map camera controls" at bounding box center [1543, 664] width 32 height 32
click at [1504, 578] on button "Zoom in" at bounding box center [1503, 583] width 32 height 32
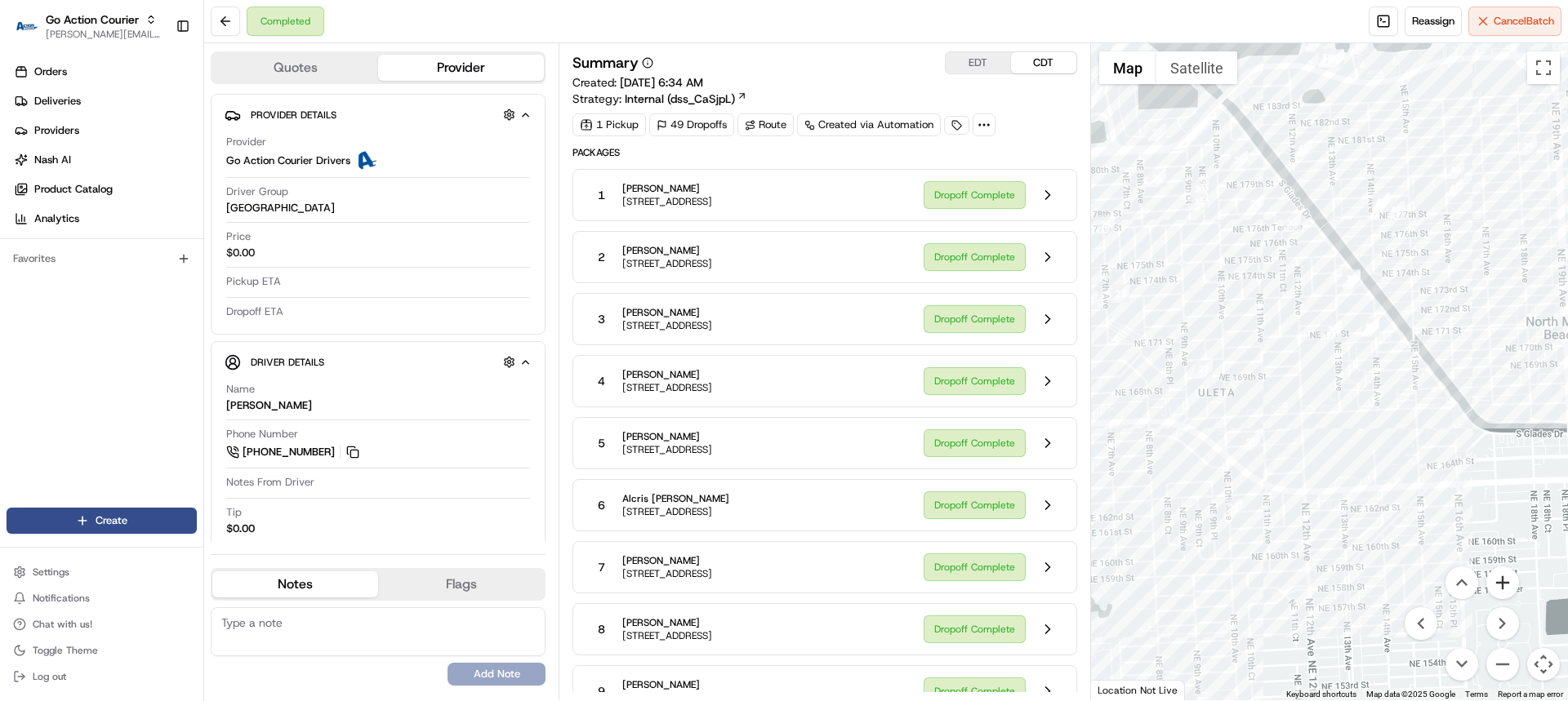
click at [1504, 578] on button "Zoom in" at bounding box center [1503, 583] width 32 height 32
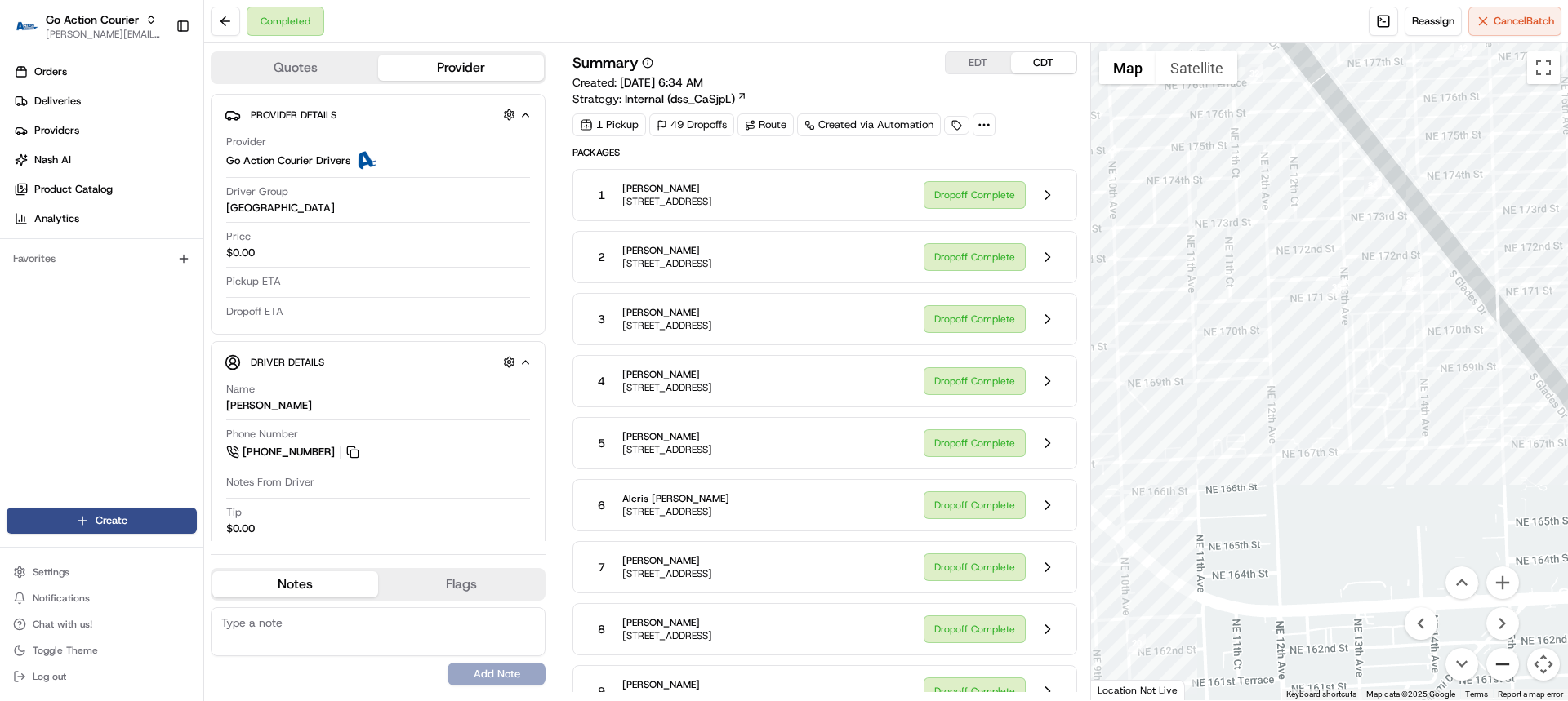
click at [1508, 672] on button "Zoom out" at bounding box center [1503, 664] width 32 height 32
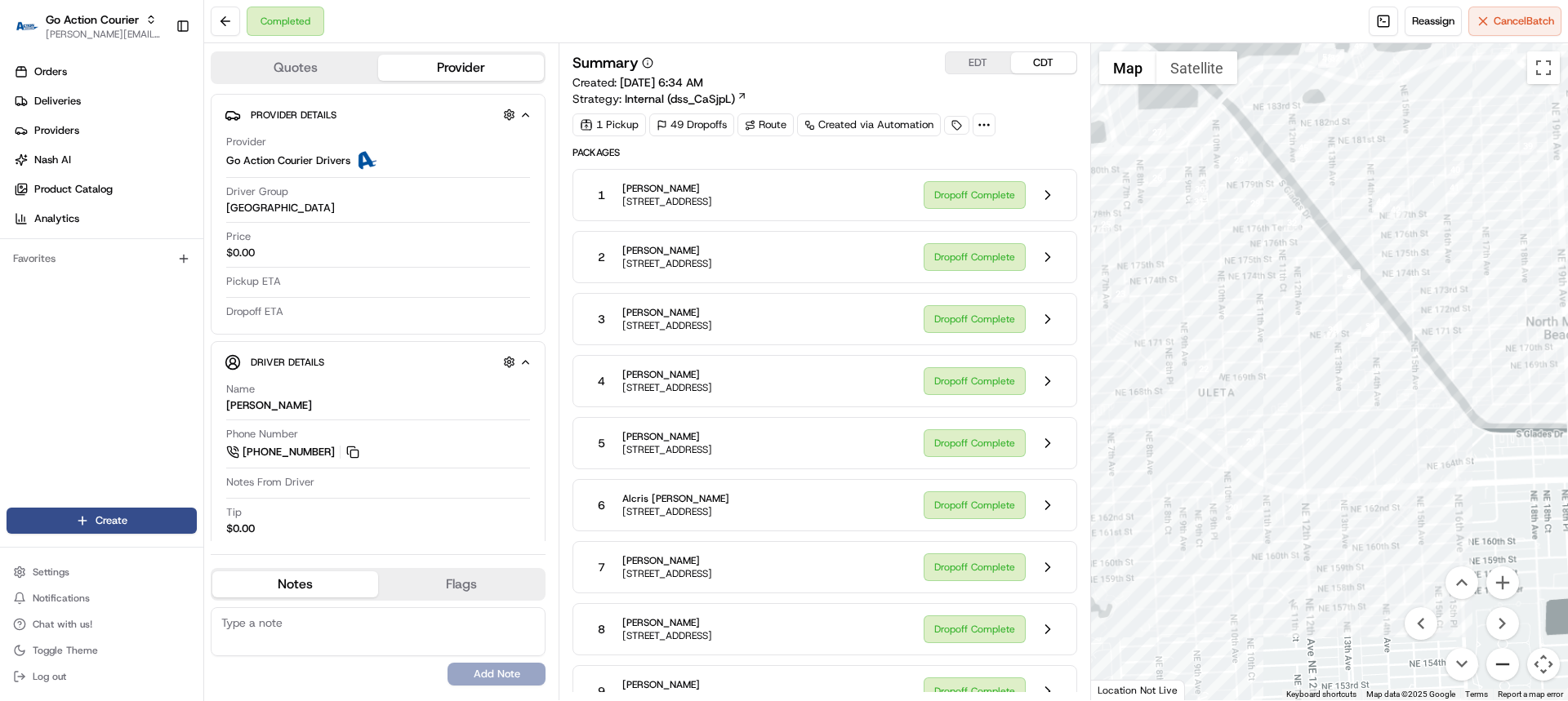
click at [1508, 672] on button "Zoom out" at bounding box center [1503, 664] width 32 height 32
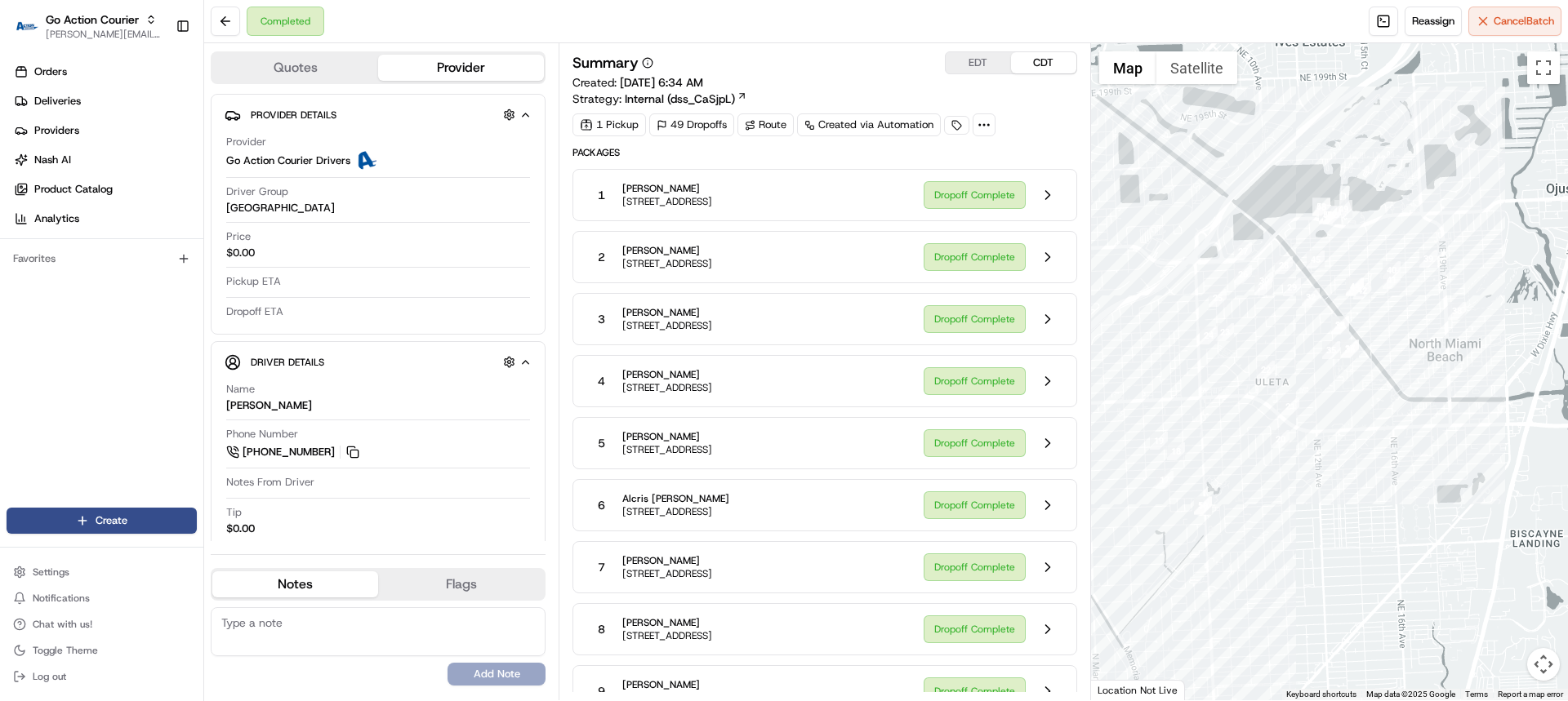
click at [1544, 665] on button "Map camera controls" at bounding box center [1543, 664] width 32 height 32
click at [1542, 665] on button "Map camera controls" at bounding box center [1543, 664] width 32 height 32
click at [874, 208] on div "1 Mayumi Espinoza 1070 NW 197th Ter, Miami Gardens, FL 33169, US" at bounding box center [748, 195] width 323 height 30
click at [1041, 190] on button at bounding box center [1048, 195] width 31 height 31
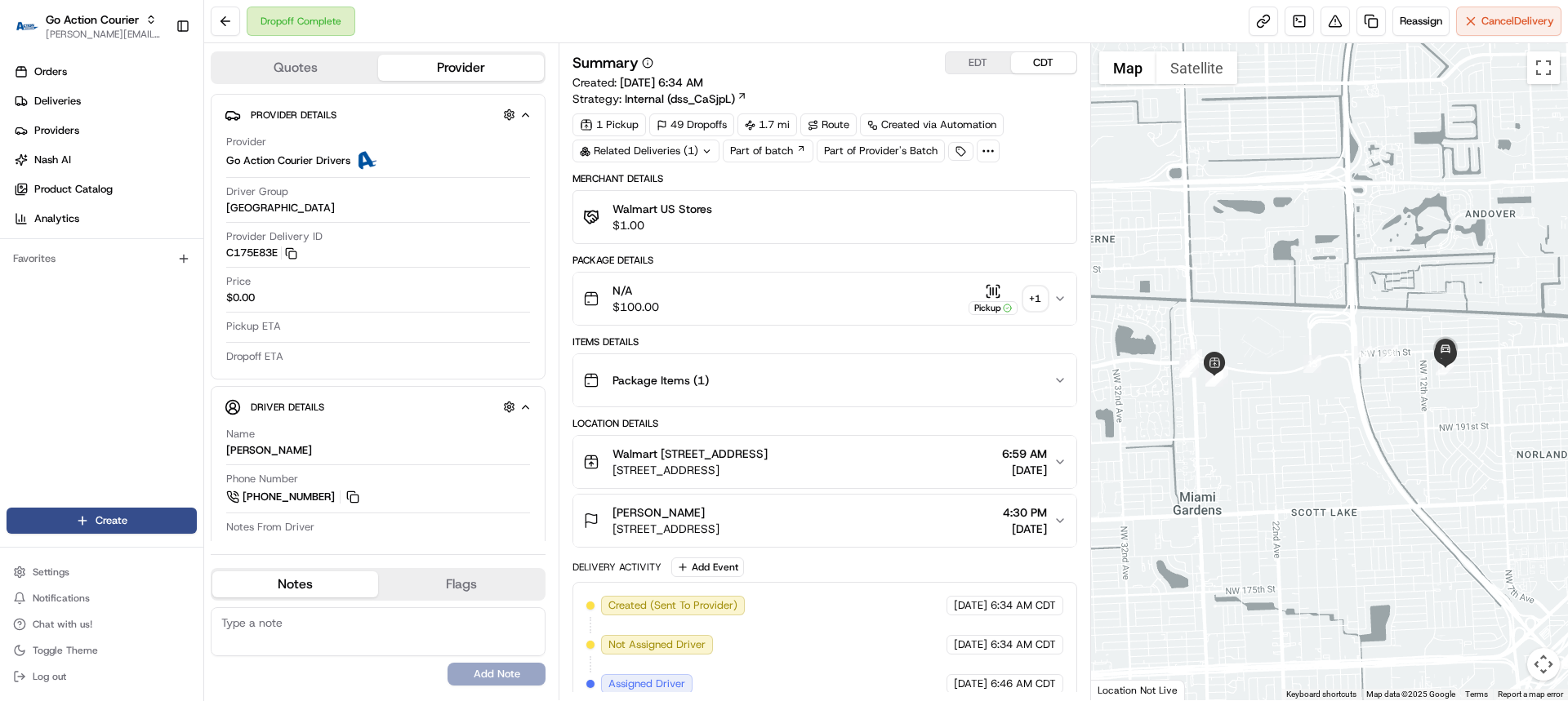
click at [768, 462] on span "Walmart 3311 - Miami Gardens, FL Walmart MIAMI GARDENS #3311 Walmart MIAMI GARD…" at bounding box center [690, 454] width 155 height 16
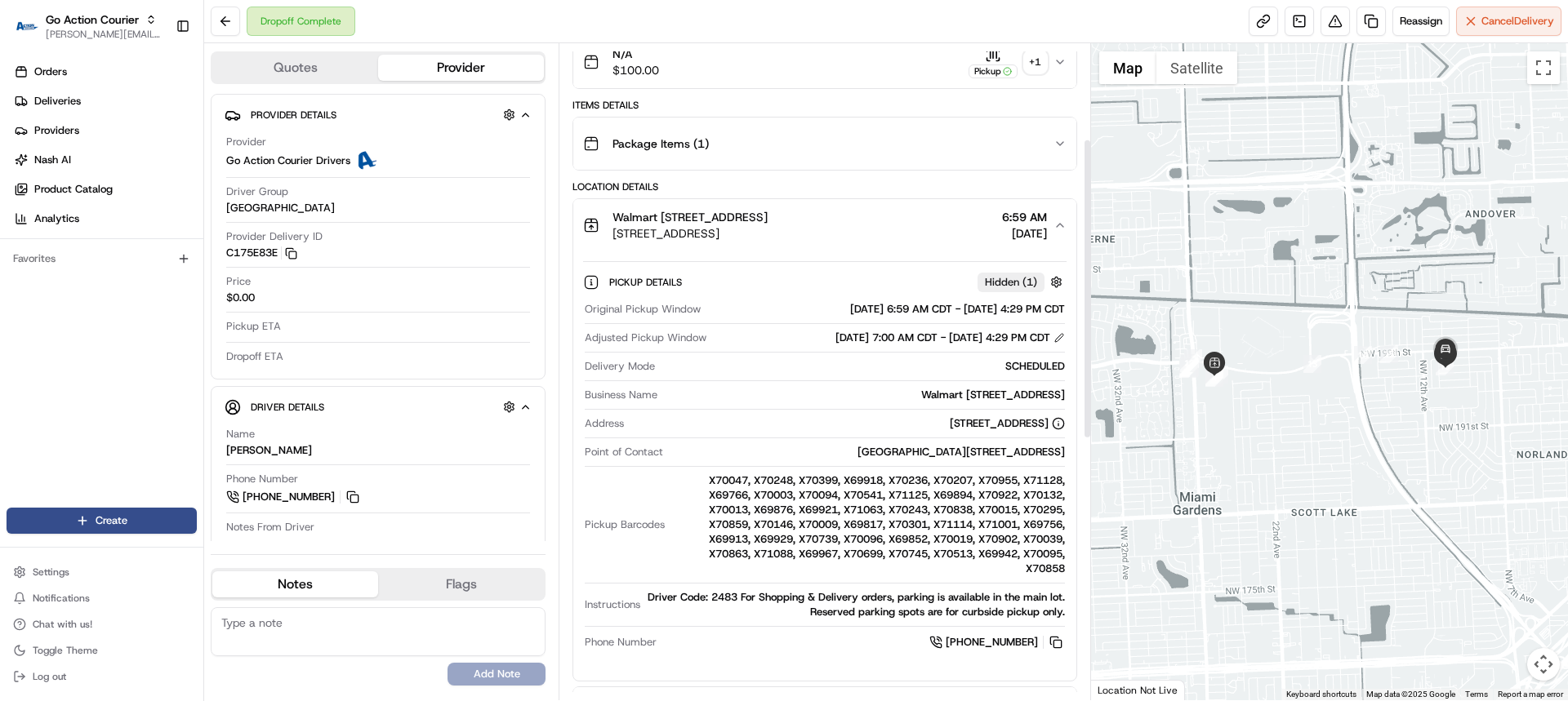
scroll to position [245, 0]
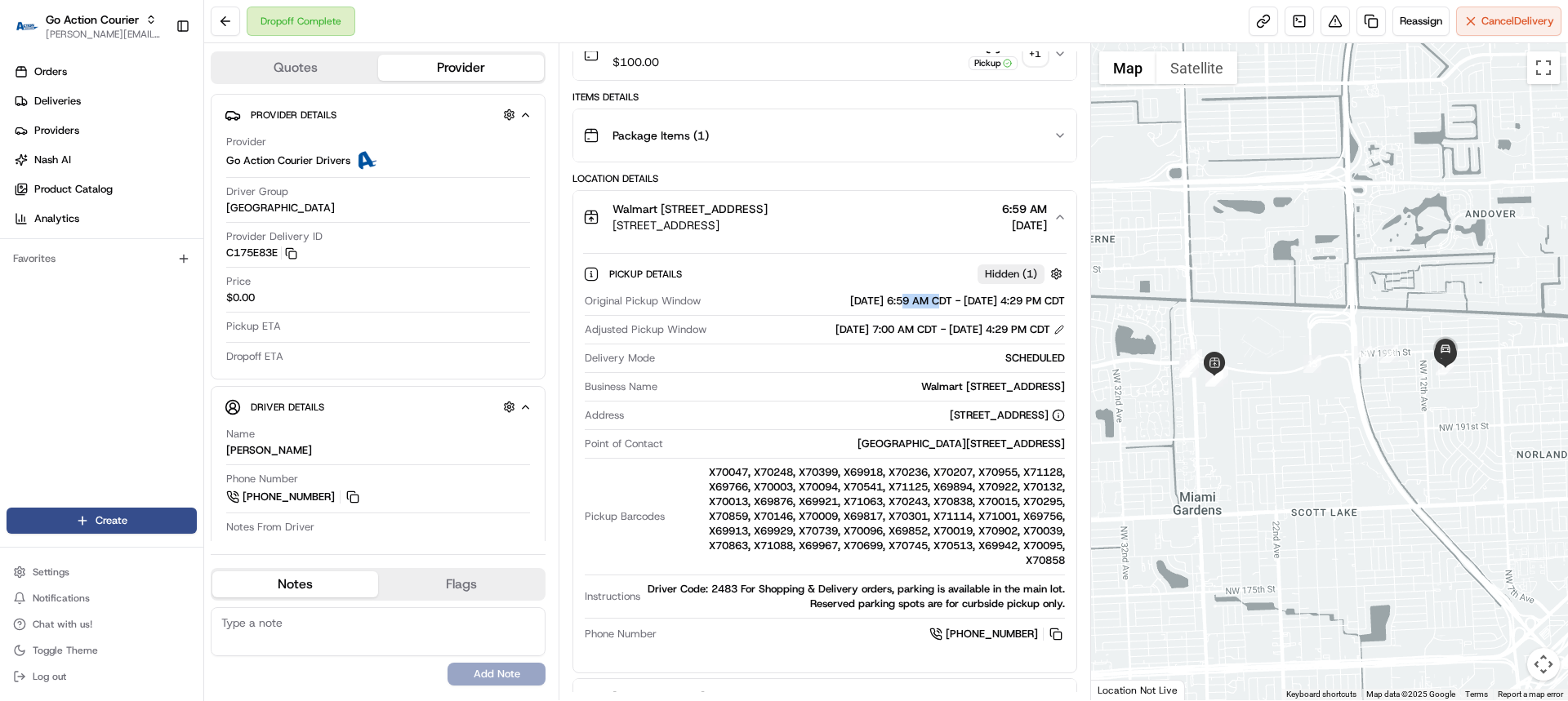
drag, startPoint x: 849, startPoint y: 316, endPoint x: 880, endPoint y: 312, distance: 31.3
click at [880, 308] on div "08/21/2025 6:59 AM CDT - 08/21/2025 4:29 PM CDT" at bounding box center [885, 301] width 357 height 14
drag, startPoint x: 1004, startPoint y: 313, endPoint x: 1038, endPoint y: 316, distance: 34.1
click at [1039, 308] on div "08/21/2025 6:59 AM CDT - 08/21/2025 4:29 PM CDT" at bounding box center [885, 301] width 357 height 14
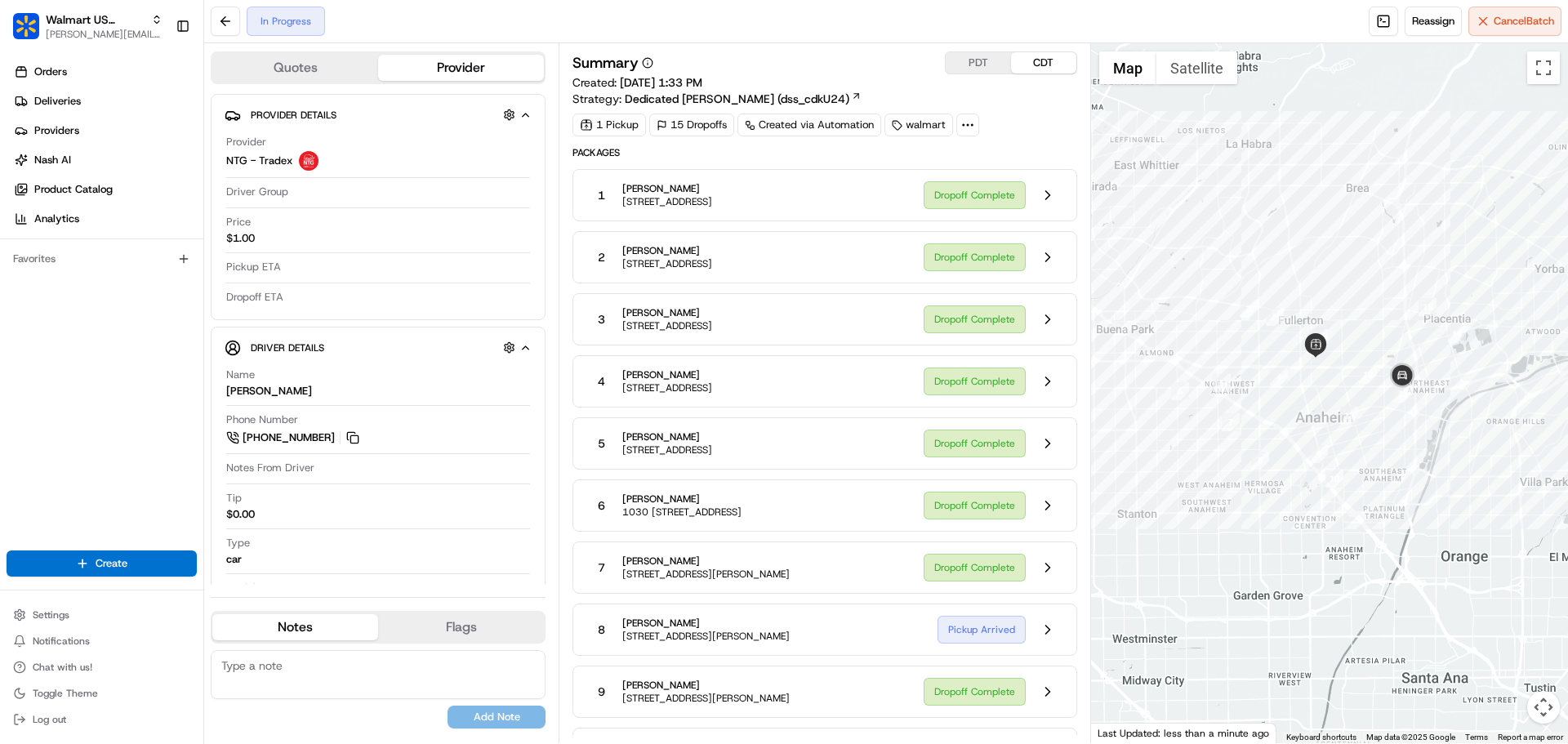
click at [832, 193] on div "1 [PERSON_NAME] [STREET_ADDRESS]" at bounding box center [748, 195] width 323 height 30
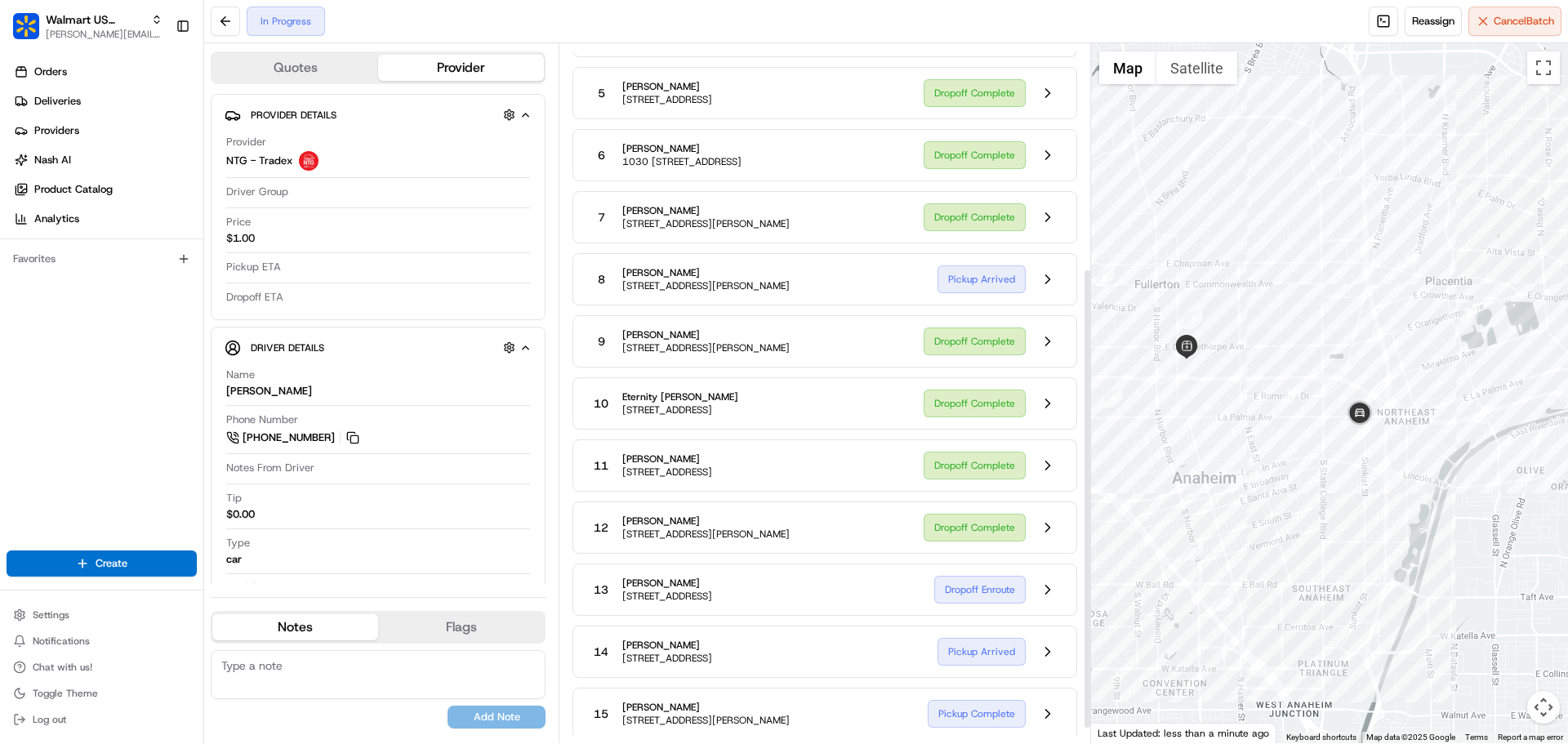
scroll to position [363, 0]
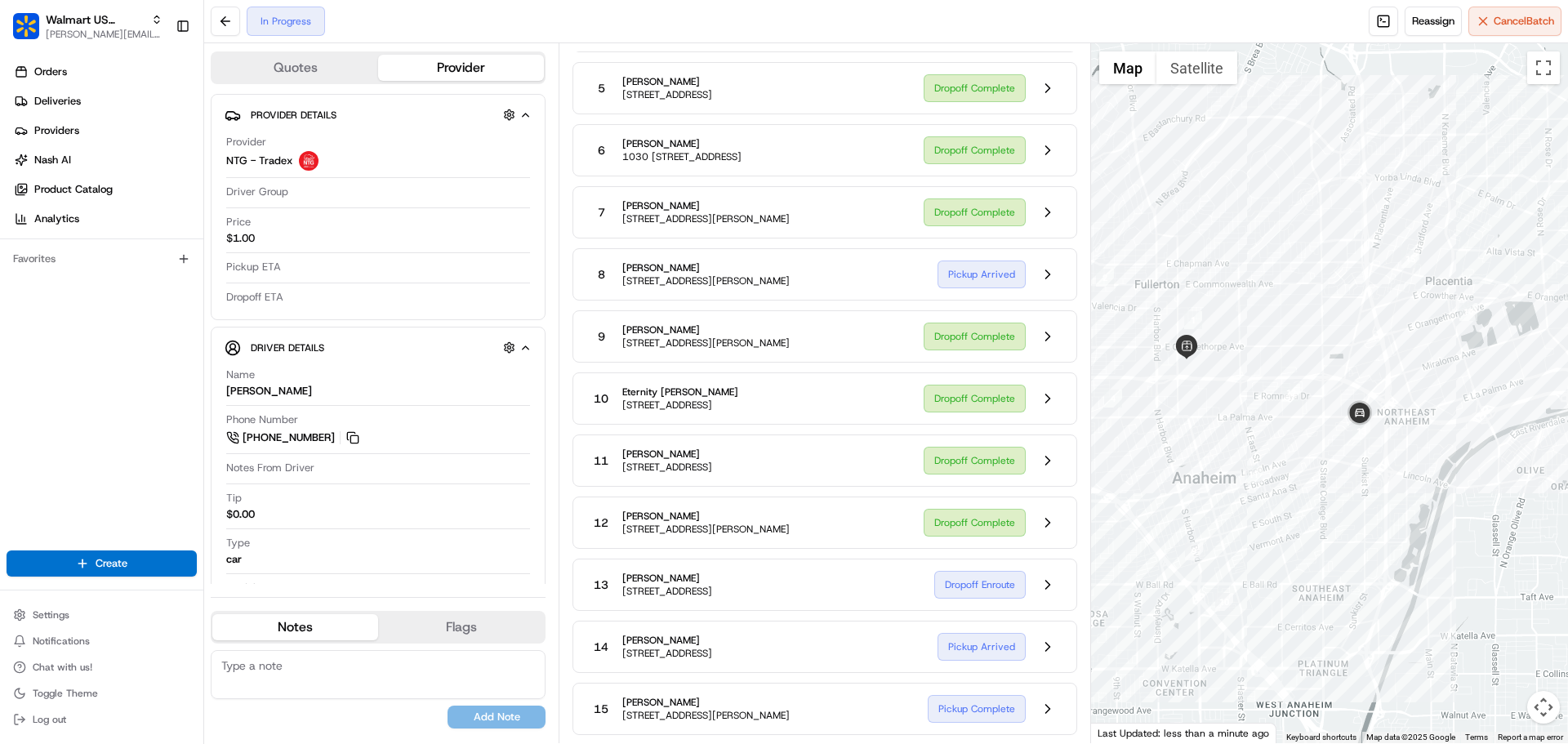
click at [910, 261] on div "8 [PERSON_NAME] [STREET_ADDRESS][PERSON_NAME]" at bounding box center [755, 274] width 337 height 30
click at [1048, 264] on button at bounding box center [1048, 275] width 31 height 31
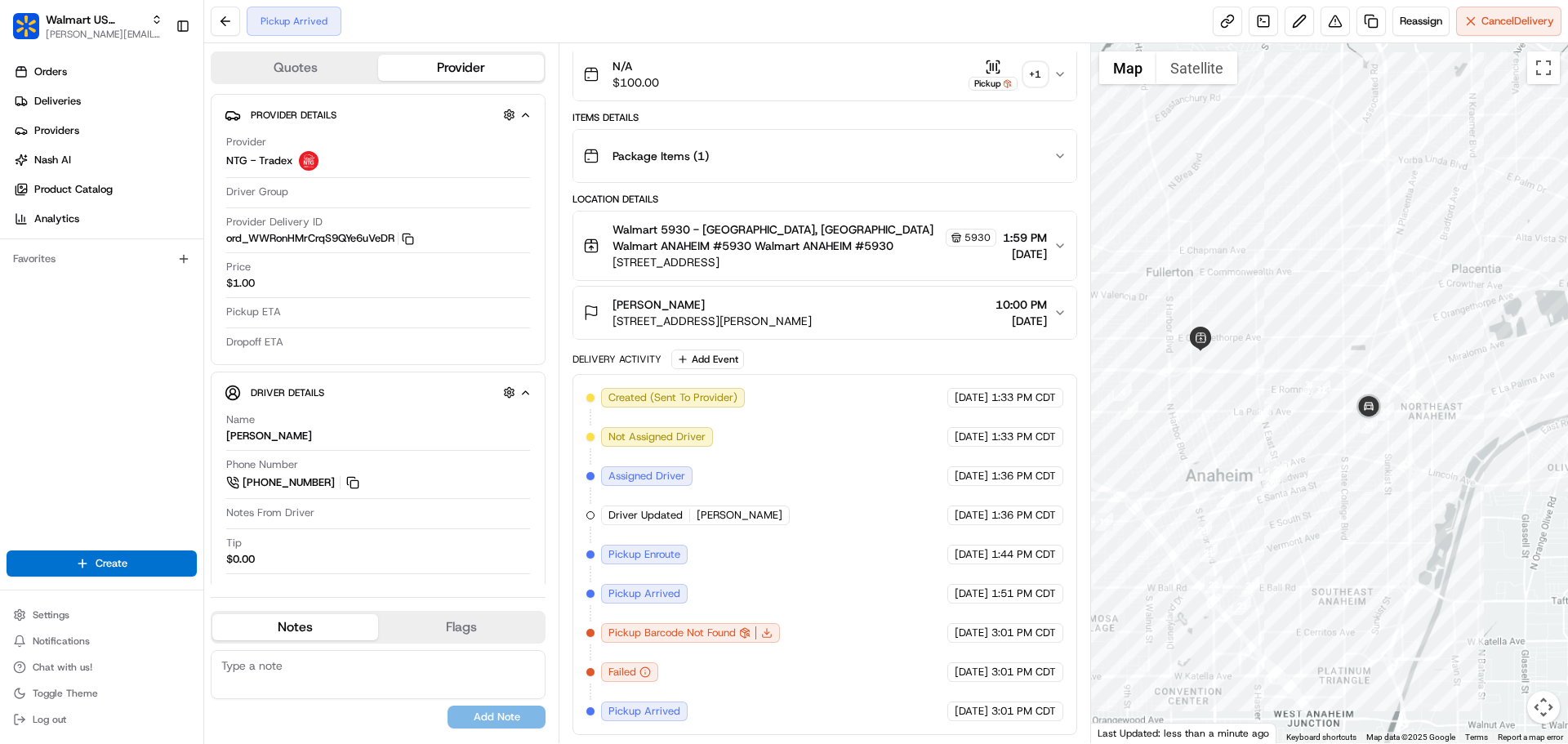
scroll to position [143, 0]
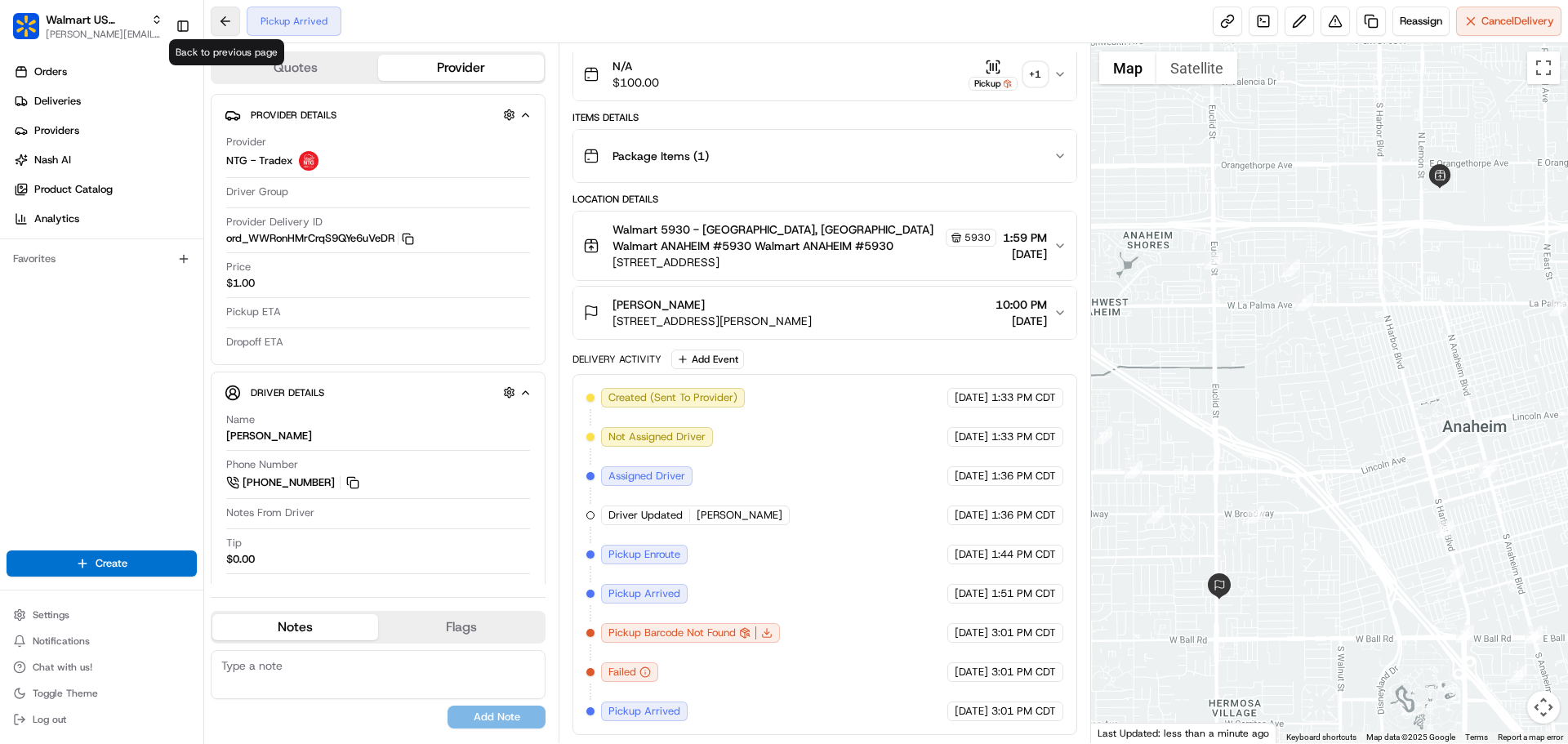
click at [226, 22] on button at bounding box center [225, 21] width 30 height 30
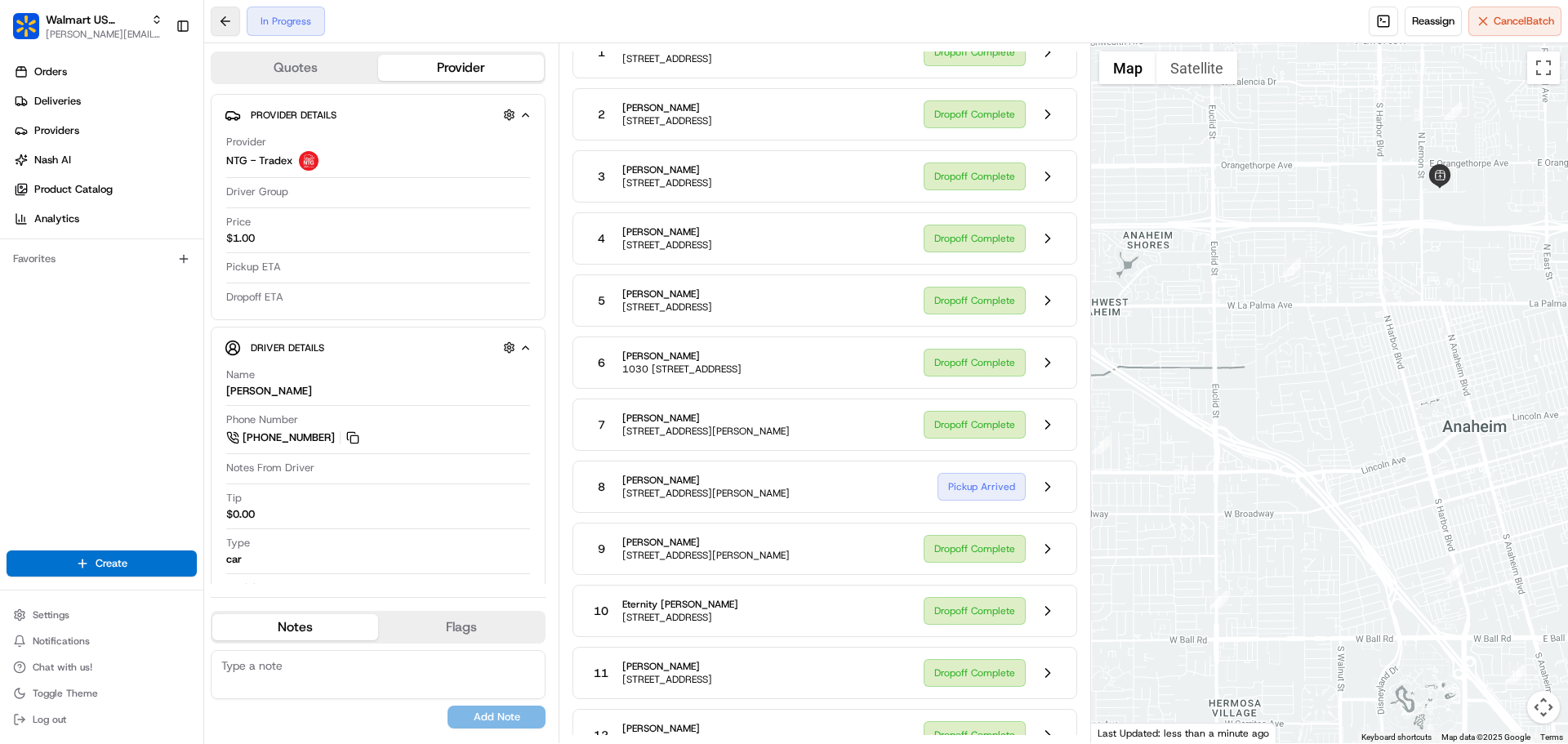
scroll to position [363, 0]
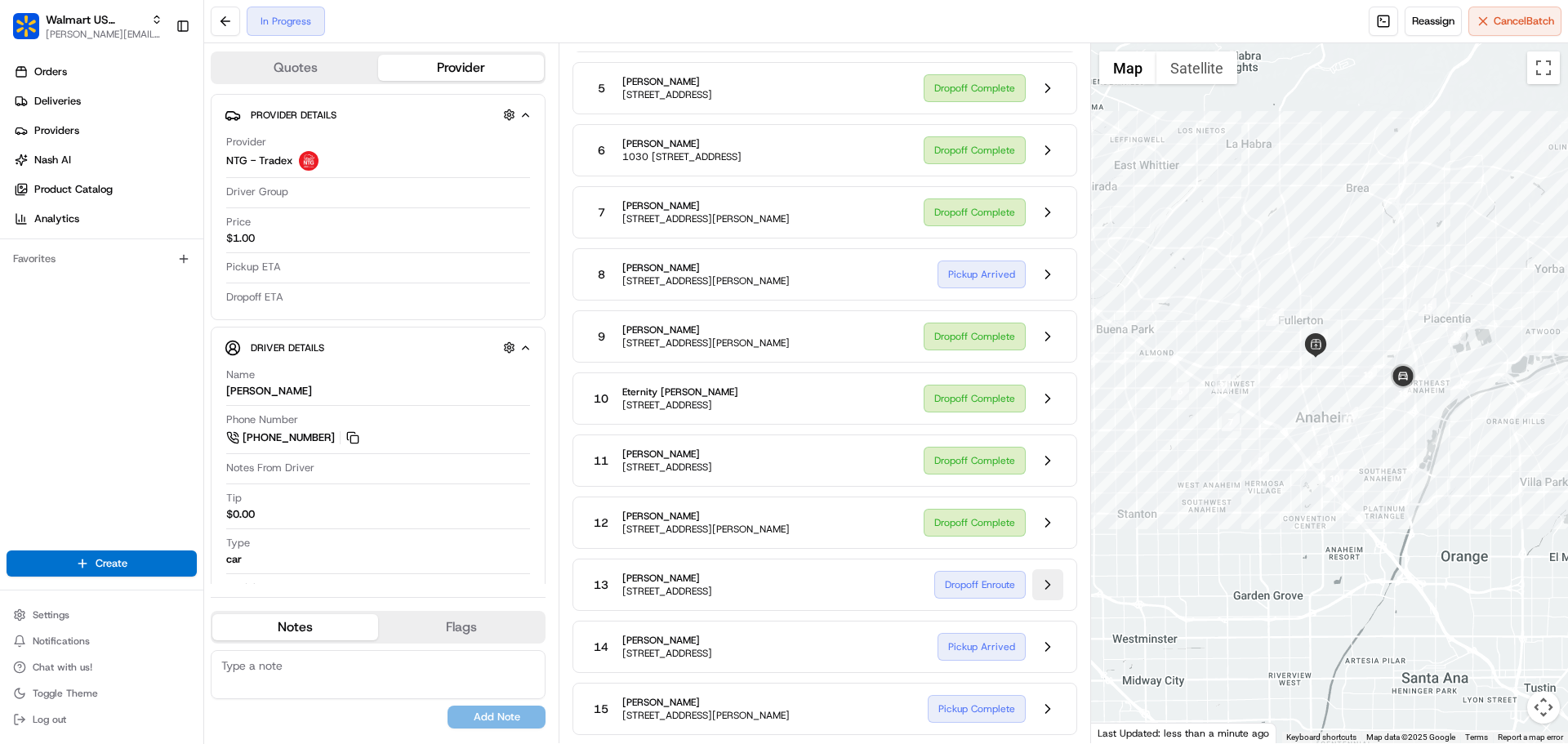
click at [1050, 587] on button at bounding box center [1048, 584] width 31 height 31
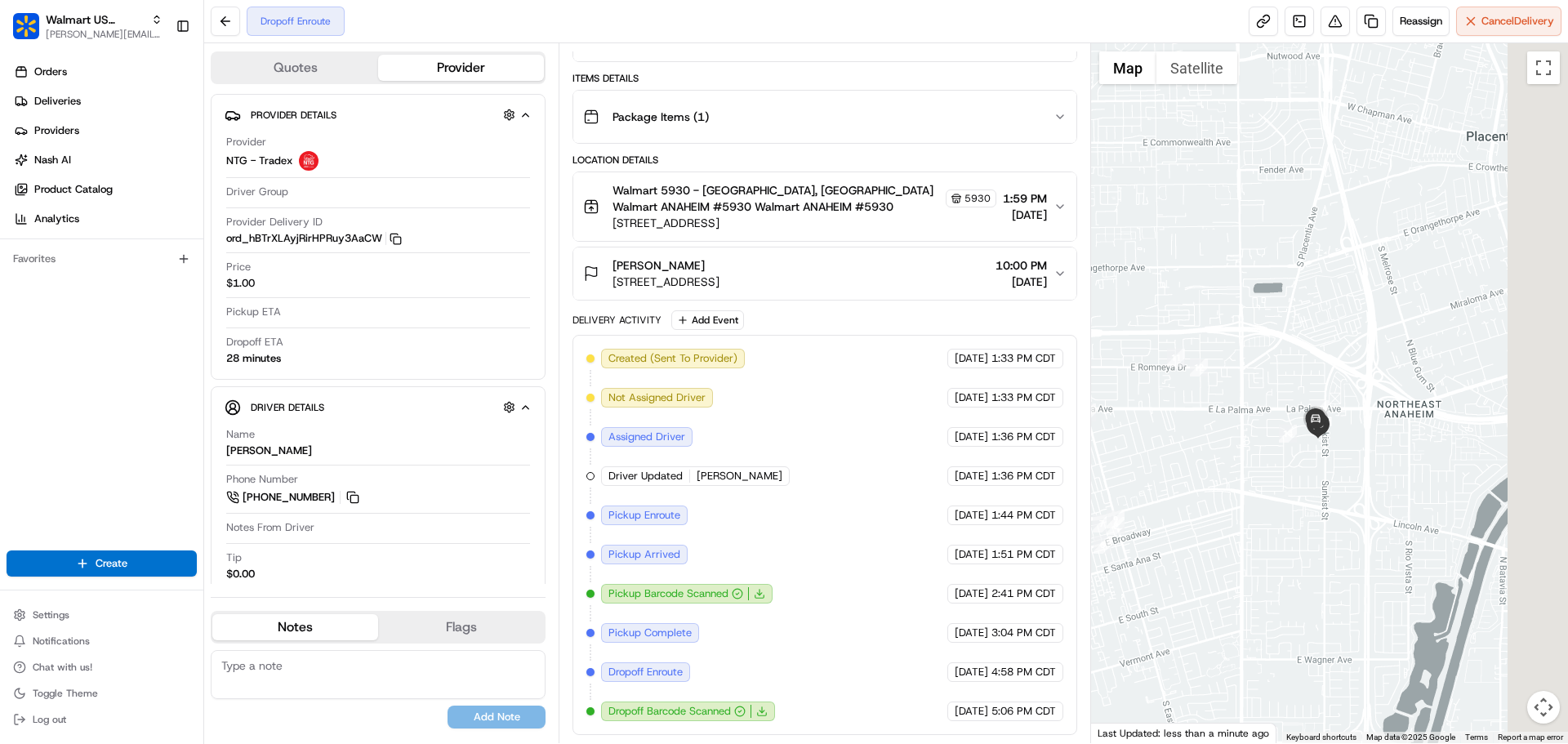
drag, startPoint x: 1527, startPoint y: 496, endPoint x: 1314, endPoint y: 465, distance: 215.2
click at [1314, 465] on div at bounding box center [1329, 393] width 477 height 700
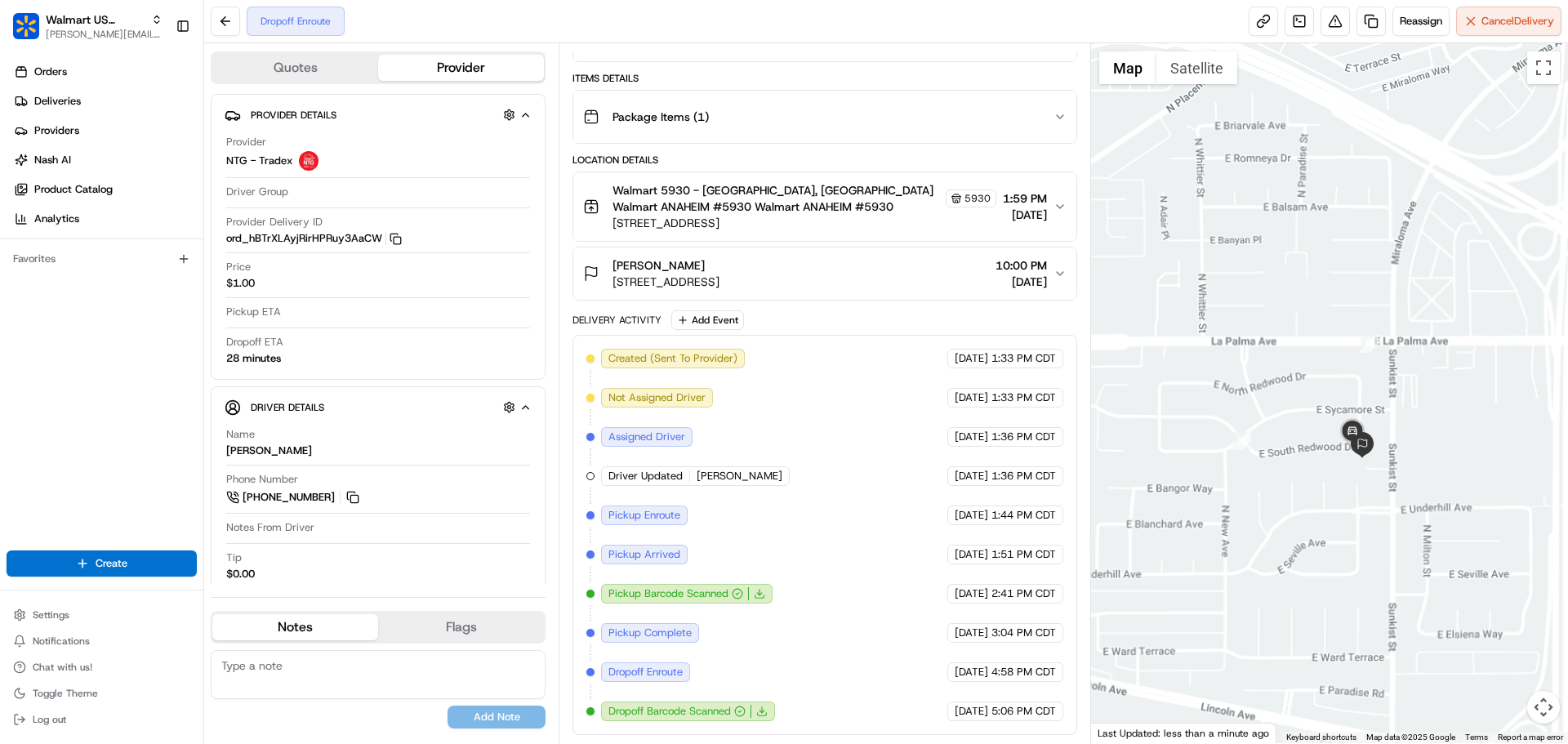
drag, startPoint x: 1134, startPoint y: 390, endPoint x: 1290, endPoint y: 471, distance: 175.8
click at [1290, 473] on div at bounding box center [1329, 393] width 477 height 700
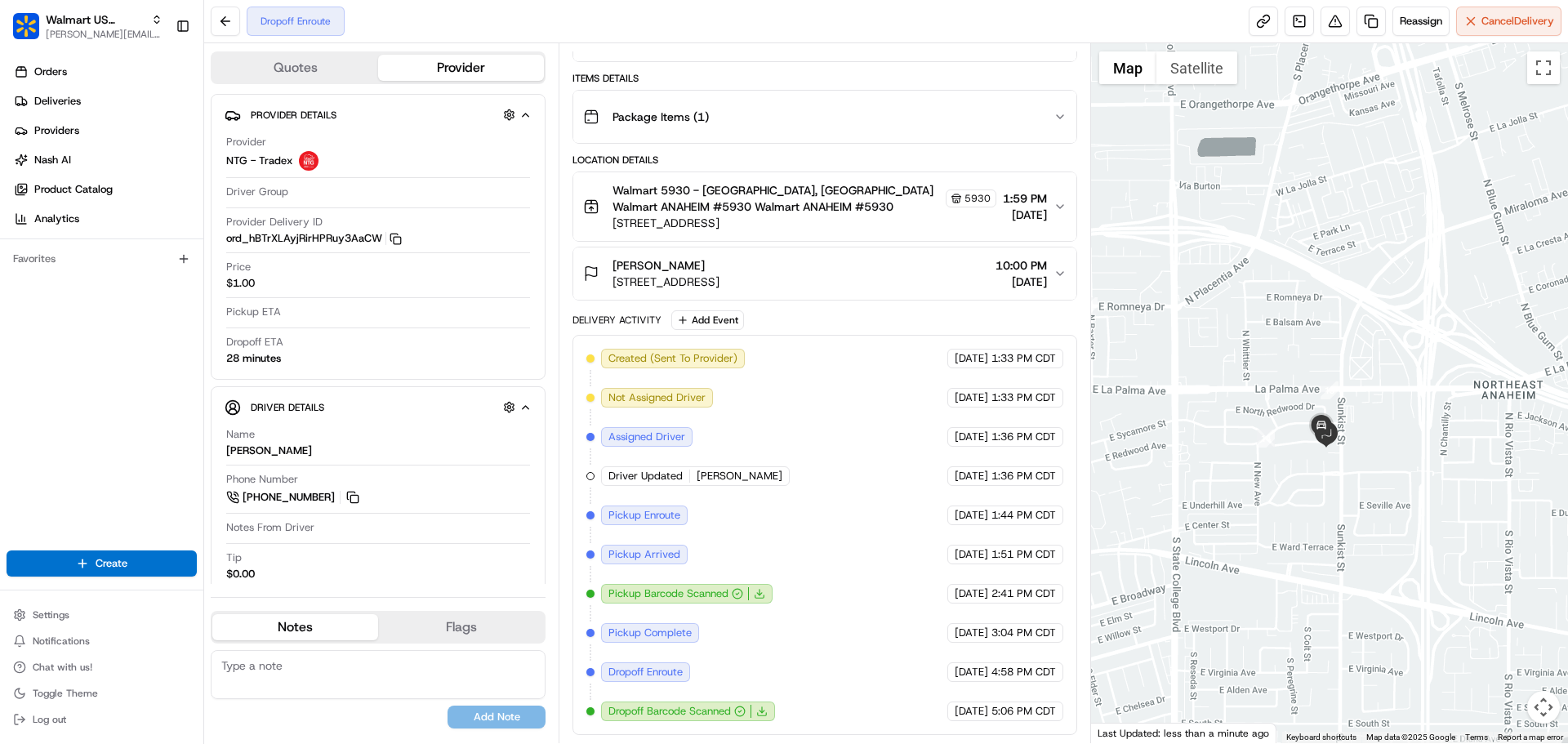
scroll to position [260, 0]
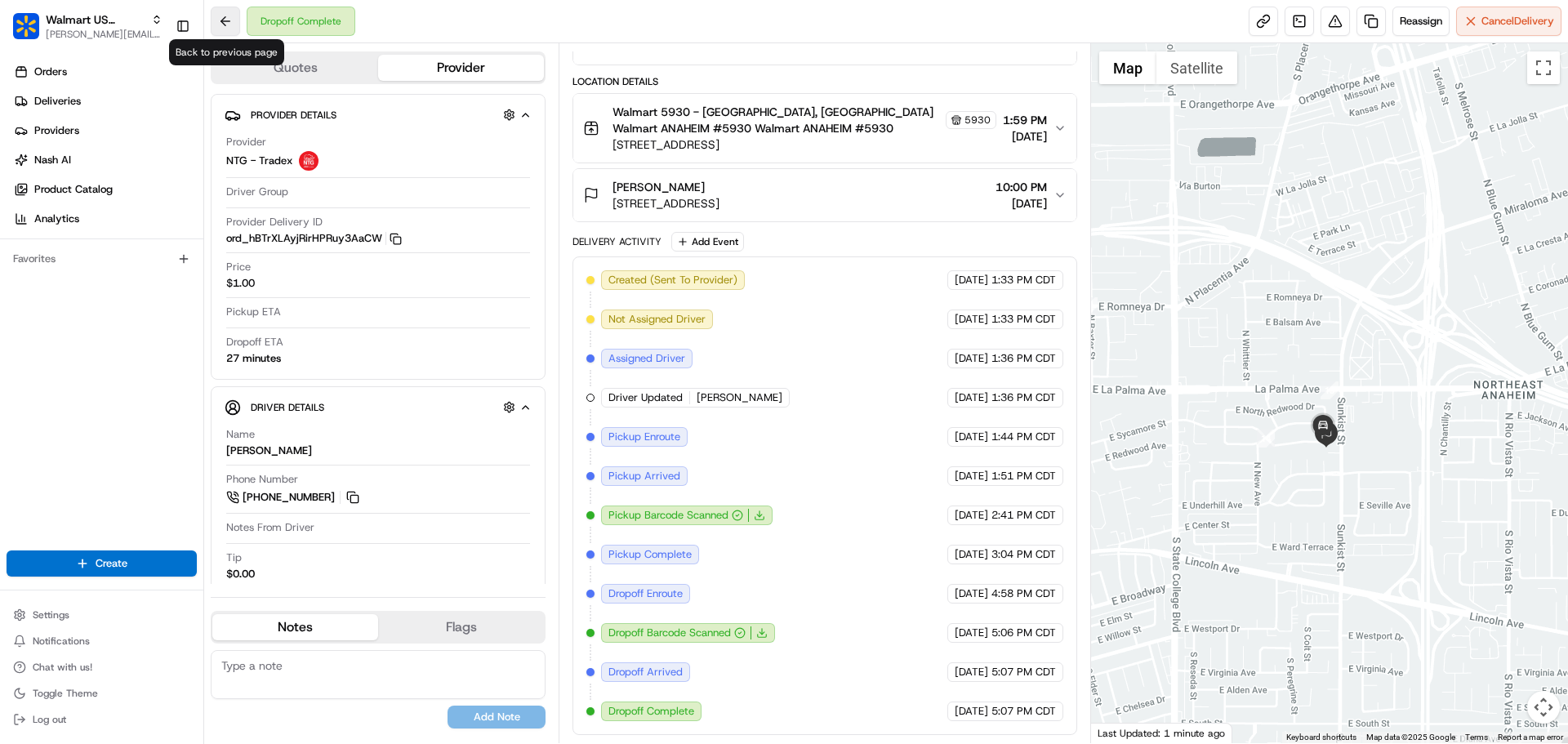
click at [225, 22] on button at bounding box center [225, 21] width 30 height 30
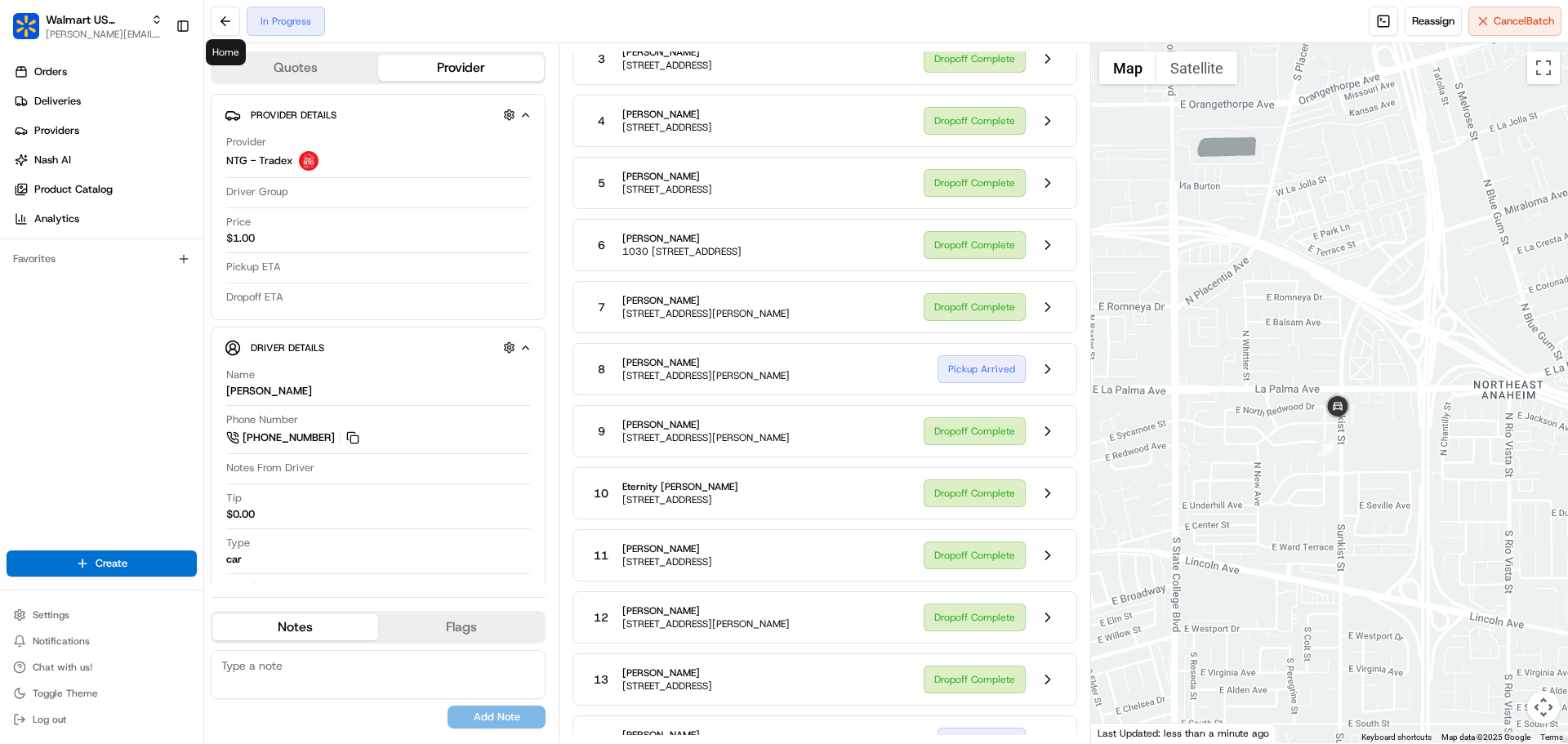
scroll to position [363, 0]
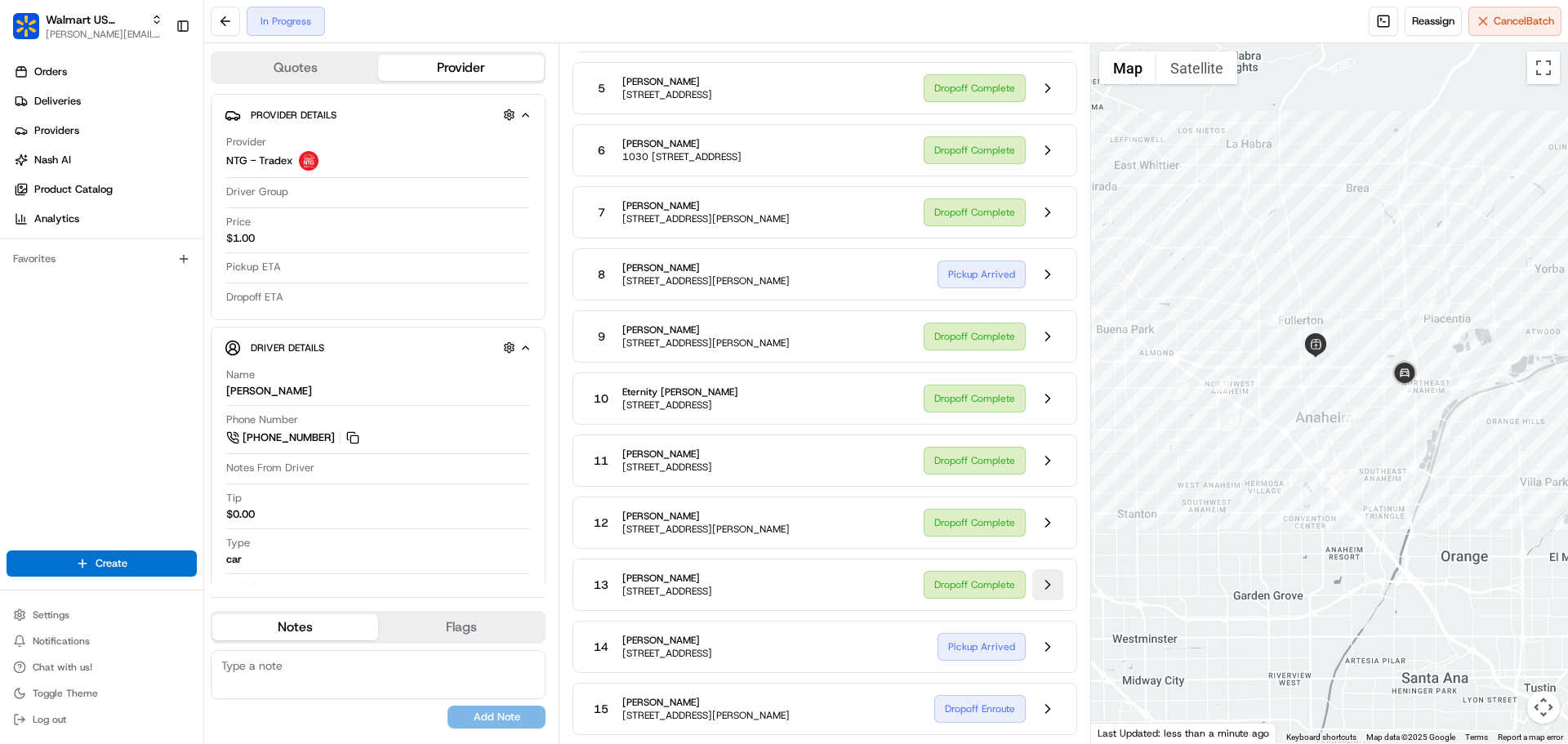
click at [1044, 587] on button at bounding box center [1048, 584] width 31 height 31
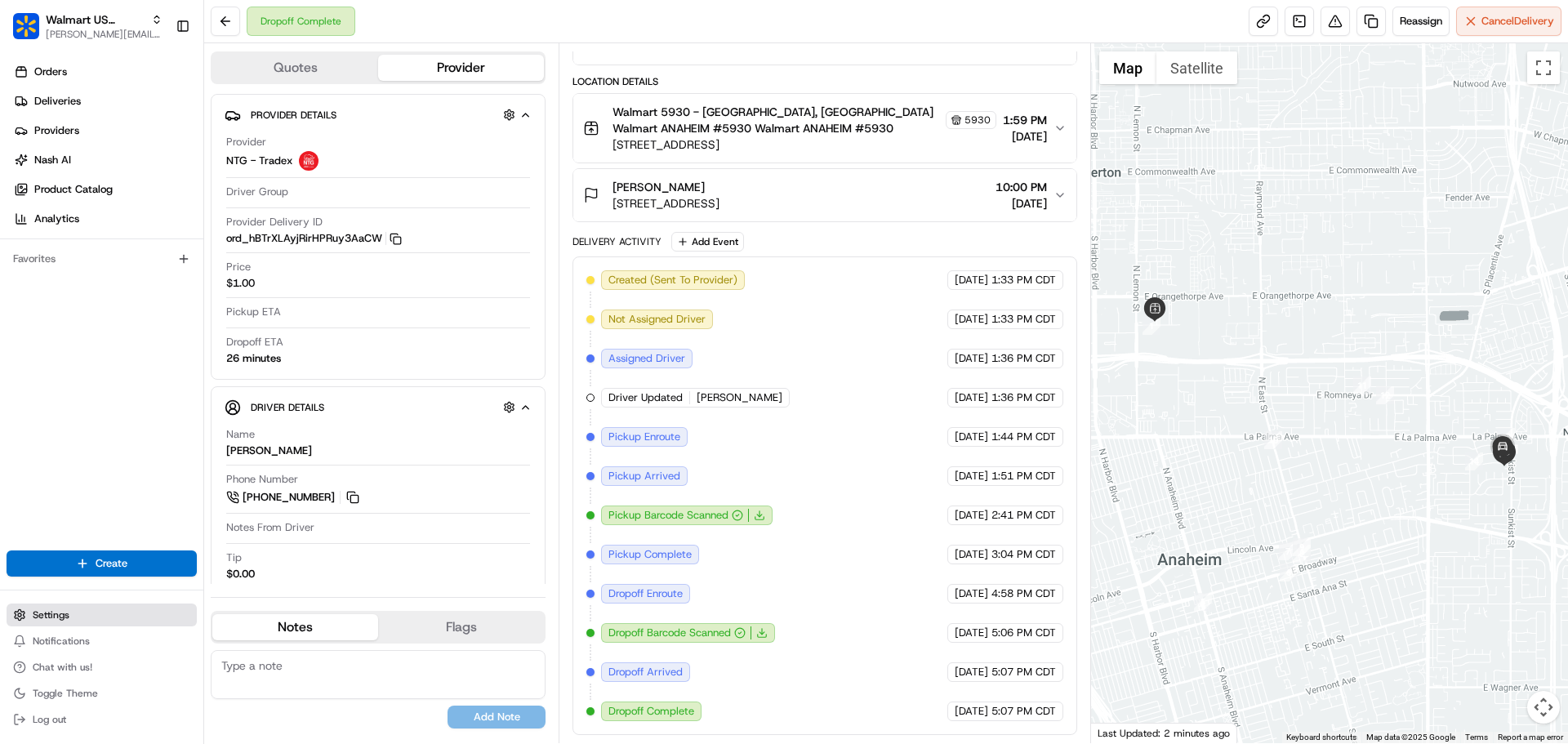
click at [62, 614] on span "Settings" at bounding box center [50, 615] width 37 height 13
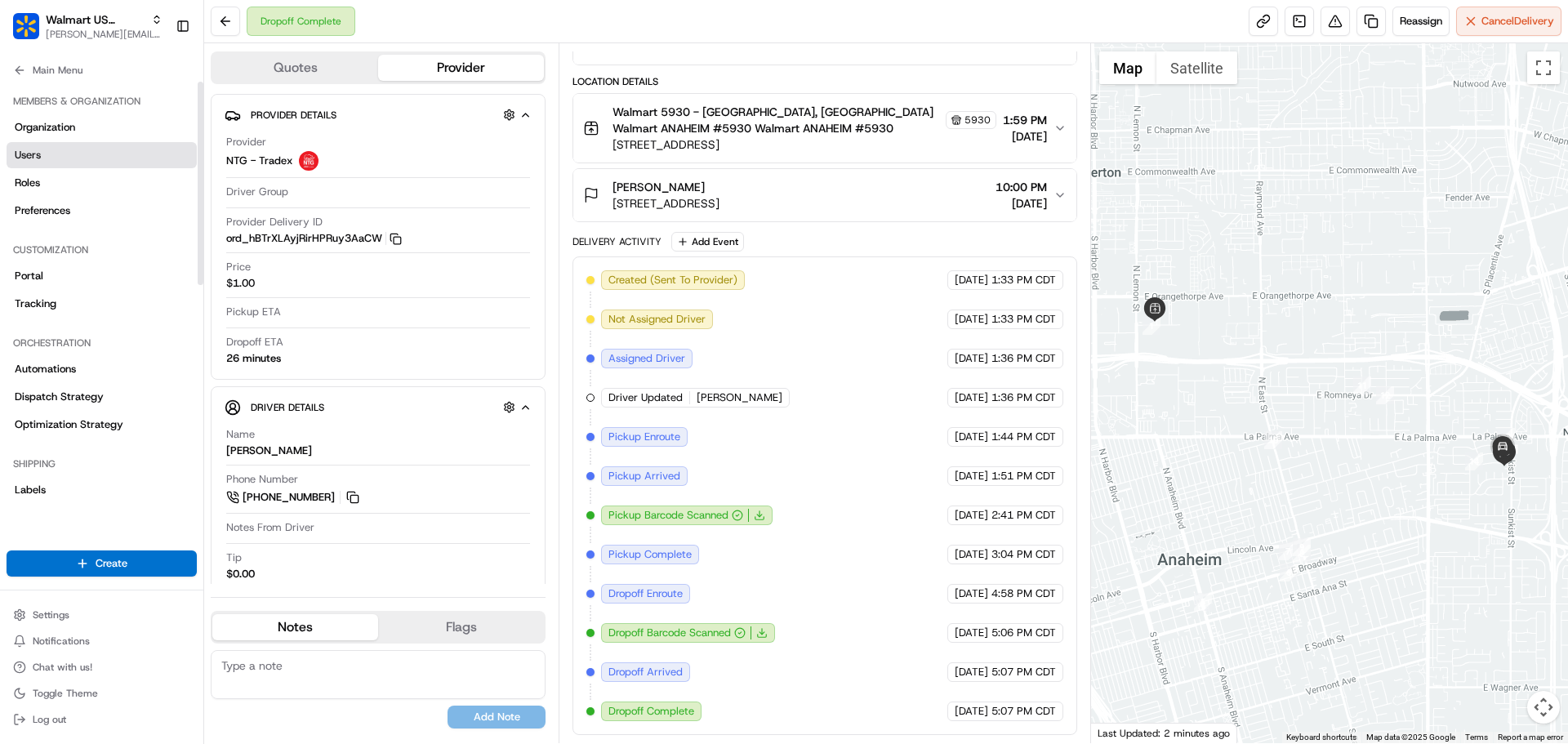
click at [39, 153] on span "Users" at bounding box center [27, 155] width 26 height 14
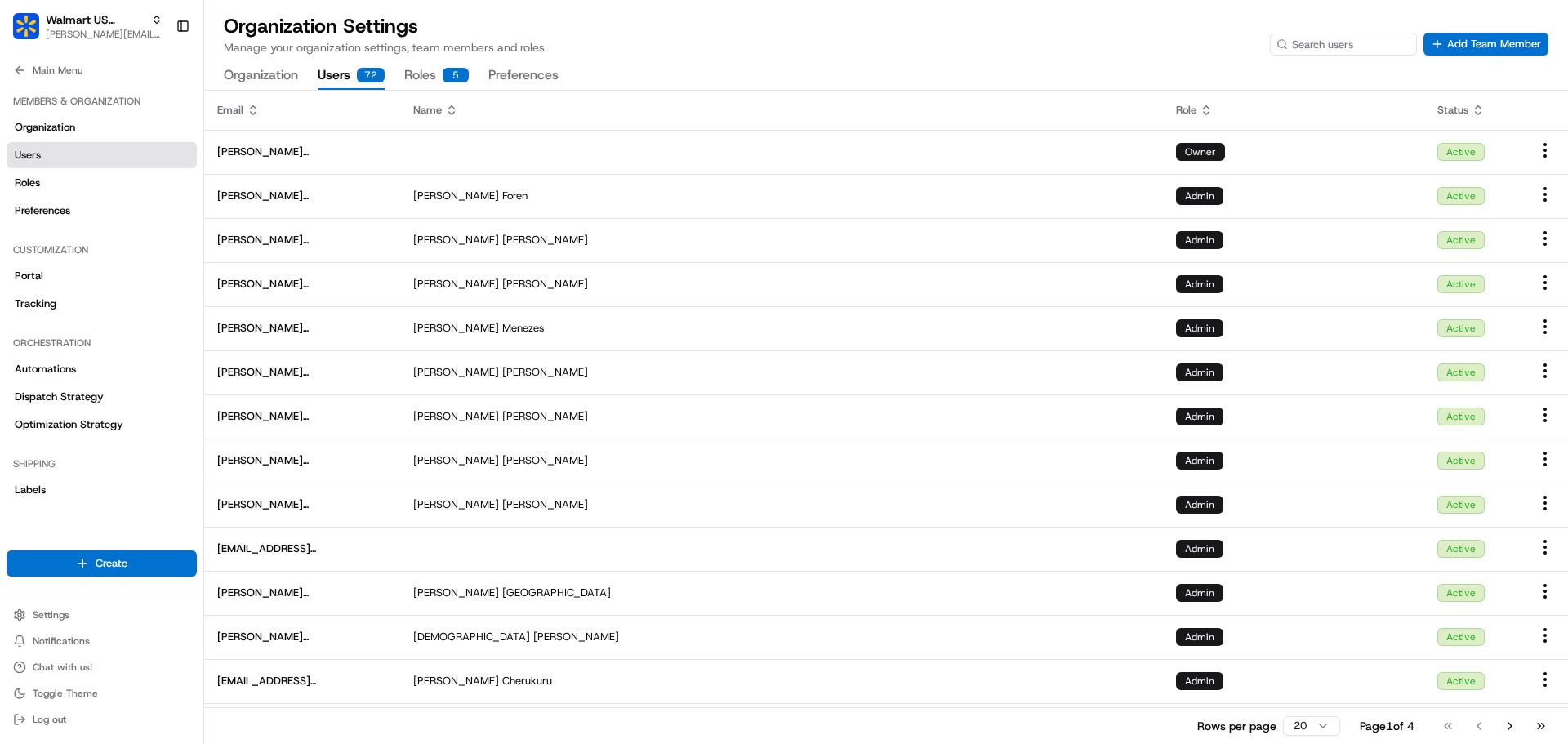
click at [449, 75] on div "5" at bounding box center [455, 75] width 26 height 14
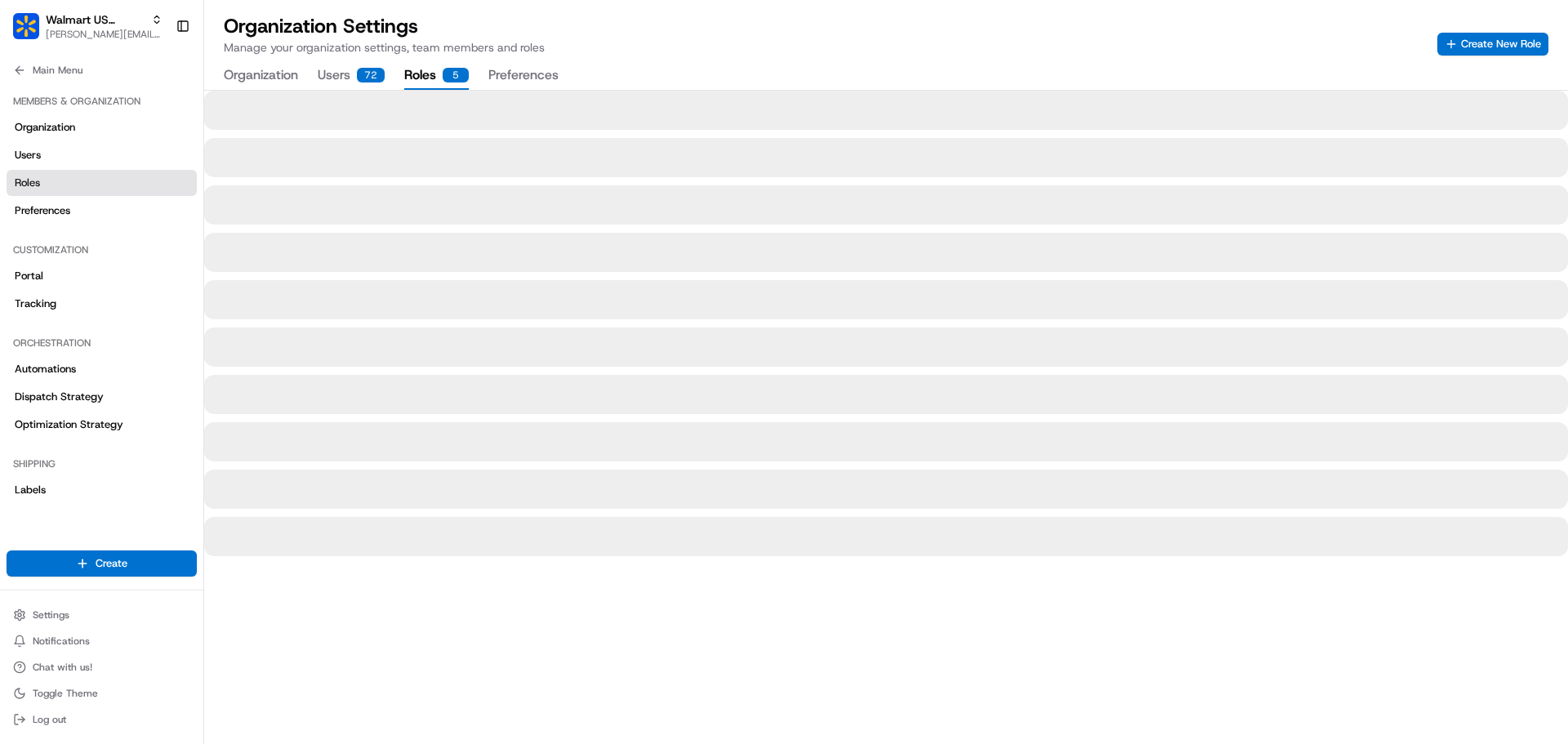
click at [336, 74] on button "Users 72" at bounding box center [351, 75] width 67 height 28
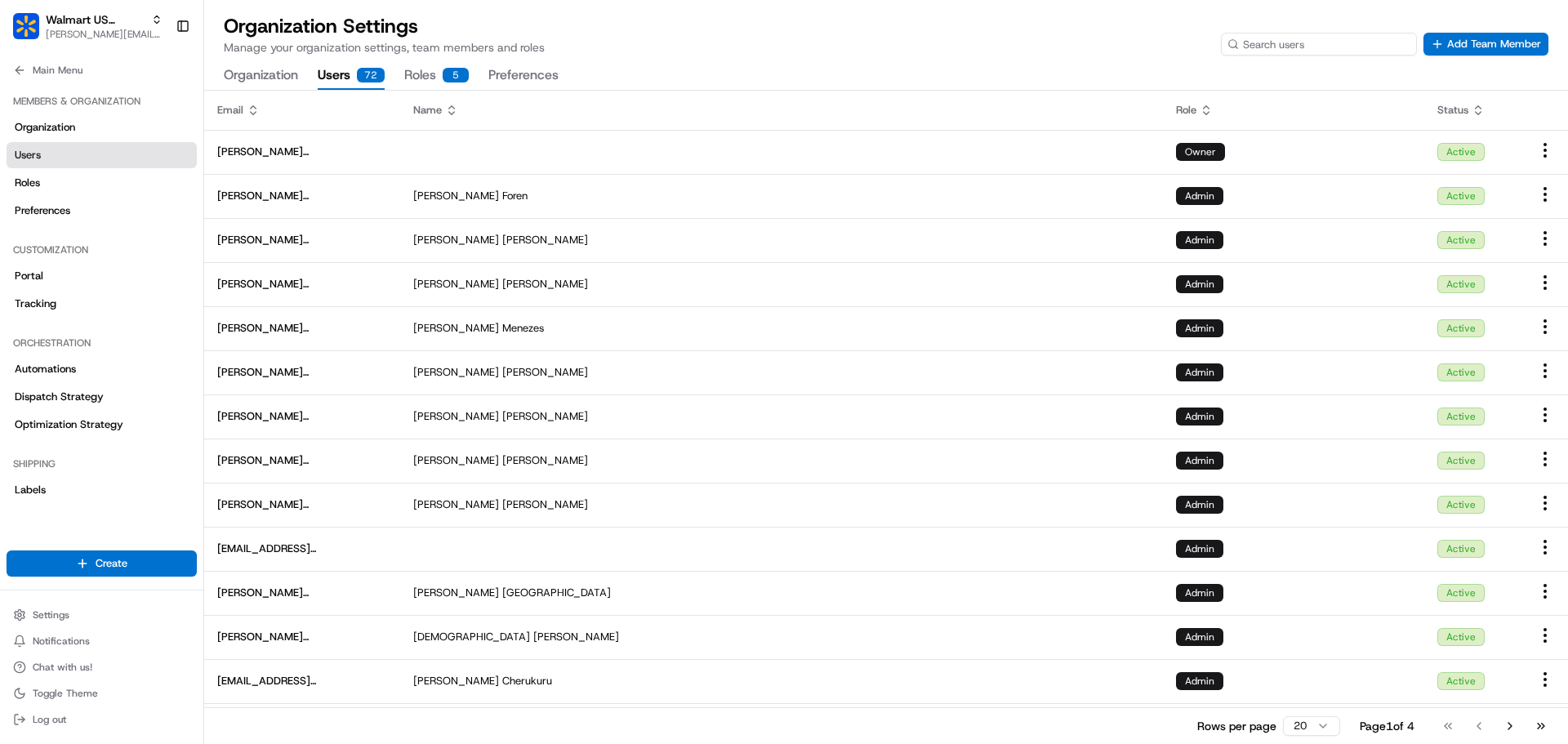
click at [1354, 49] on input at bounding box center [1319, 43] width 196 height 22
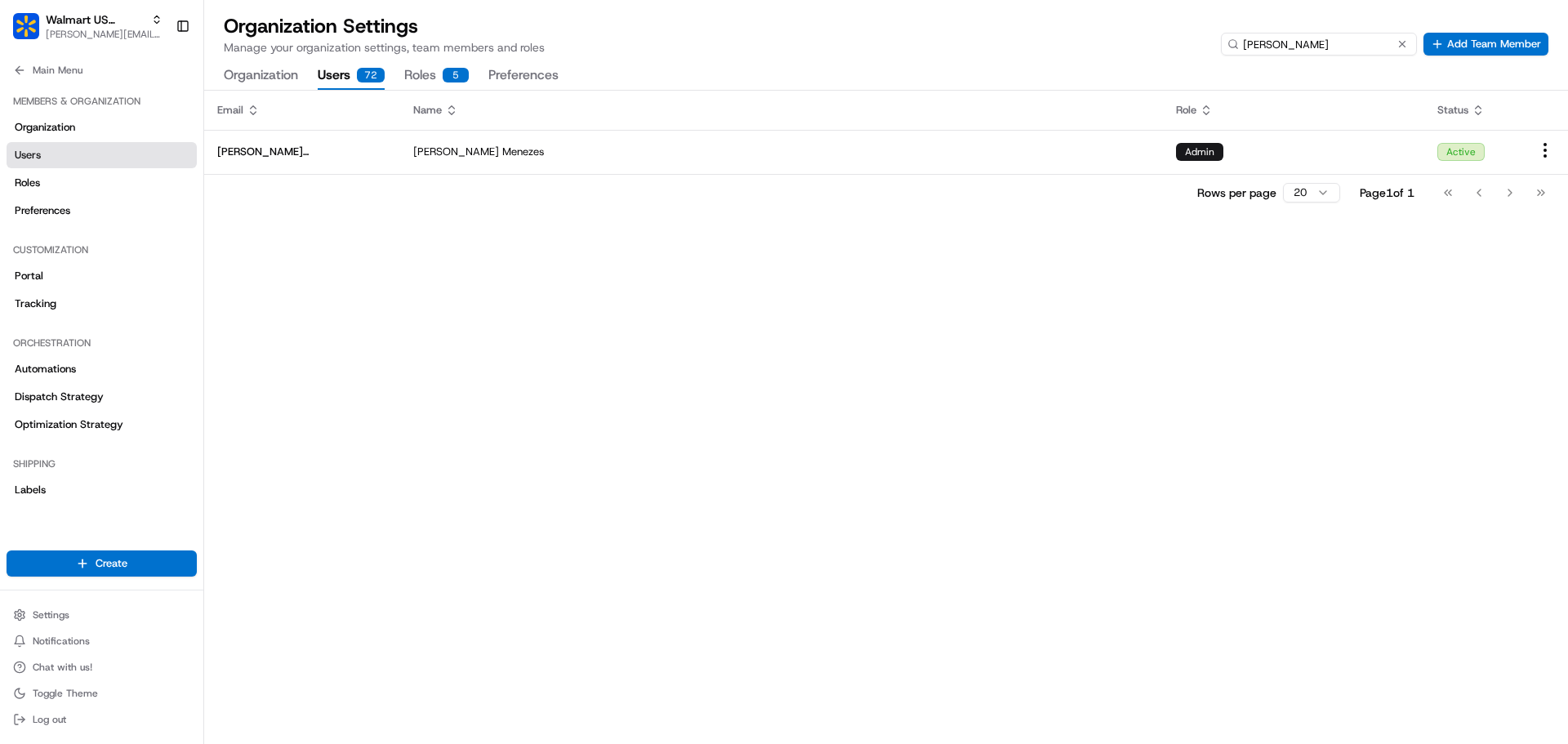
click at [1411, 48] on input "[PERSON_NAME]" at bounding box center [1319, 43] width 196 height 22
type input "[PERSON_NAME]"
click at [1406, 48] on button at bounding box center [1402, 44] width 16 height 16
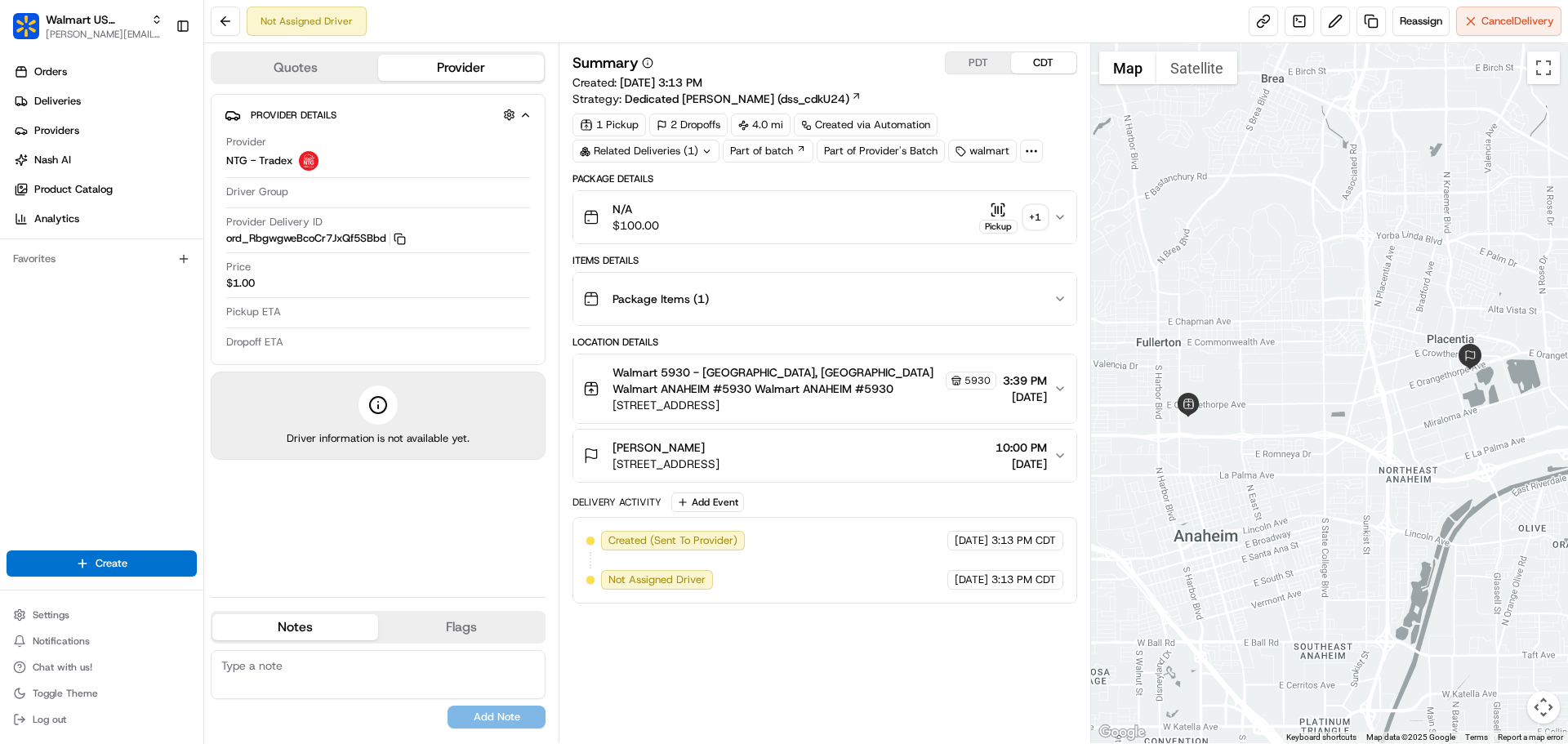
click at [903, 401] on span "[STREET_ADDRESS]" at bounding box center [804, 405] width 383 height 16
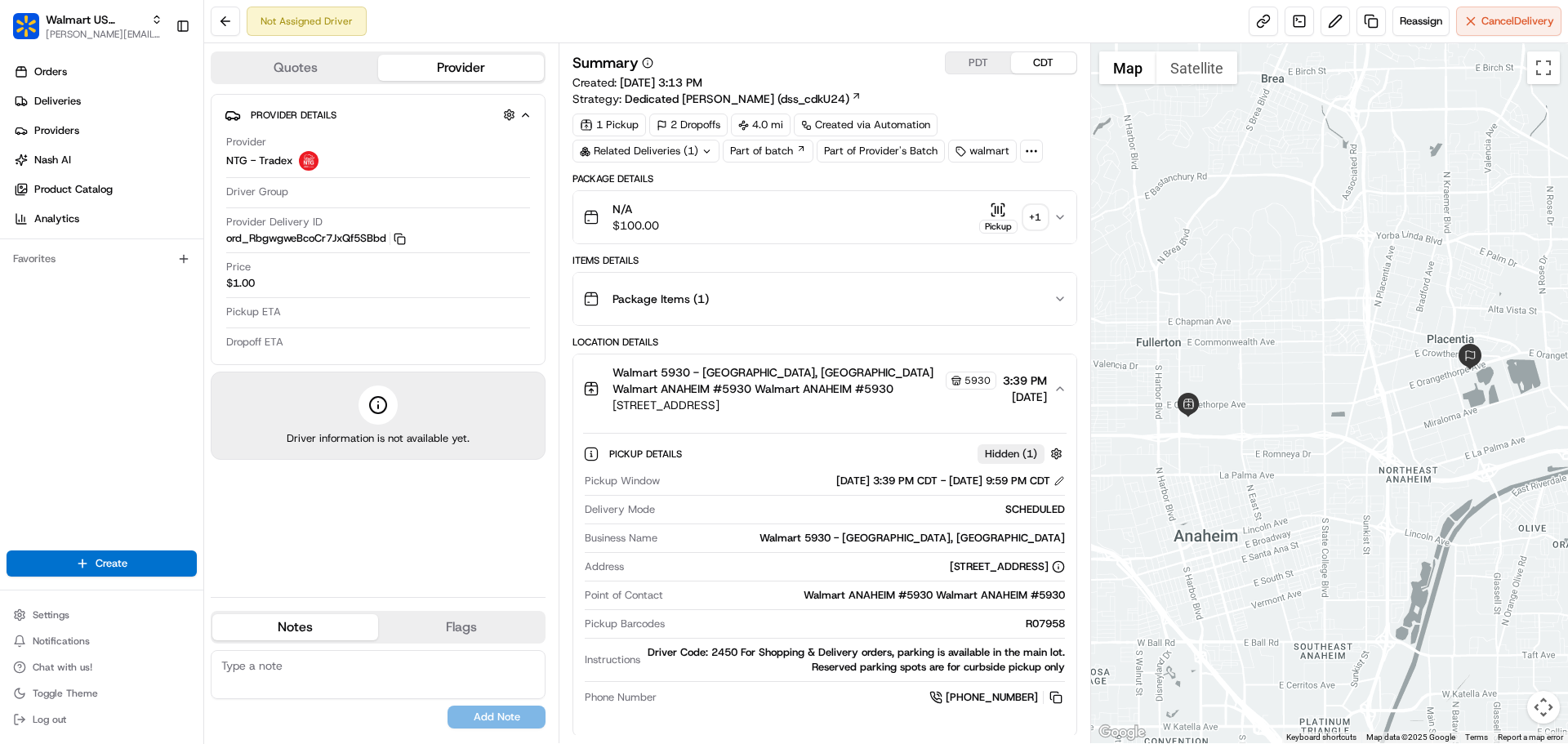
click at [844, 390] on span "Walmart 5930 - [GEOGRAPHIC_DATA], [GEOGRAPHIC_DATA] Walmart ANAHEIM #5930 Walma…" at bounding box center [777, 381] width 329 height 32
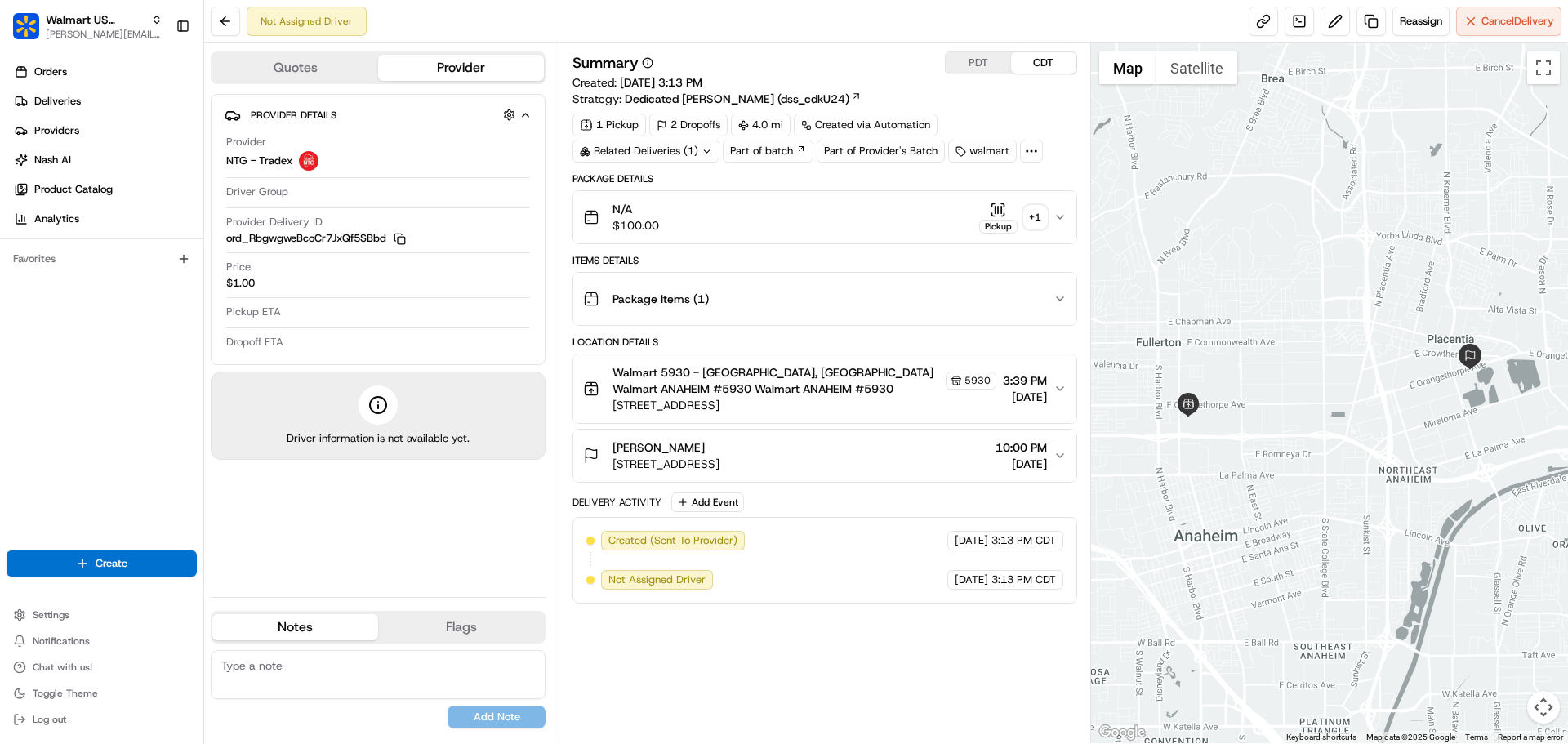
click at [737, 302] on div "Package Items ( 1 )" at bounding box center [817, 299] width 469 height 32
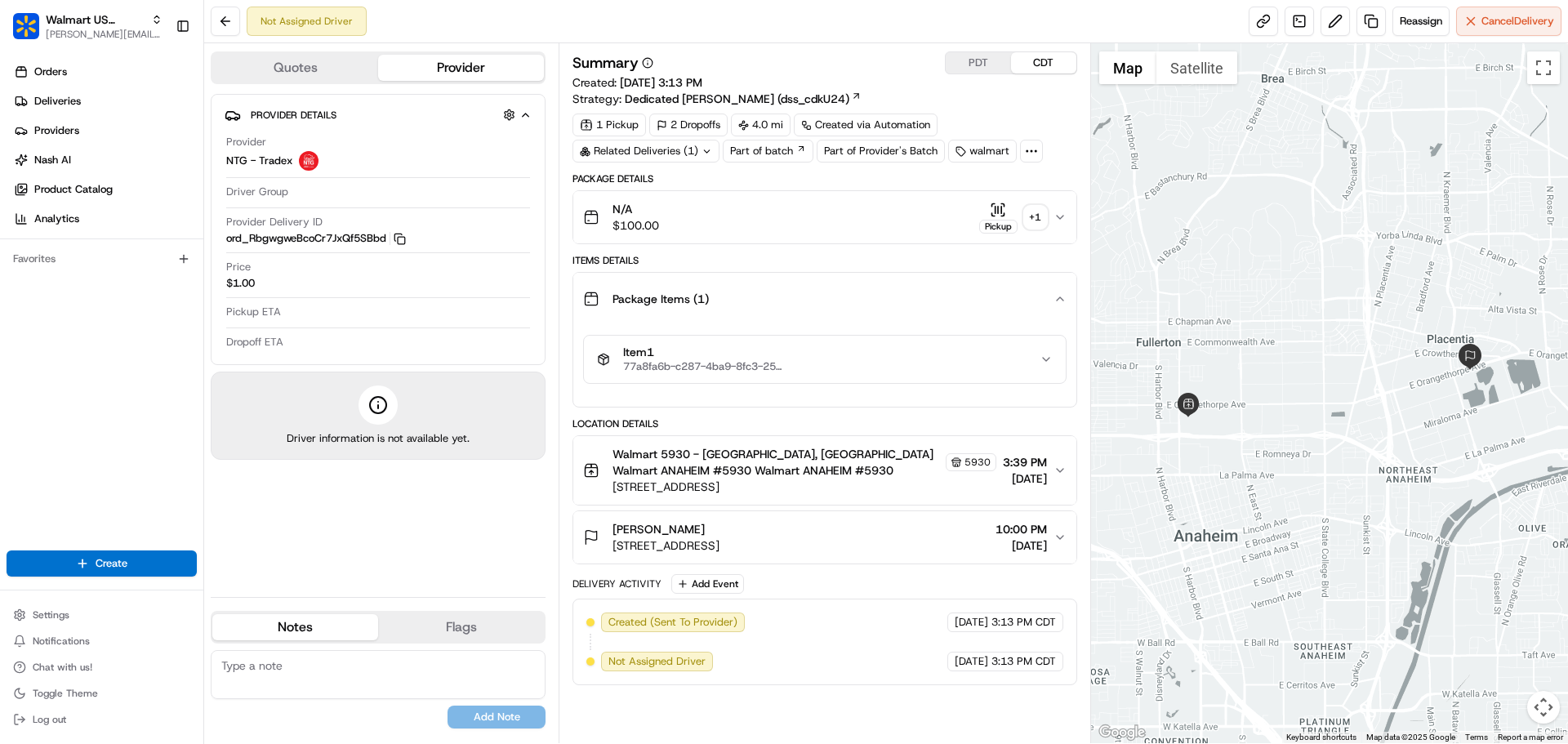
click at [880, 370] on div "Item 1 77a8fa6b-c287-4ba9-8fc3-254919305be6" at bounding box center [817, 359] width 441 height 28
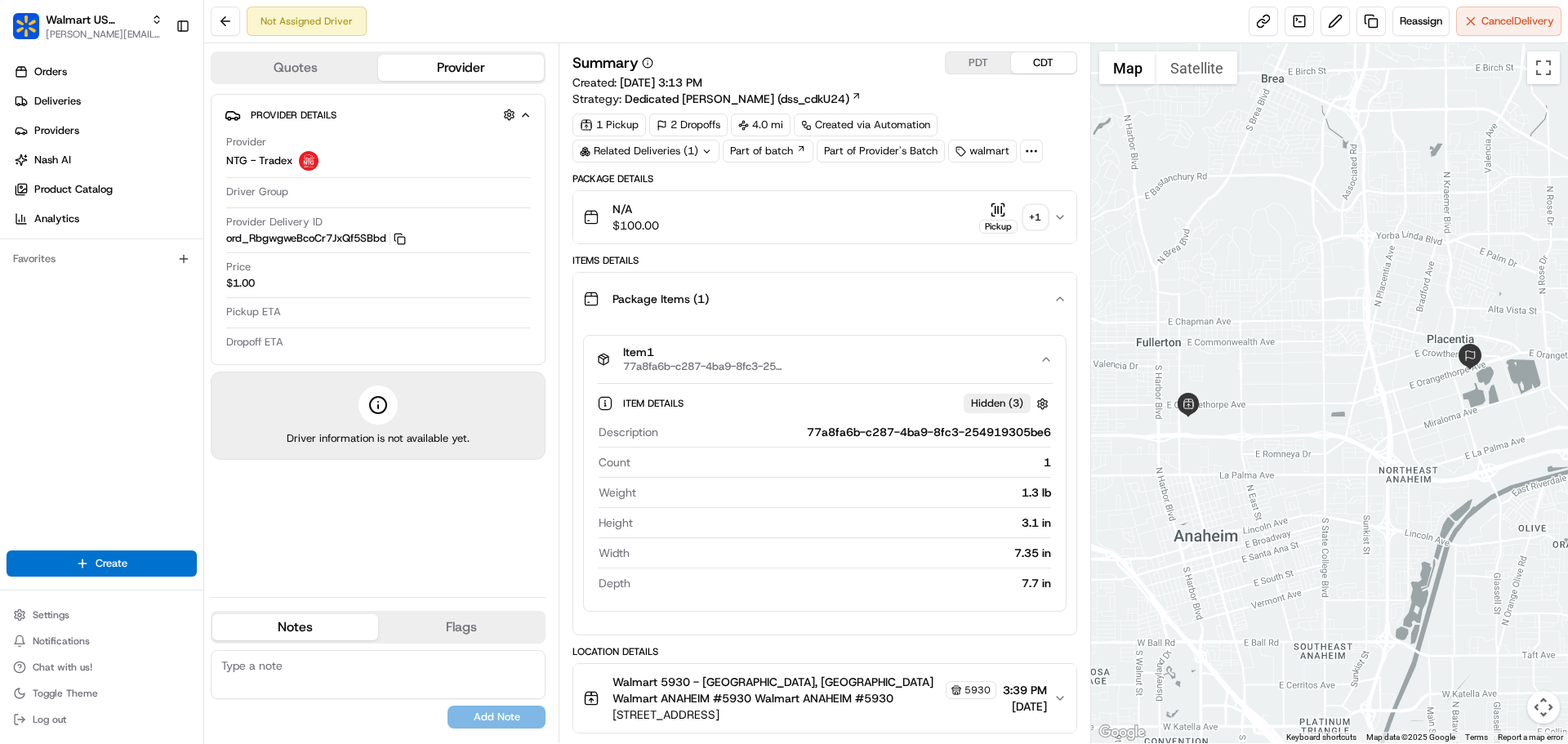
click at [971, 223] on div "N/A $100.00 Pickup + 1" at bounding box center [817, 217] width 469 height 32
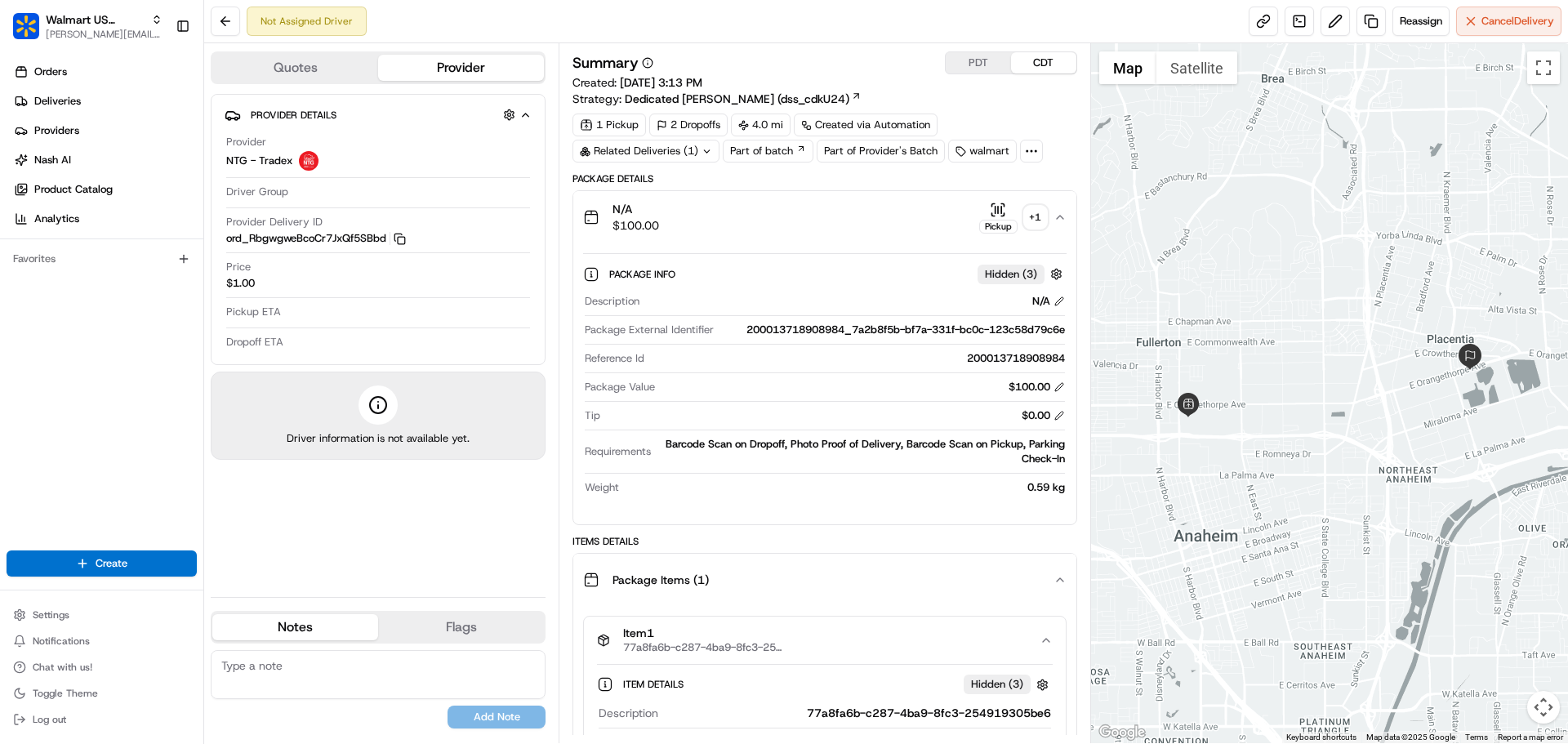
click at [971, 223] on div "N/A $100.00 Pickup + 1" at bounding box center [817, 217] width 469 height 32
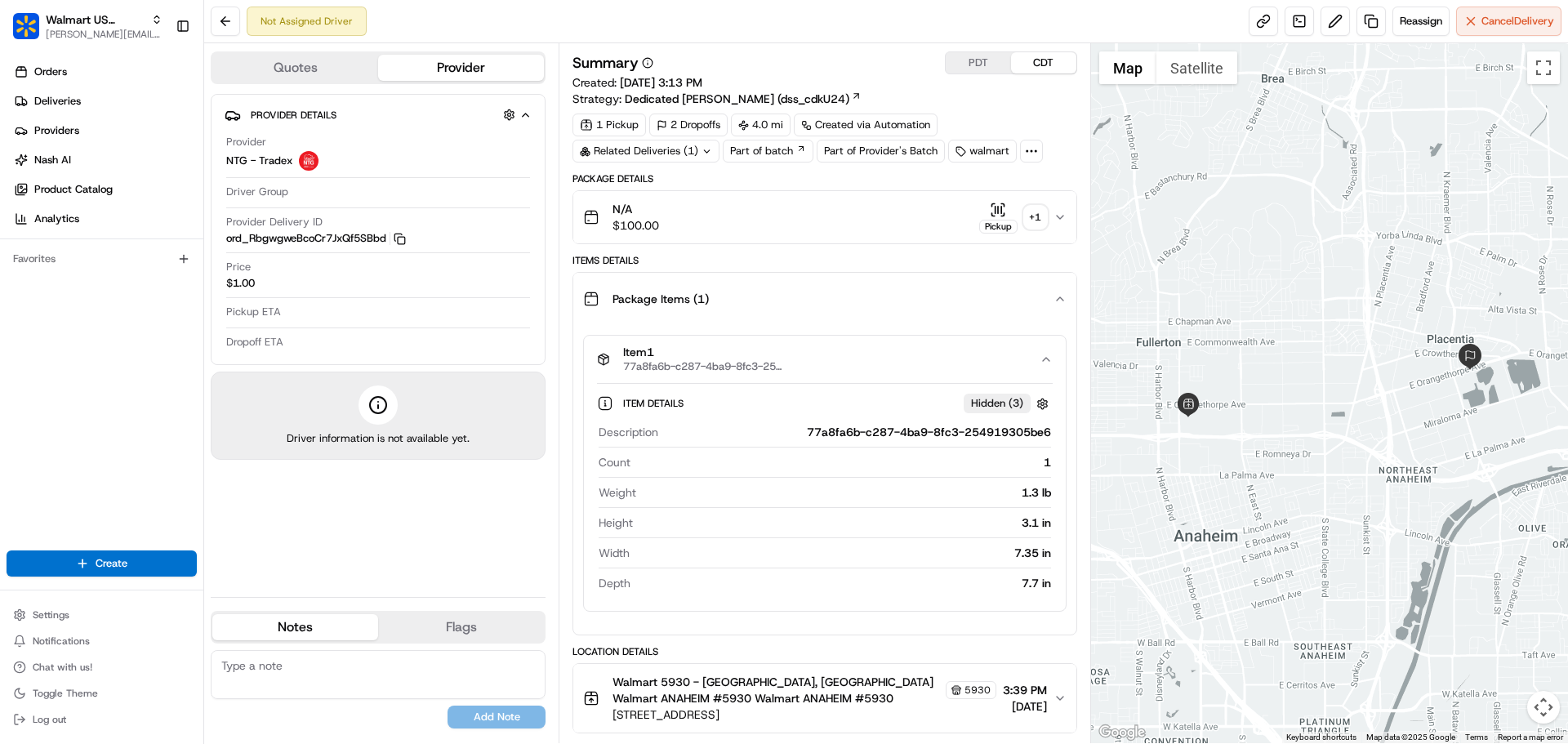
click at [997, 214] on icon "button" at bounding box center [997, 210] width 16 height 16
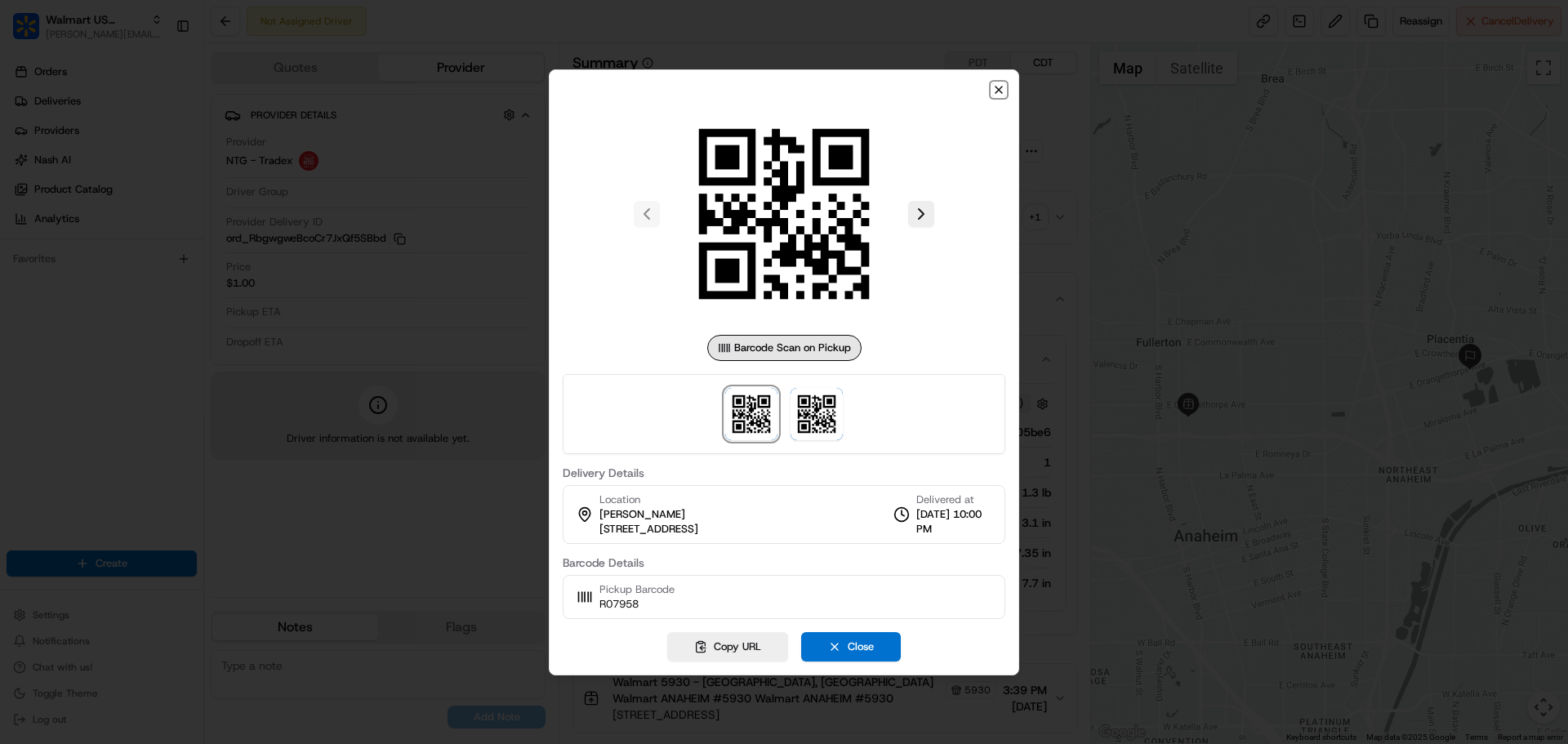
click at [997, 89] on icon "button" at bounding box center [998, 90] width 13 height 13
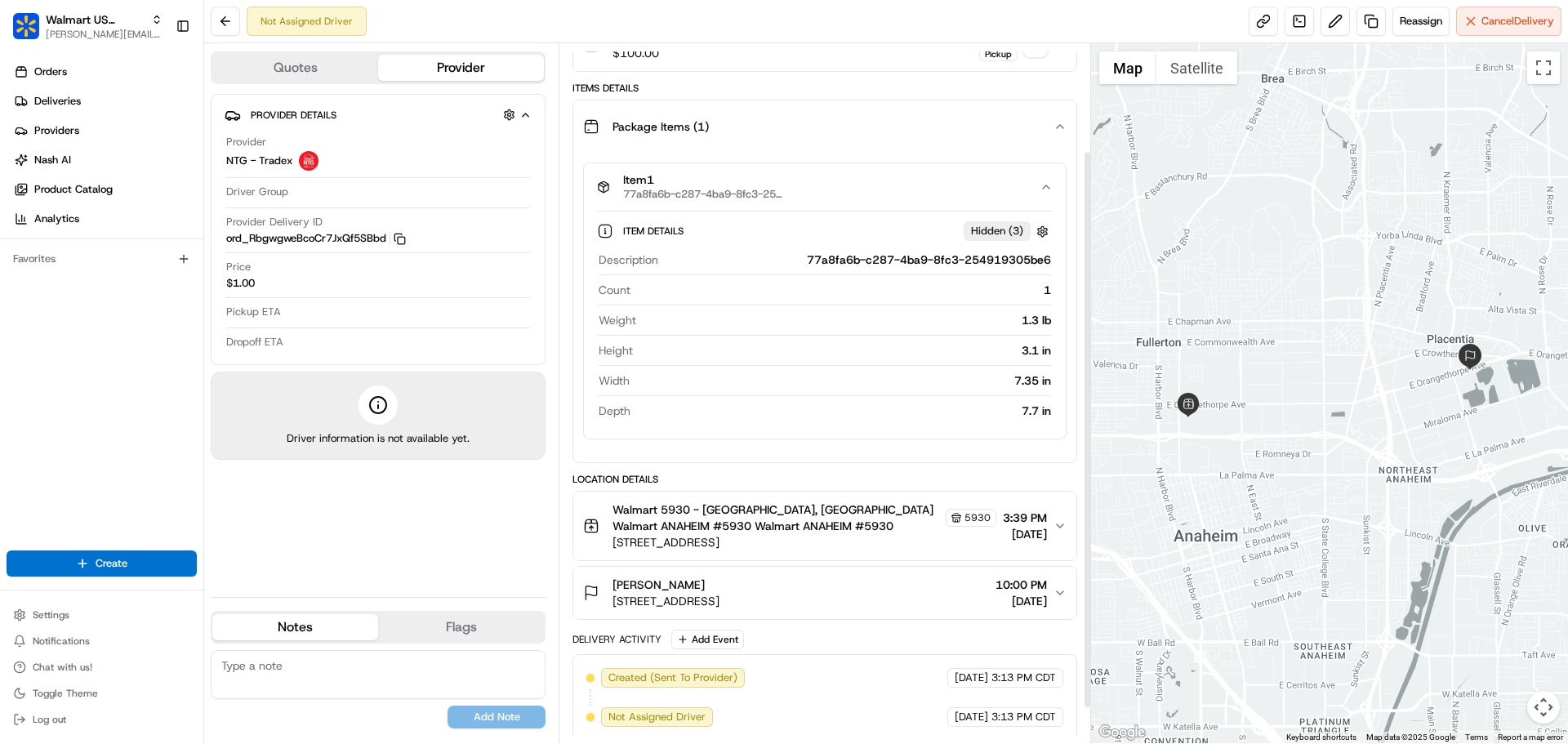
scroll to position [178, 0]
